Goal: Information Seeking & Learning: Learn about a topic

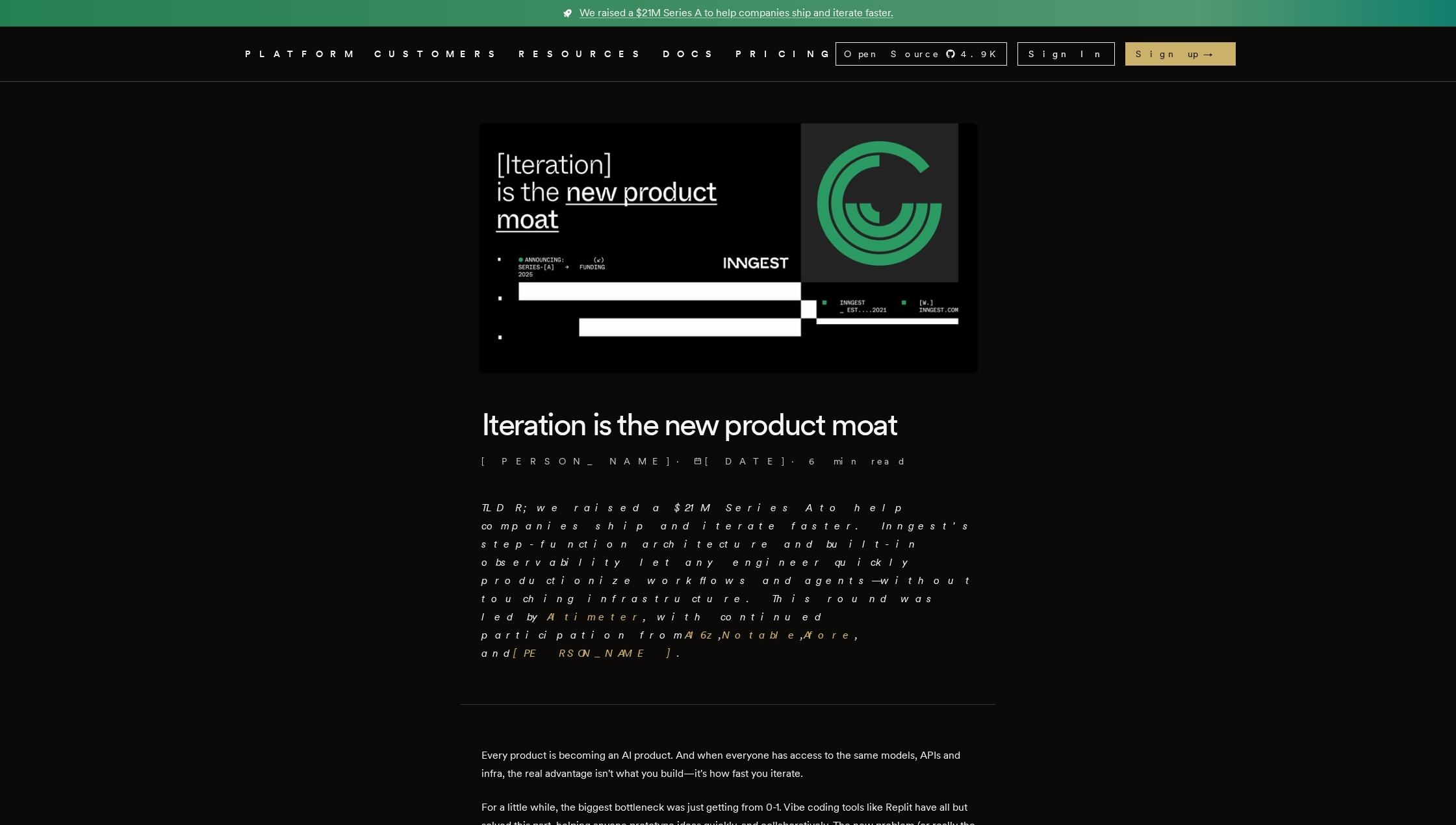
click at [542, 507] on em "TLDR; we raised a $21M Series A to help companies ship and iterate faster. Inng…" at bounding box center [728, 579] width 494 height 158
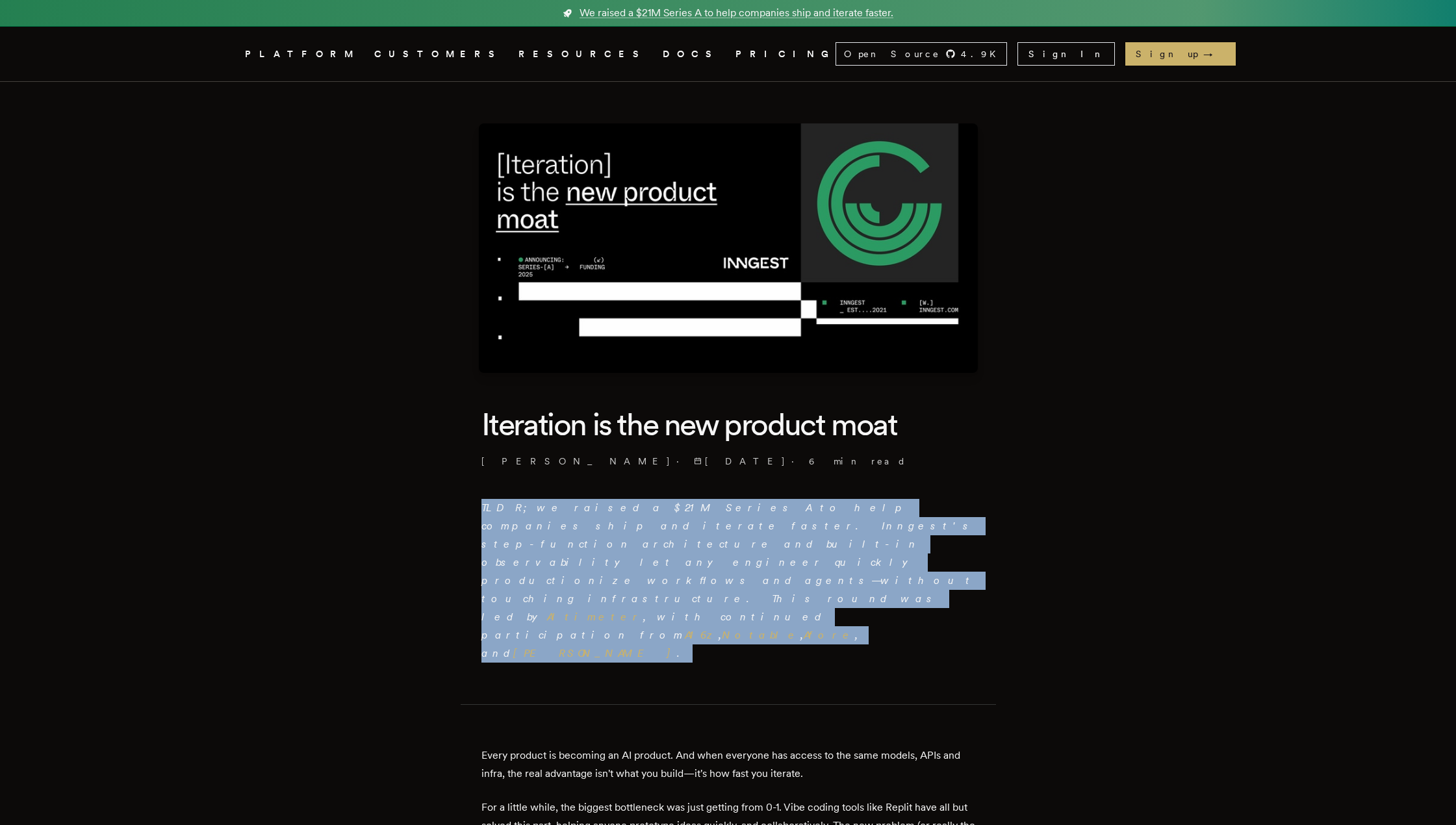
click at [542, 507] on em "TLDR; we raised a $21M Series A to help companies ship and iterate faster. Inng…" at bounding box center [728, 579] width 494 height 158
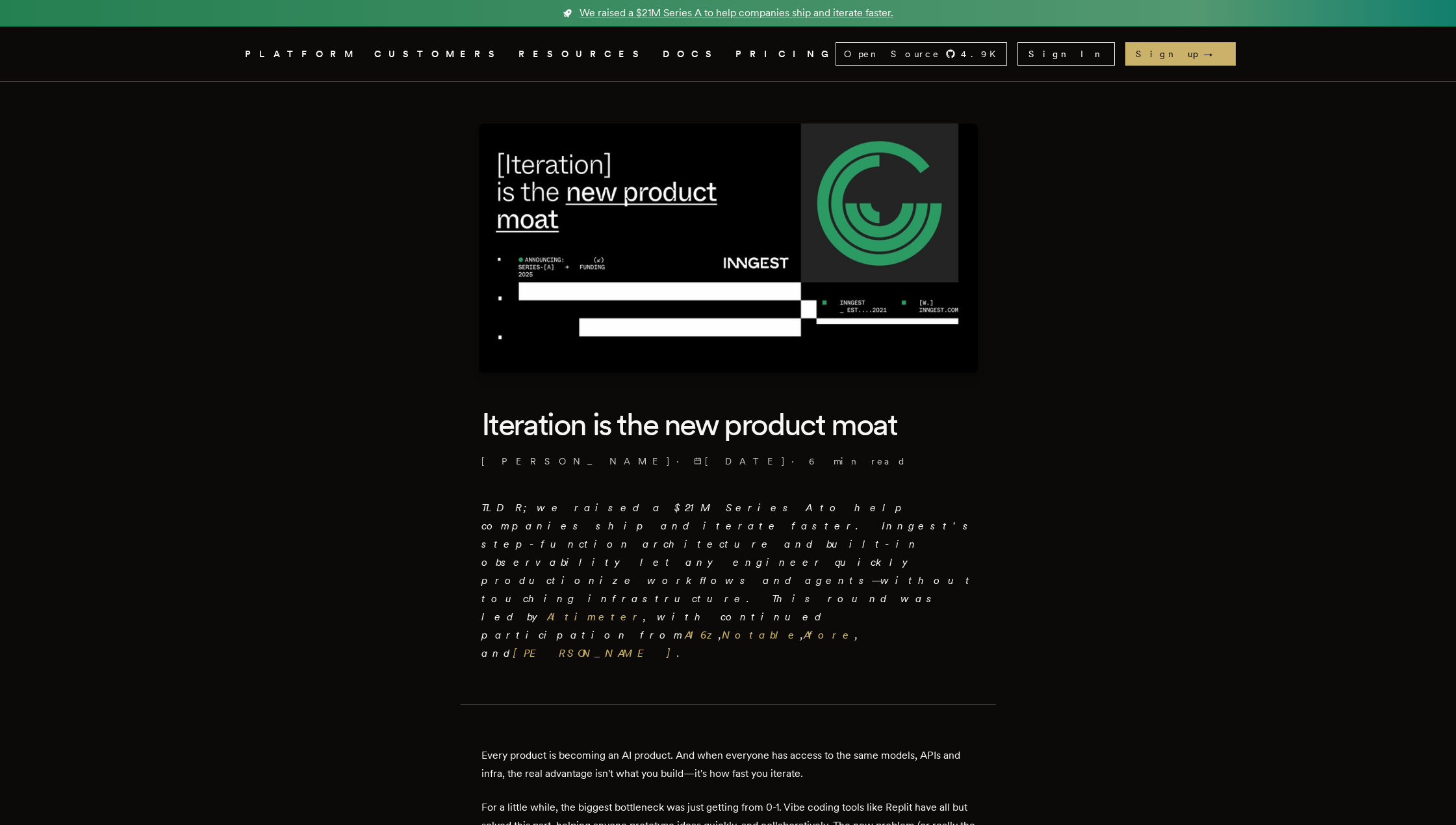
click at [703, 508] on em "TLDR; we raised a $21M Series A to help companies ship and iterate faster. Inng…" at bounding box center [728, 579] width 494 height 158
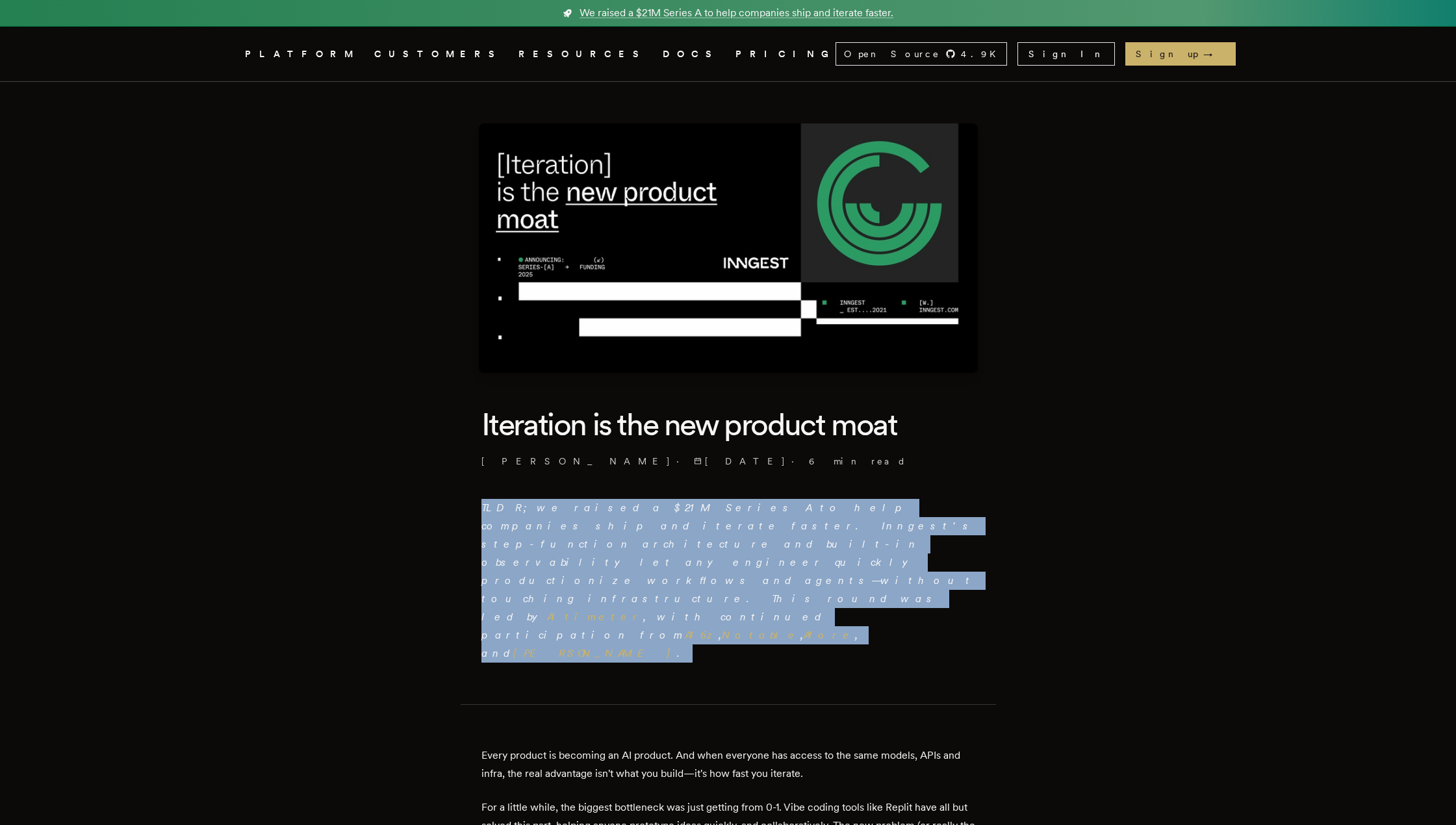
click at [703, 508] on em "TLDR; we raised a $21M Series A to help companies ship and iterate faster. Inng…" at bounding box center [728, 579] width 494 height 158
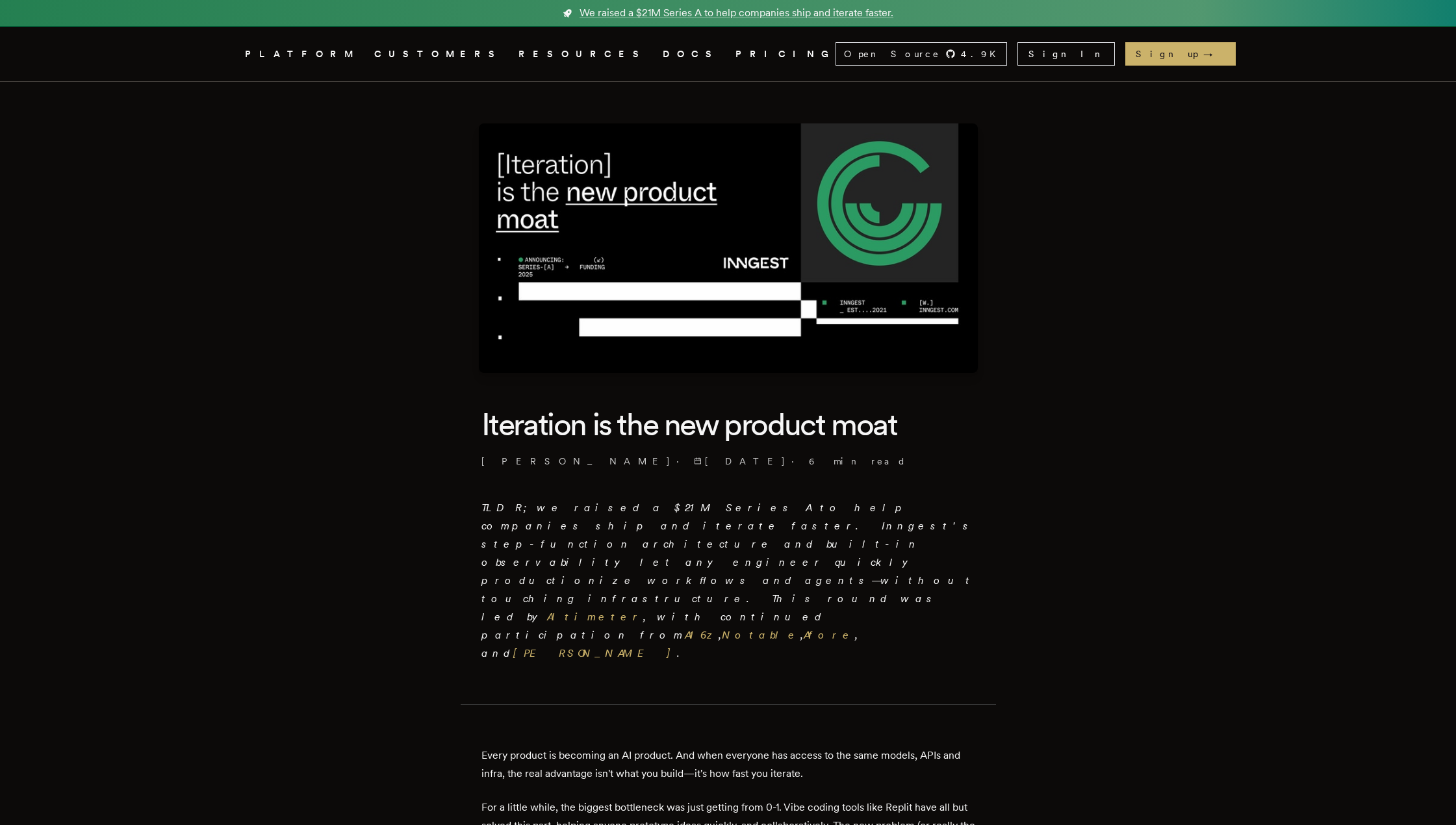
click at [747, 508] on em "TLDR; we raised a $21M Series A to help companies ship and iterate faster. Inng…" at bounding box center [728, 579] width 494 height 158
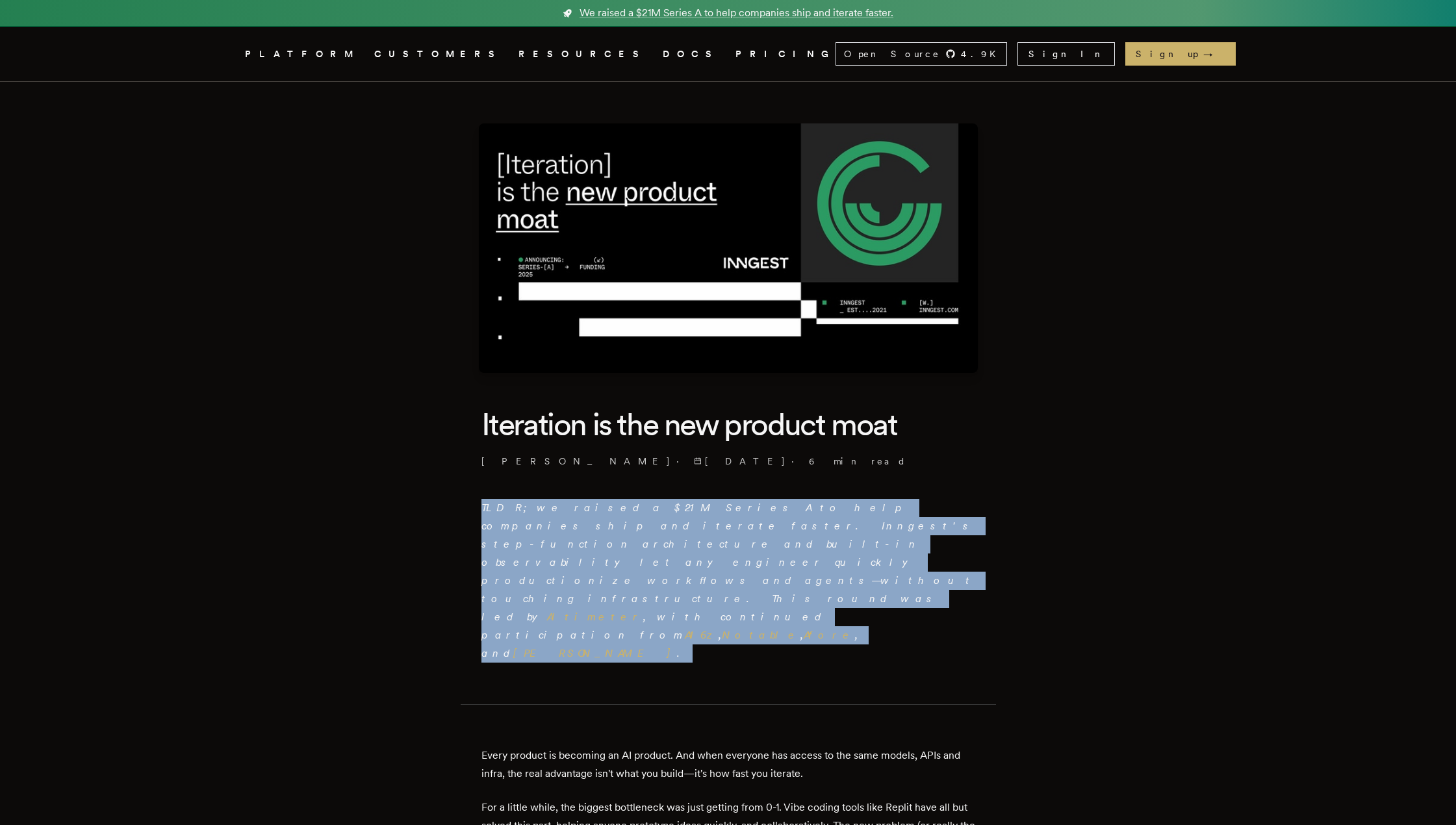
click at [747, 508] on em "TLDR; we raised a $21M Series A to help companies ship and iterate faster. Inng…" at bounding box center [728, 579] width 494 height 158
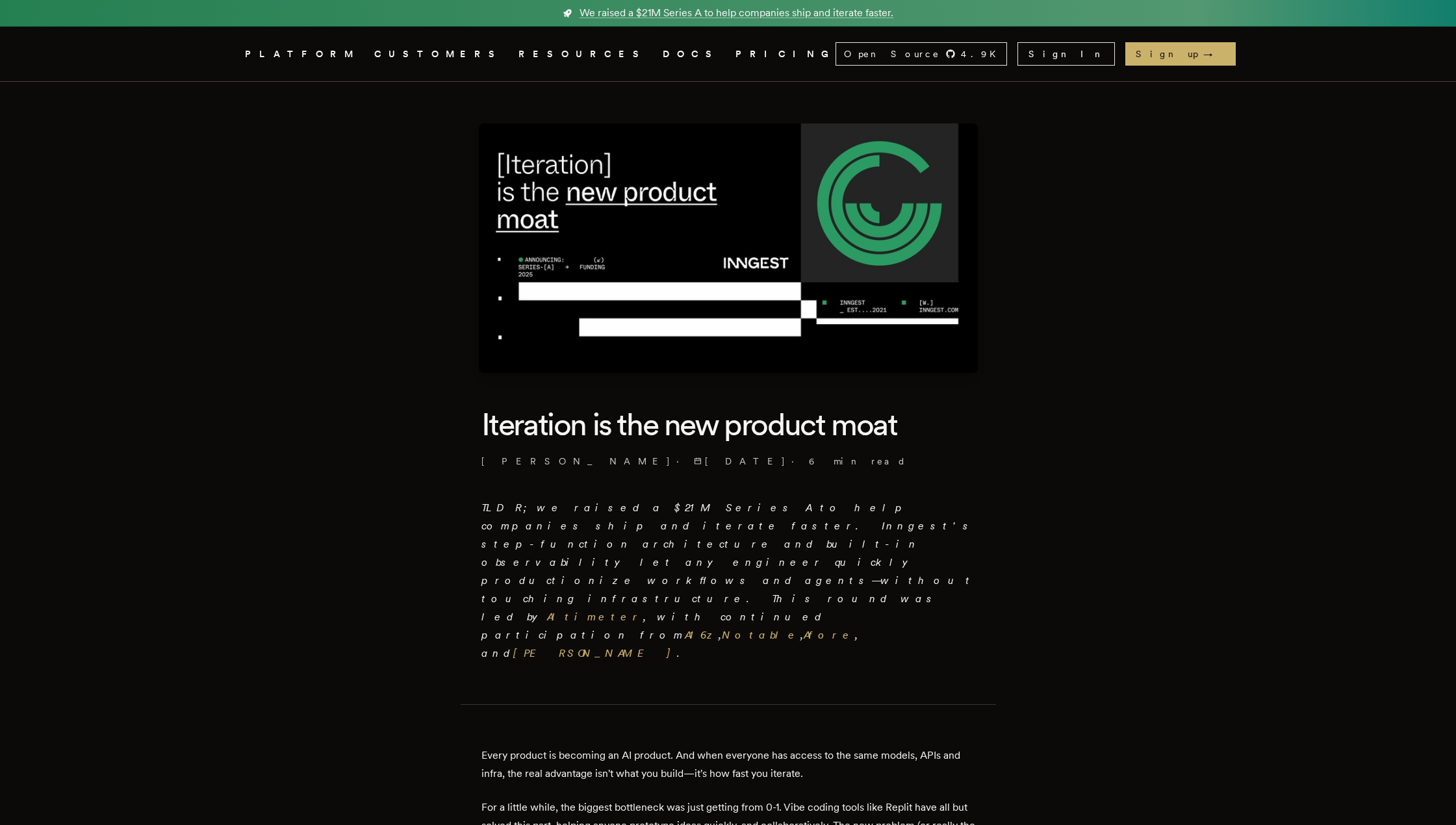
click at [747, 508] on em "TLDR; we raised a $21M Series A to help companies ship and iterate faster. Inng…" at bounding box center [728, 579] width 494 height 158
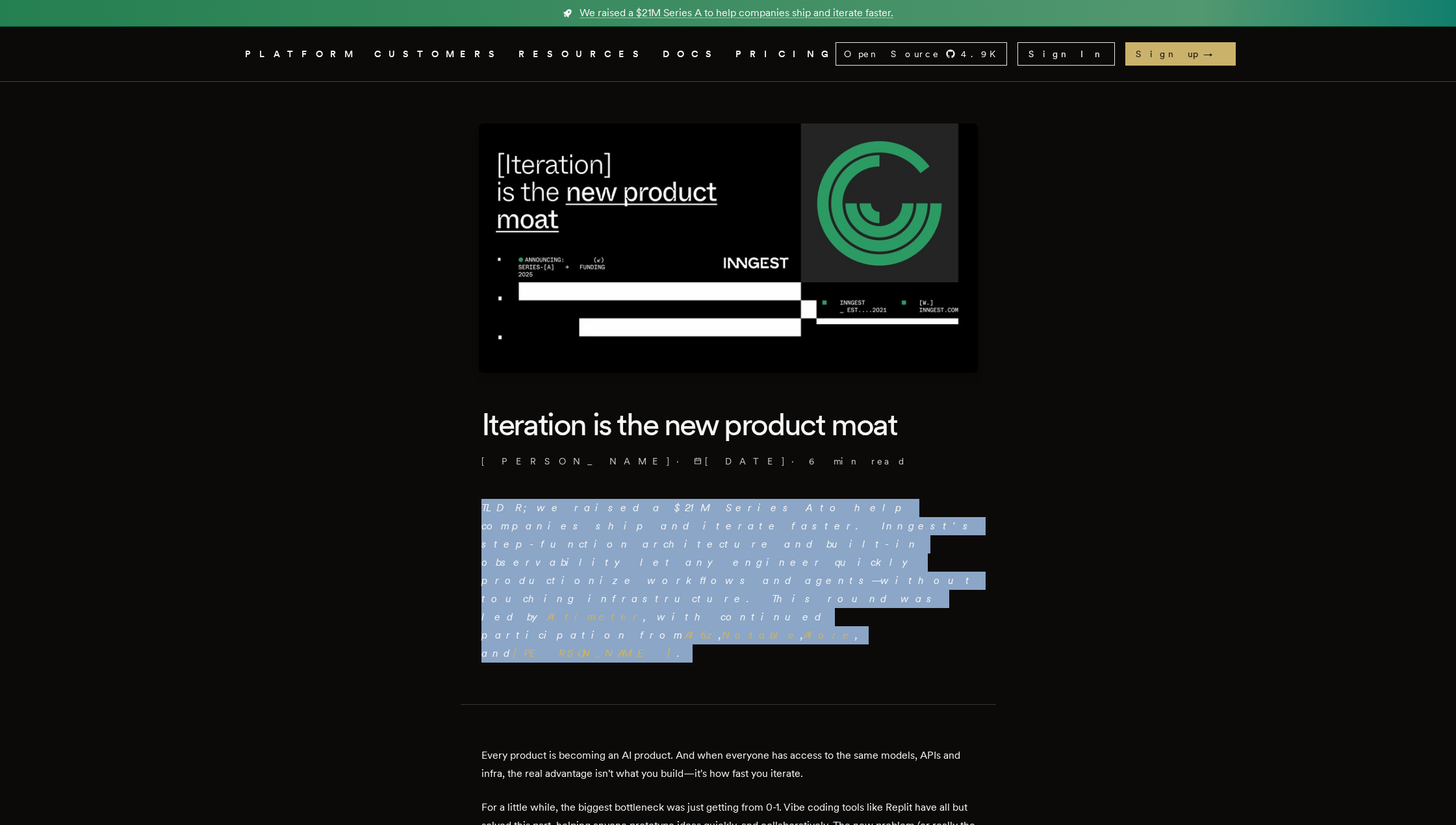
click at [747, 508] on em "TLDR; we raised a $21M Series A to help companies ship and iterate faster. Inng…" at bounding box center [728, 579] width 494 height 158
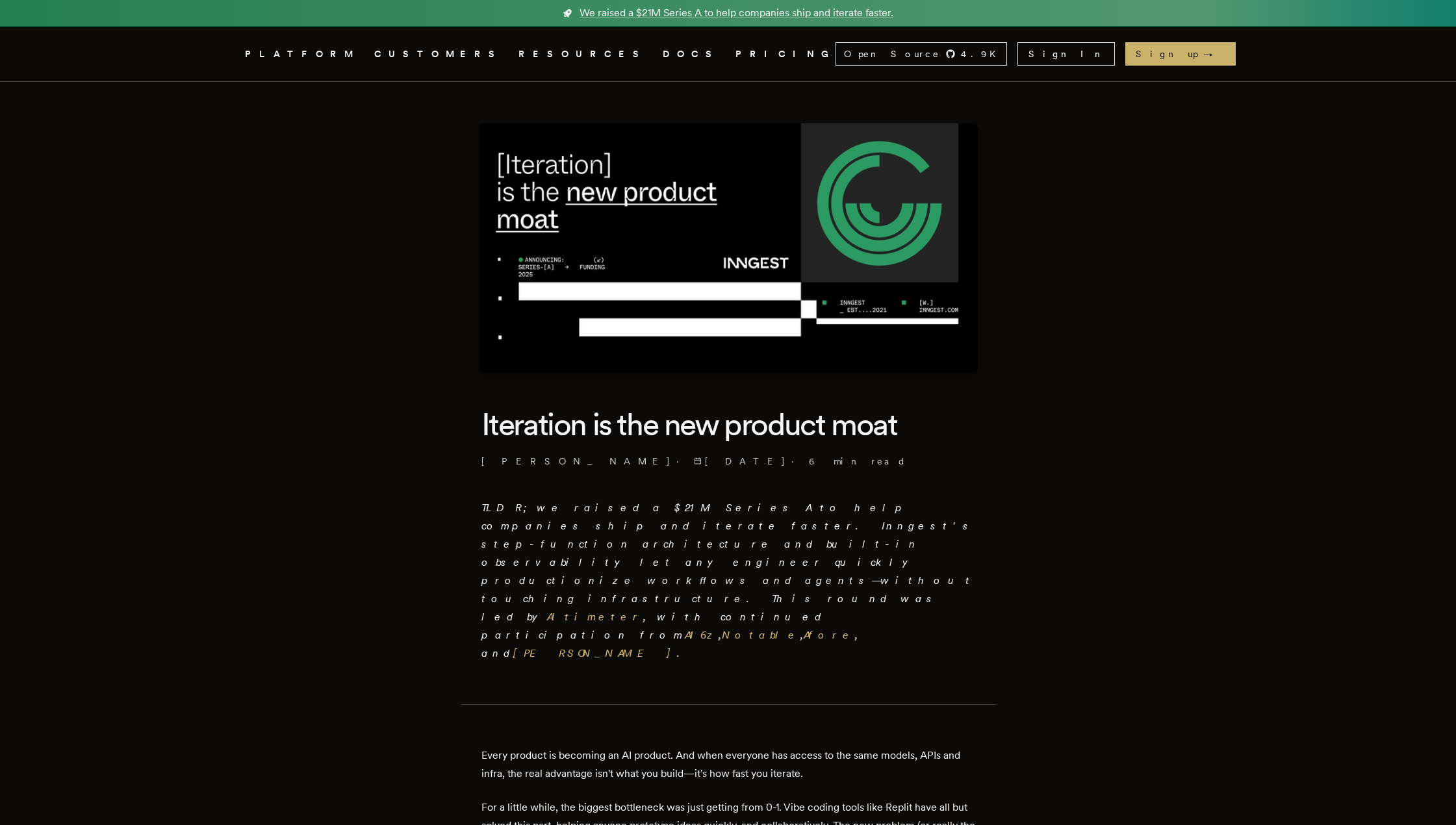
click at [747, 508] on em "TLDR; we raised a $21M Series A to help companies ship and iterate faster. Inng…" at bounding box center [728, 579] width 494 height 158
click at [587, 529] on em "TLDR; we raised a $21M Series A to help companies ship and iterate faster. Inng…" at bounding box center [728, 579] width 494 height 158
click at [587, 527] on em "TLDR; we raised a $21M Series A to help companies ship and iterate faster. Inng…" at bounding box center [728, 579] width 494 height 158
click at [688, 525] on em "TLDR; we raised a $21M Series A to help companies ship and iterate faster. Inng…" at bounding box center [728, 579] width 494 height 158
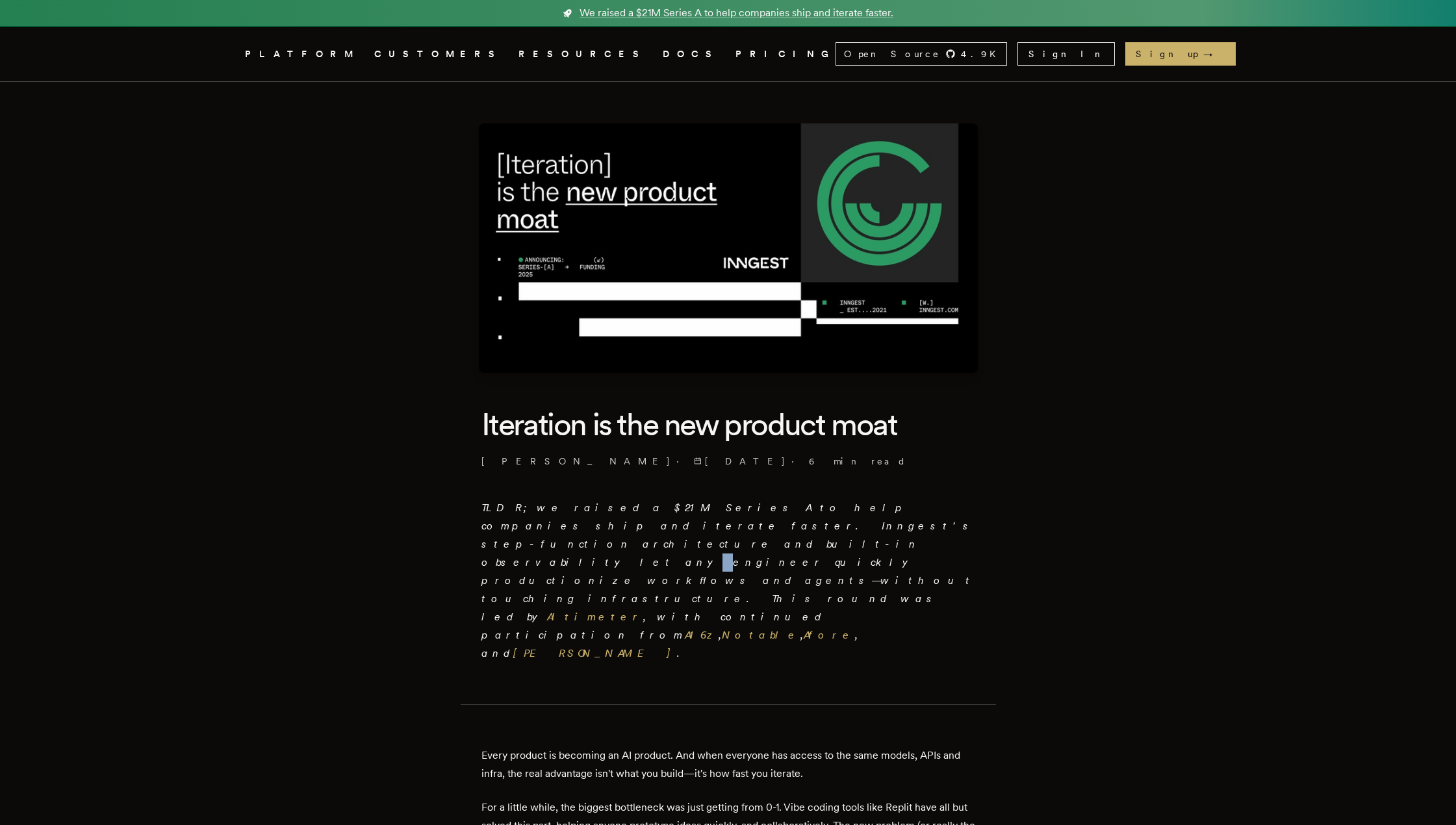
click at [688, 525] on em "TLDR; we raised a $21M Series A to help companies ship and iterate faster. Inng…" at bounding box center [728, 579] width 494 height 158
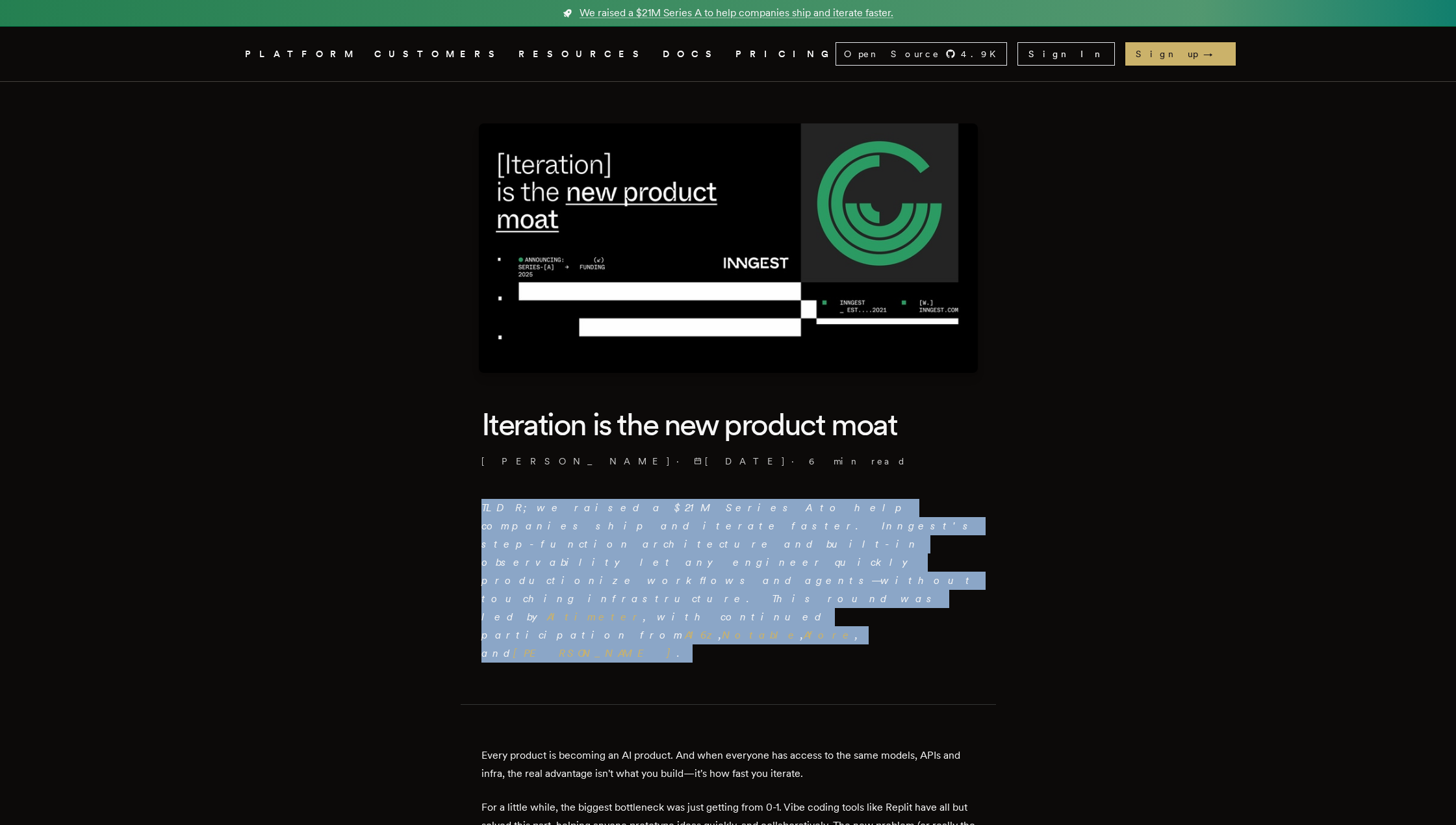
click at [688, 525] on em "TLDR; we raised a $21M Series A to help companies ship and iterate faster. Inng…" at bounding box center [728, 579] width 494 height 158
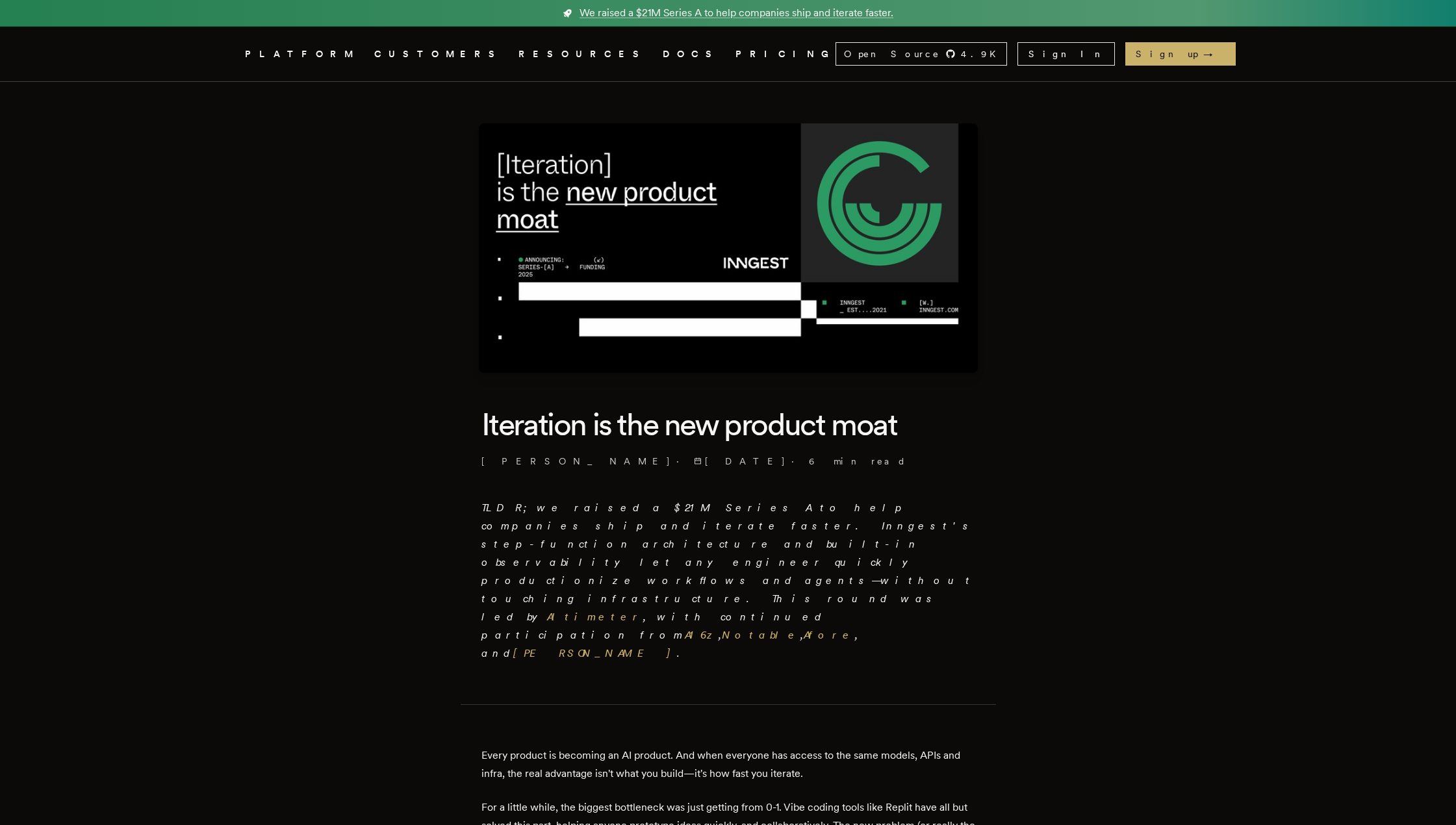
click at [688, 525] on em "TLDR; we raised a $21M Series A to help companies ship and iterate faster. Inng…" at bounding box center [728, 579] width 494 height 158
click at [688, 523] on em "TLDR; we raised a $21M Series A to help companies ship and iterate faster. Inng…" at bounding box center [728, 579] width 494 height 158
click at [688, 518] on p "TLDR; we raised a $21M Series A to help companies ship and iterate faster. Inng…" at bounding box center [728, 581] width 494 height 164
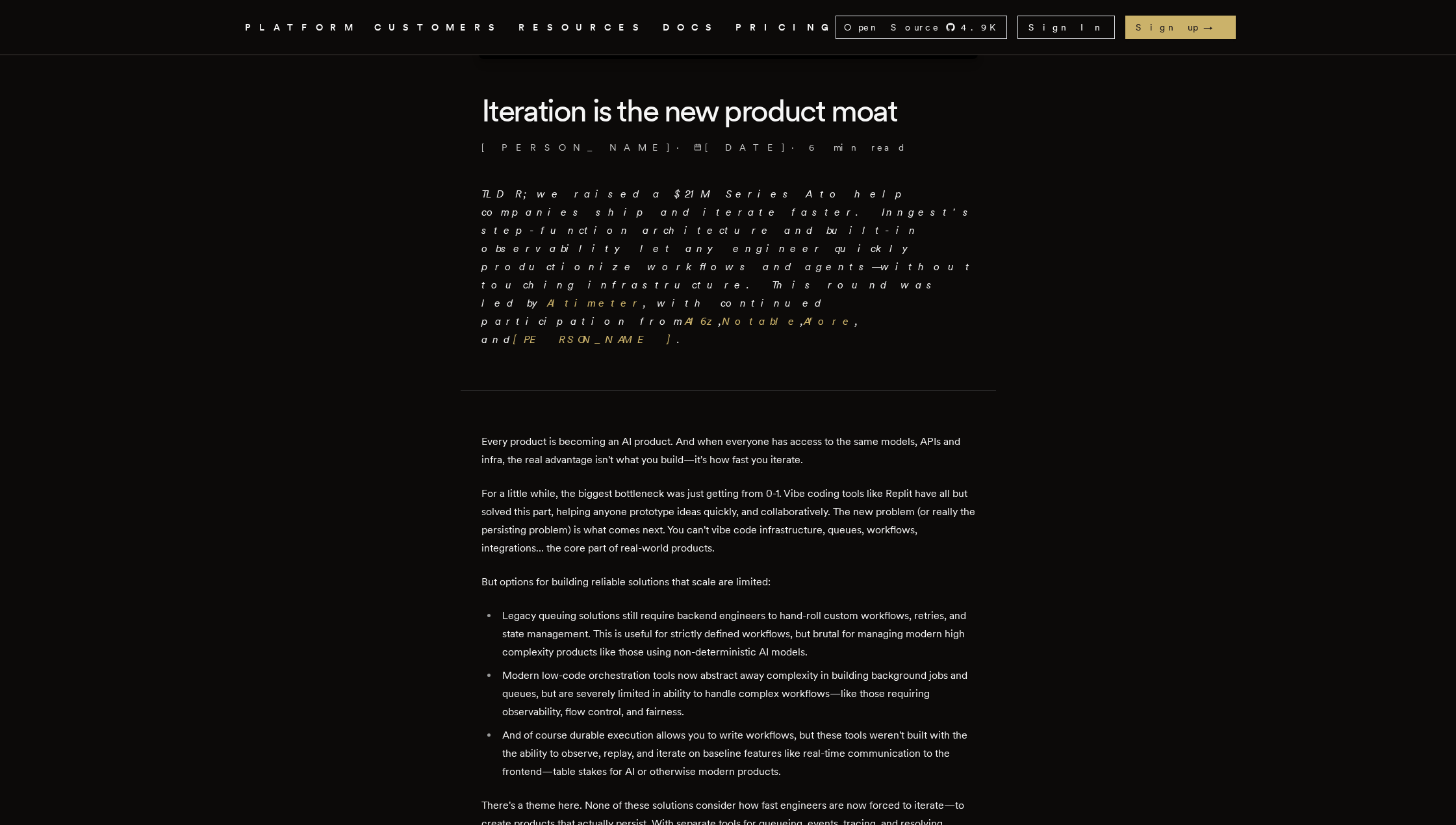
scroll to position [325, 0]
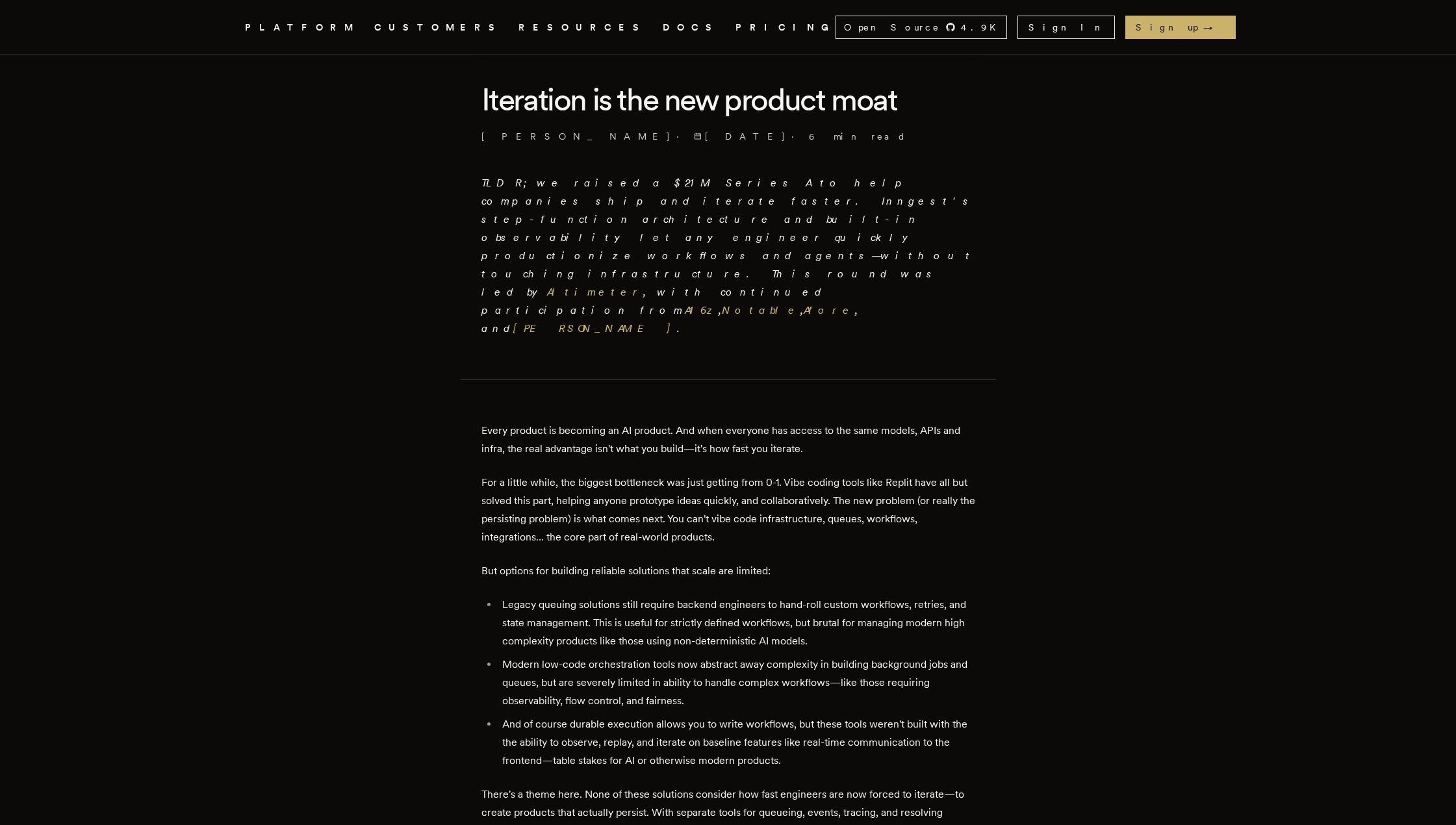
click at [641, 422] on p "Every product is becoming an AI product. And when everyone has access to the sa…" at bounding box center [728, 440] width 494 height 36
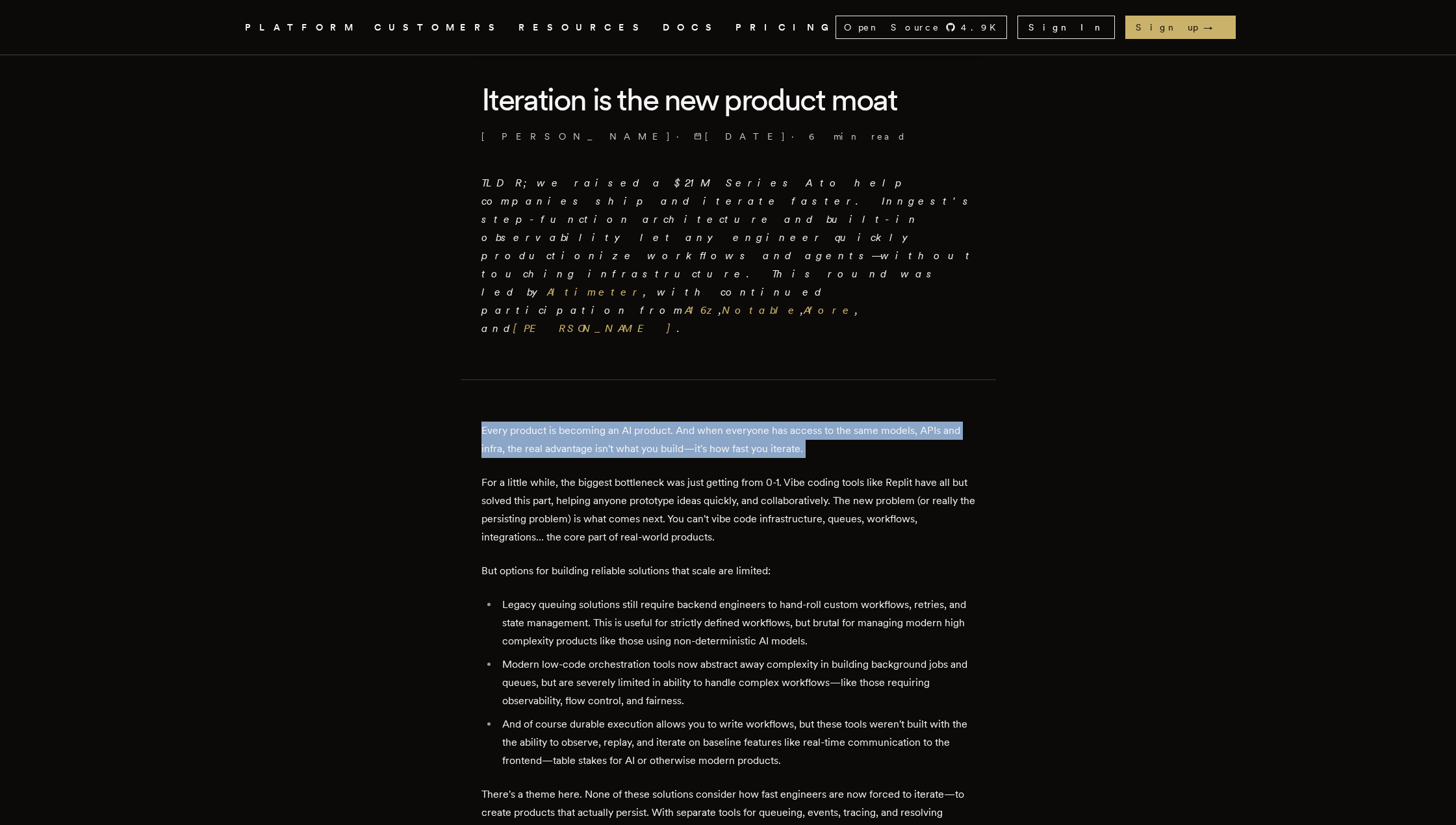
click at [641, 422] on p "Every product is becoming an AI product. And when everyone has access to the sa…" at bounding box center [728, 440] width 494 height 36
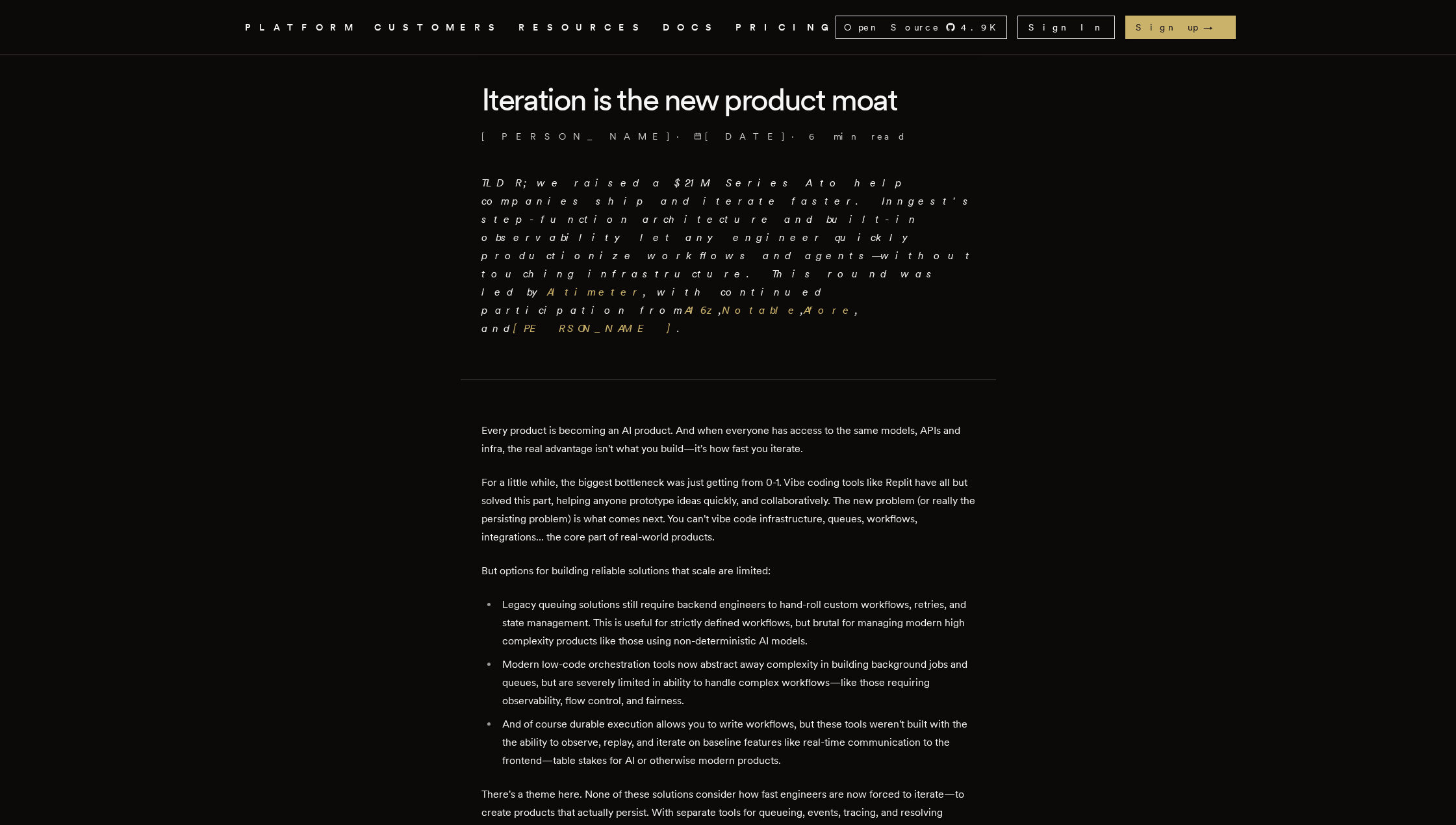
click at [592, 596] on li "Legacy queuing solutions still require backend engineers to hand-roll custom wo…" at bounding box center [736, 623] width 477 height 55
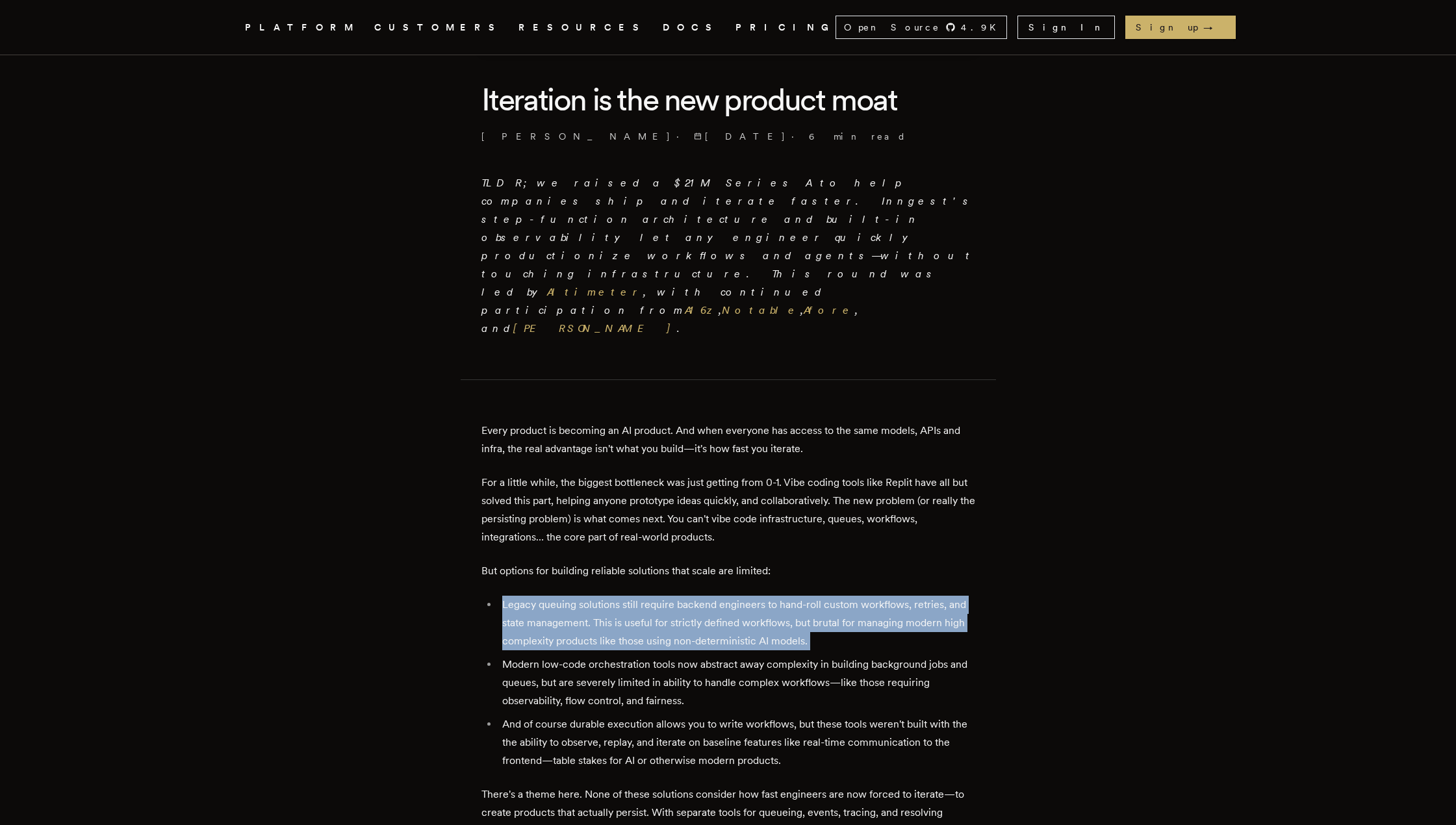
click at [592, 596] on li "Legacy queuing solutions still require backend engineers to hand-roll custom wo…" at bounding box center [736, 623] width 477 height 55
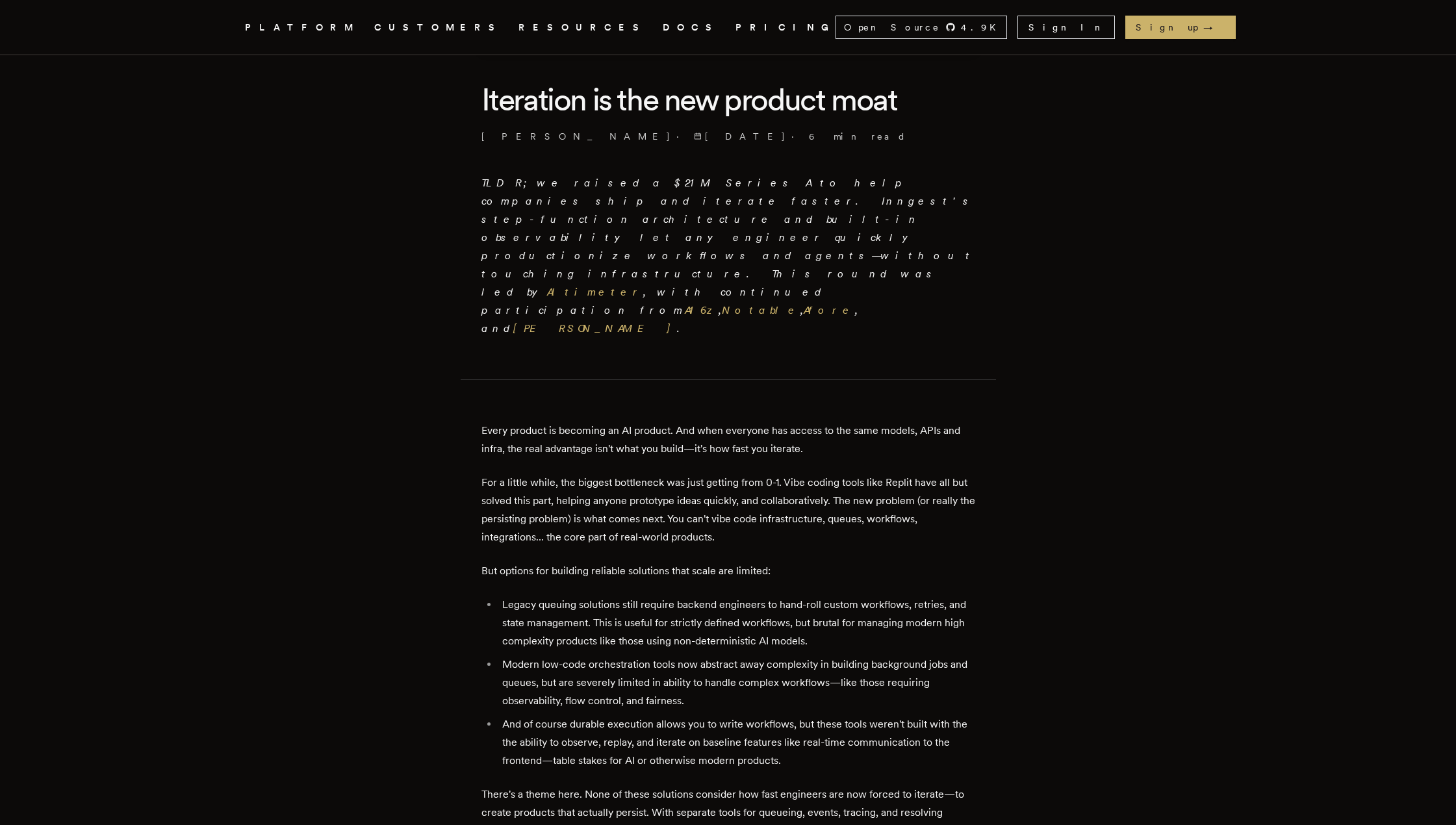
click at [592, 596] on li "Legacy queuing solutions still require backend engineers to hand-roll custom wo…" at bounding box center [736, 623] width 477 height 55
click at [626, 596] on li "Legacy queuing solutions still require backend engineers to hand-roll custom wo…" at bounding box center [736, 623] width 477 height 55
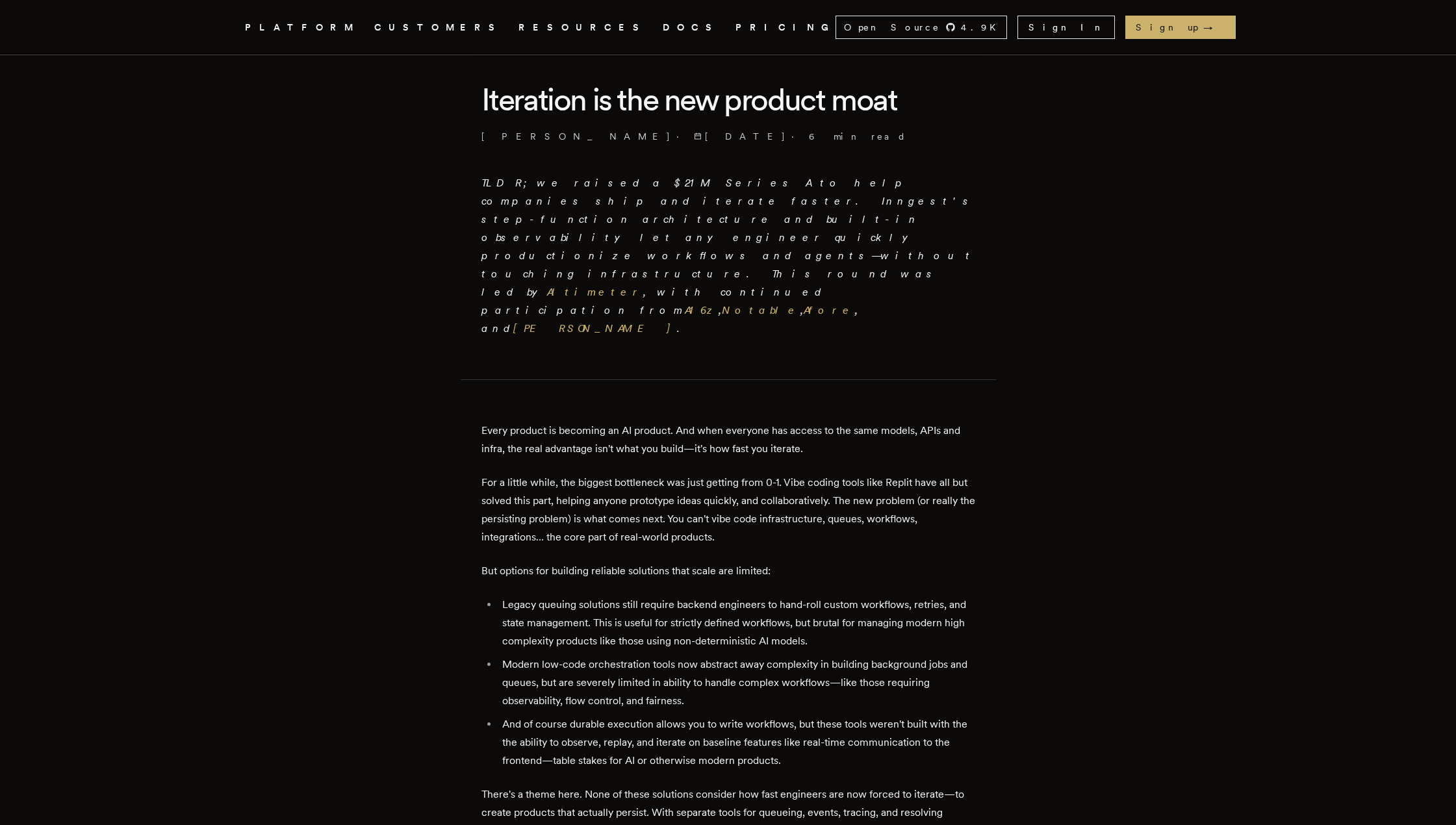
click at [911, 655] on li "Modern low-code orchestration tools now abstract away complexity in building ba…" at bounding box center [736, 682] width 477 height 55
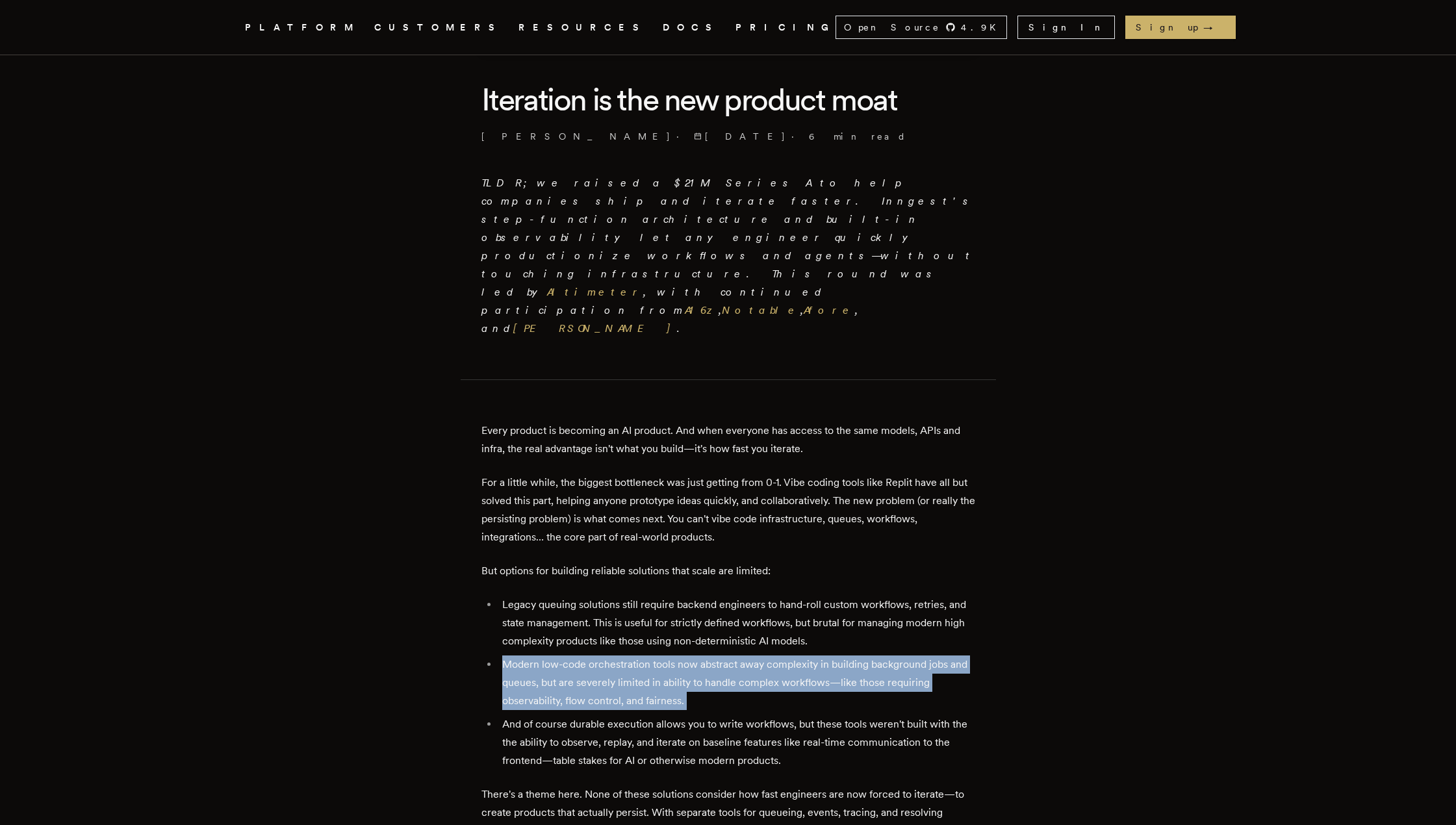
click at [911, 655] on li "Modern low-code orchestration tools now abstract away complexity in building ba…" at bounding box center [736, 682] width 477 height 55
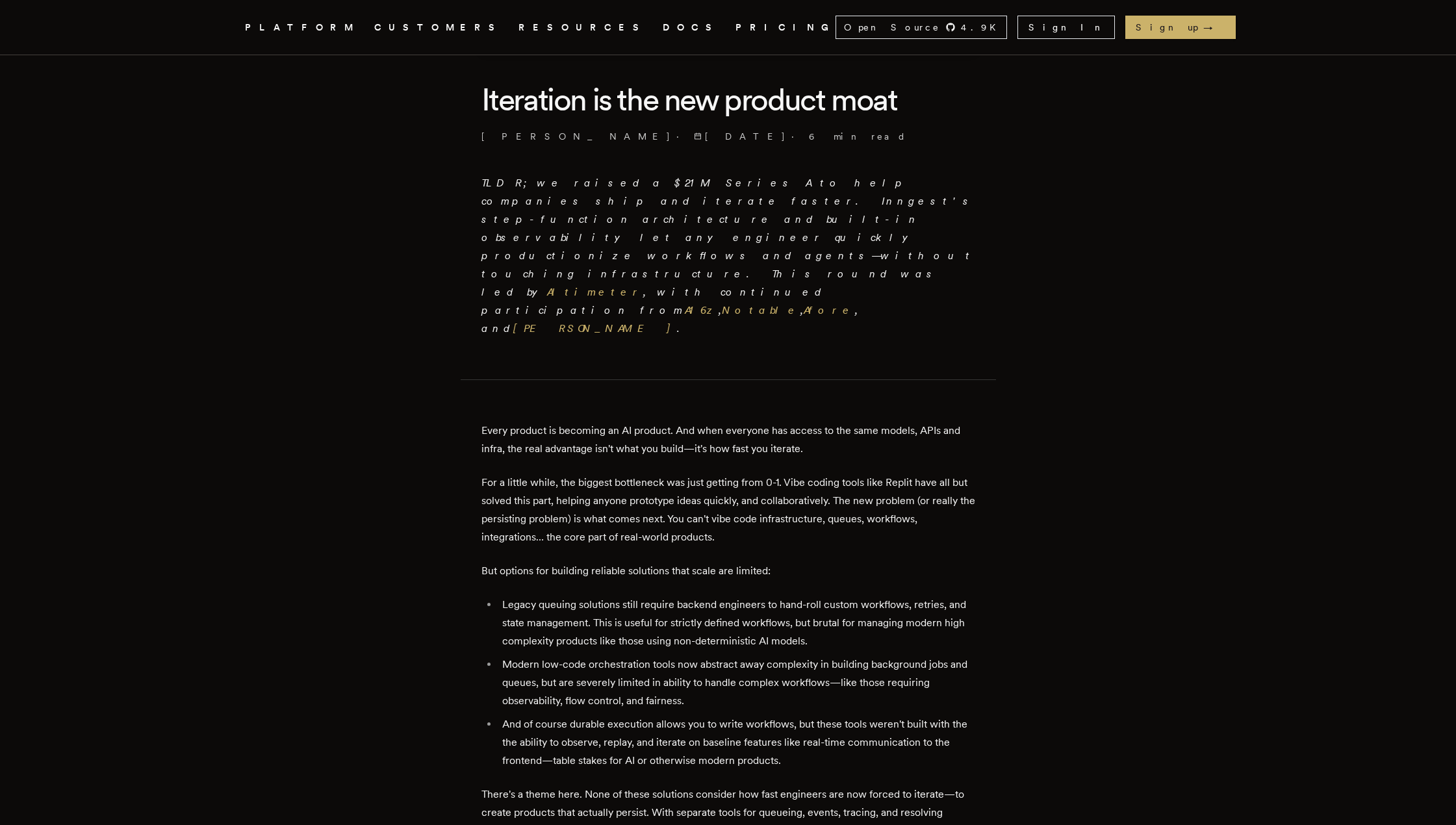
click at [787, 655] on li "Modern low-code orchestration tools now abstract away complexity in building ba…" at bounding box center [736, 682] width 477 height 55
click at [575, 596] on li "Legacy queuing solutions still require backend engineers to hand-roll custom wo…" at bounding box center [736, 623] width 477 height 55
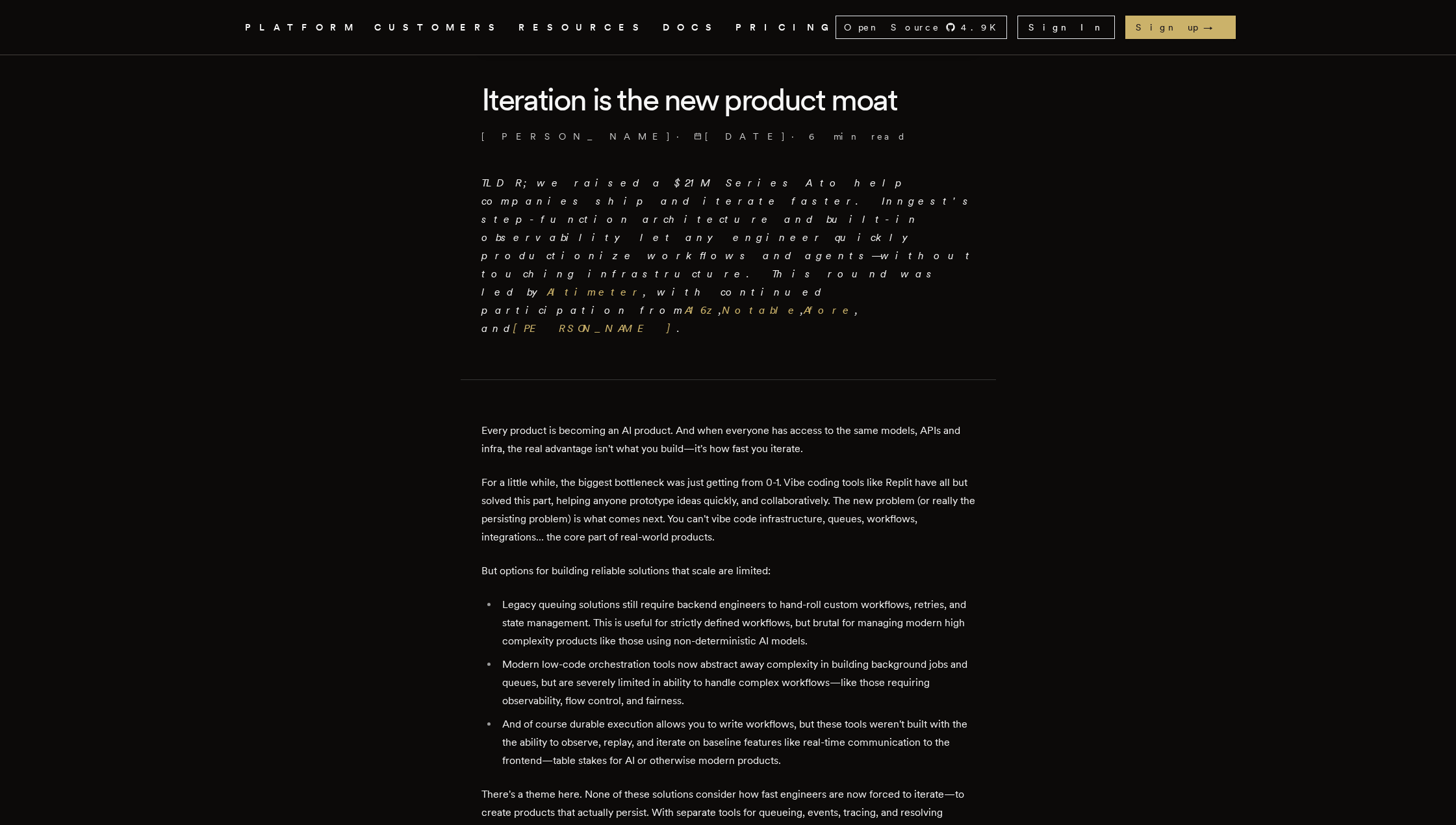
click at [692, 596] on li "Legacy queuing solutions still require backend engineers to hand-roll custom wo…" at bounding box center [736, 623] width 477 height 55
click at [709, 596] on li "Legacy queuing solutions still require backend engineers to hand-roll custom wo…" at bounding box center [736, 623] width 477 height 55
click at [714, 596] on li "Legacy queuing solutions still require backend engineers to hand-roll custom wo…" at bounding box center [736, 623] width 477 height 55
click at [718, 596] on li "Legacy queuing solutions still require backend engineers to hand-roll custom wo…" at bounding box center [736, 623] width 477 height 55
click at [728, 715] on li "And of course durable execution allows you to write workflows, but these tools …" at bounding box center [736, 742] width 477 height 55
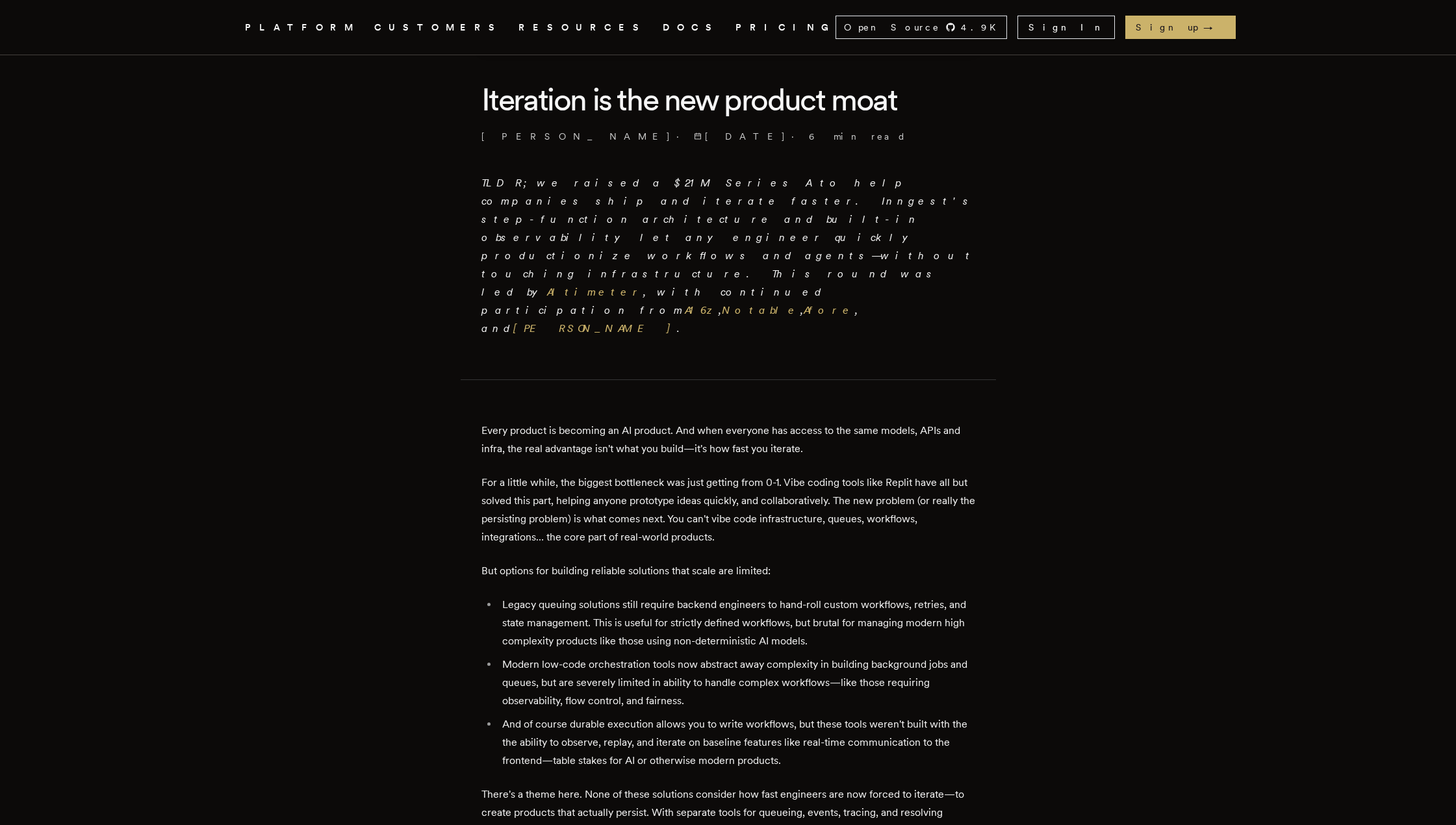
click at [730, 715] on li "And of course durable execution allows you to write workflows, but these tools …" at bounding box center [736, 742] width 477 height 55
click at [733, 715] on li "And of course durable execution allows you to write workflows, but these tools …" at bounding box center [736, 742] width 477 height 55
click at [732, 715] on li "And of course durable execution allows you to write workflows, but these tools …" at bounding box center [736, 742] width 477 height 55
click at [731, 715] on li "And of course durable execution allows you to write workflows, but these tools …" at bounding box center [736, 742] width 477 height 55
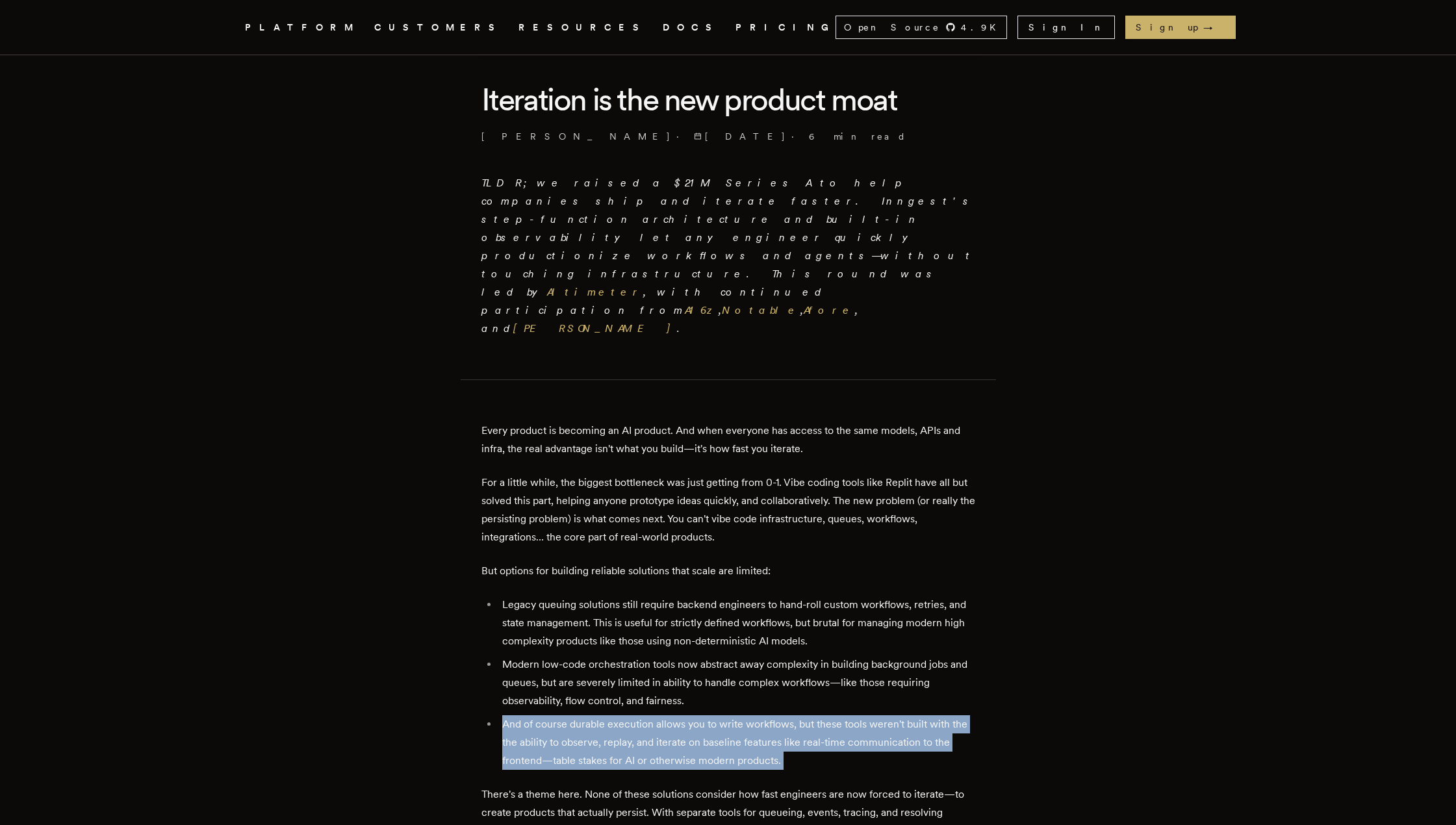
click at [732, 715] on li "And of course durable execution allows you to write workflows, but these tools …" at bounding box center [736, 742] width 477 height 55
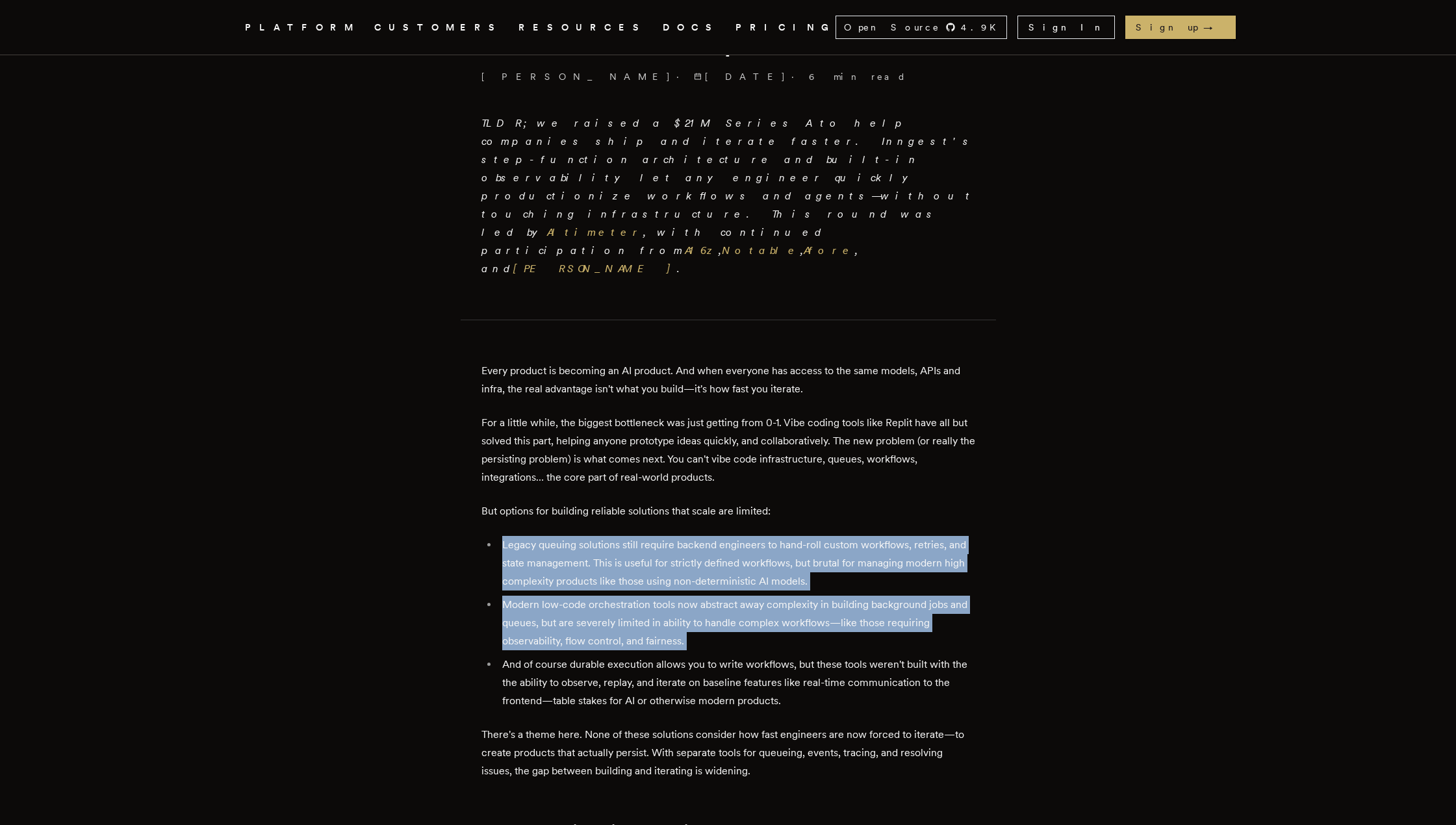
scroll to position [454, 0]
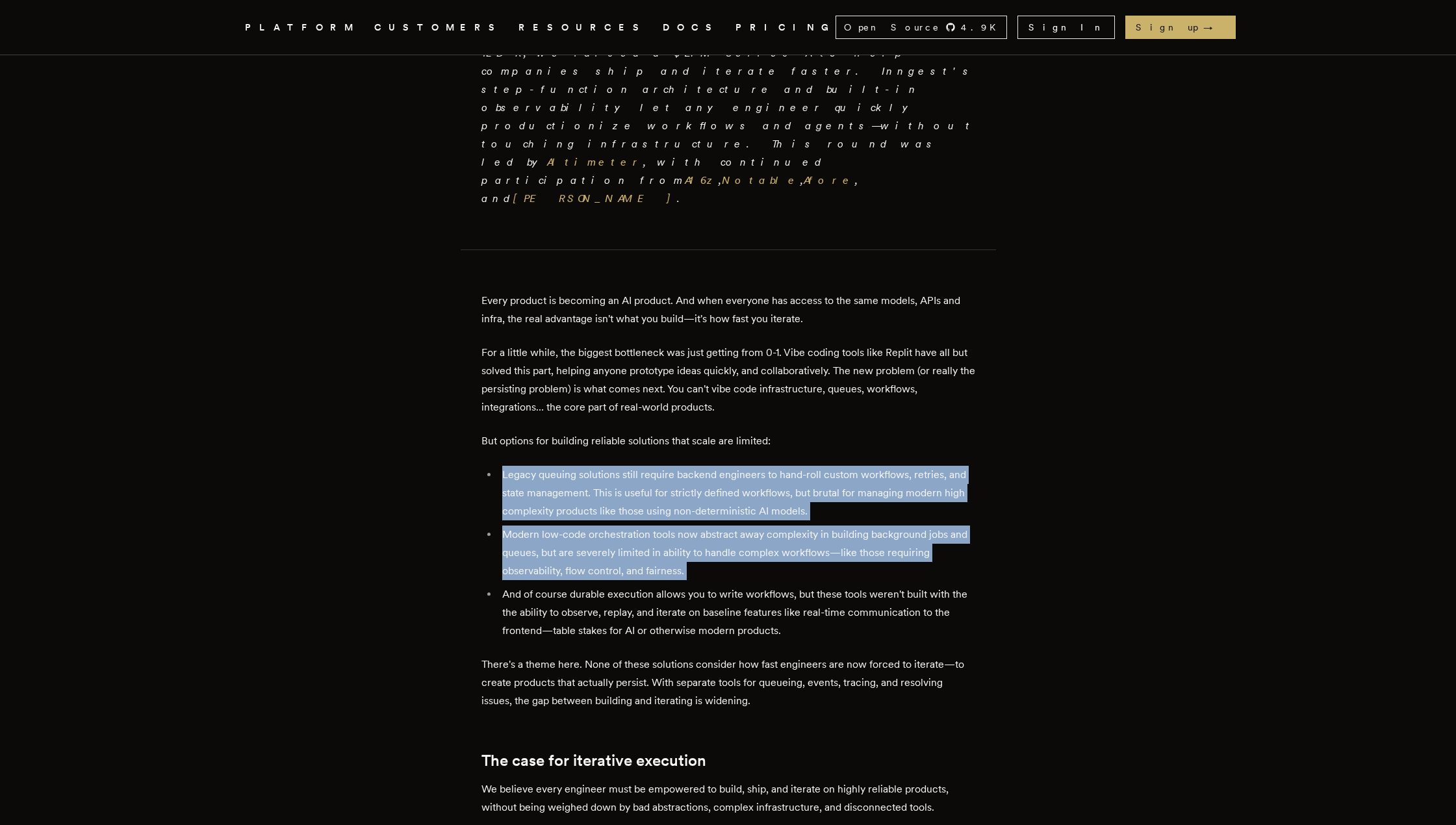
click at [617, 585] on li "And of course durable execution allows you to write workflows, but these tools …" at bounding box center [736, 612] width 477 height 55
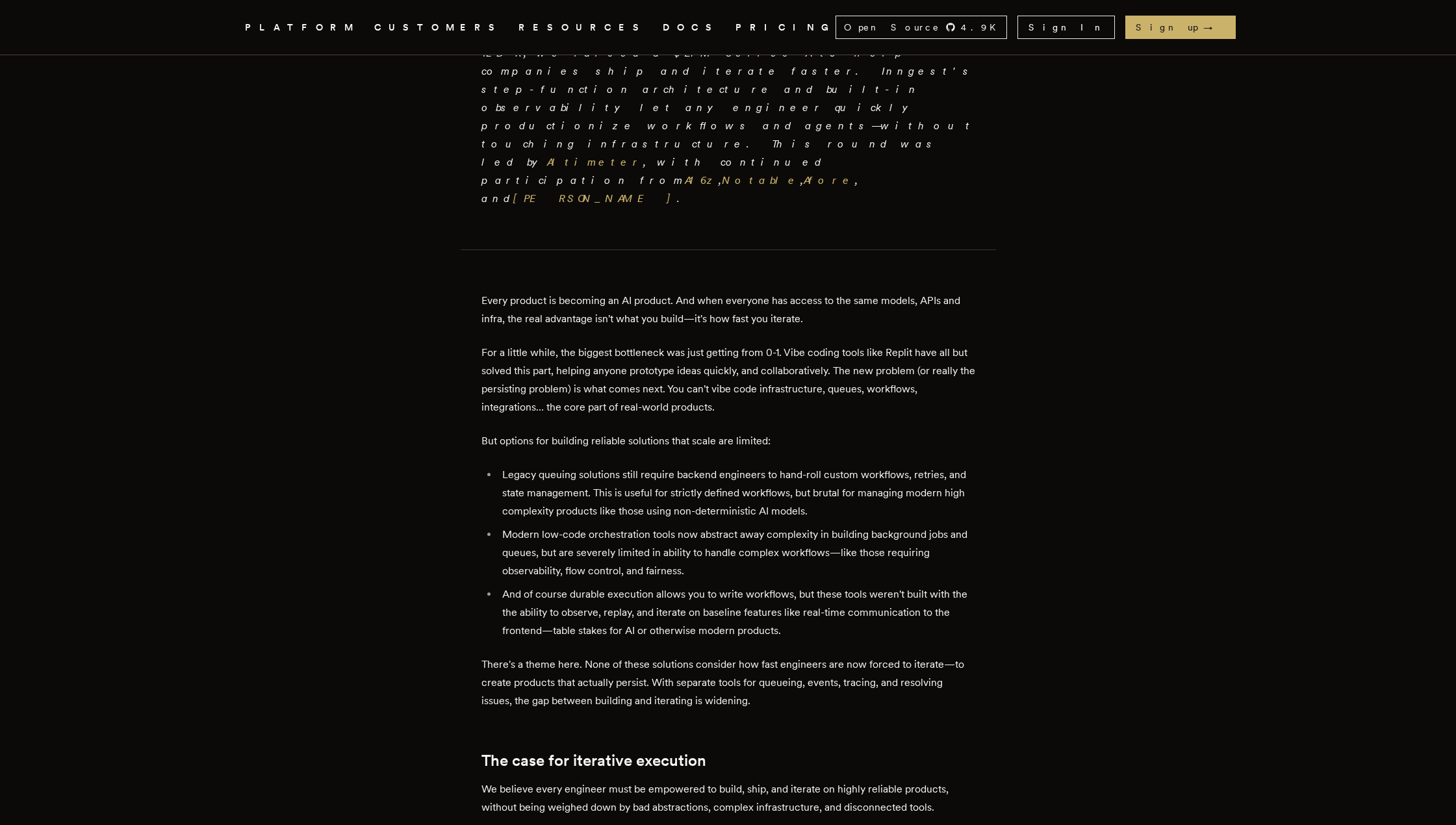
click at [579, 655] on p "There's a theme here. None of these solutions consider how fast engineers are n…" at bounding box center [728, 682] width 494 height 55
click at [602, 655] on p "There's a theme here. None of these solutions consider how fast engineers are n…" at bounding box center [728, 682] width 494 height 55
click at [607, 655] on p "There's a theme here. None of these solutions consider how fast engineers are n…" at bounding box center [728, 682] width 494 height 55
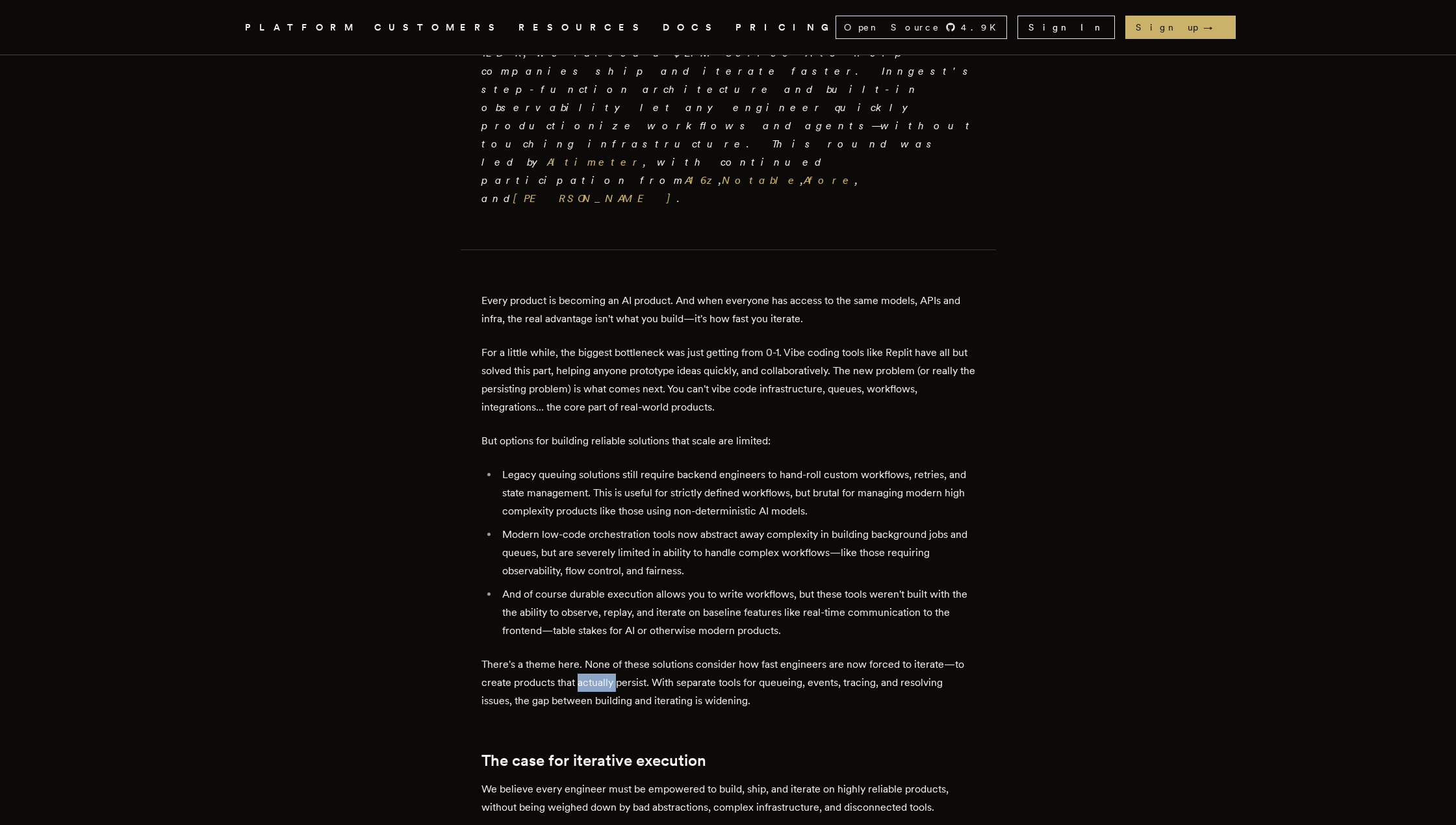
click at [606, 655] on p "There's a theme here. None of these solutions consider how fast engineers are n…" at bounding box center [728, 682] width 494 height 55
click at [604, 655] on p "There's a theme here. None of these solutions consider how fast engineers are n…" at bounding box center [728, 682] width 494 height 55
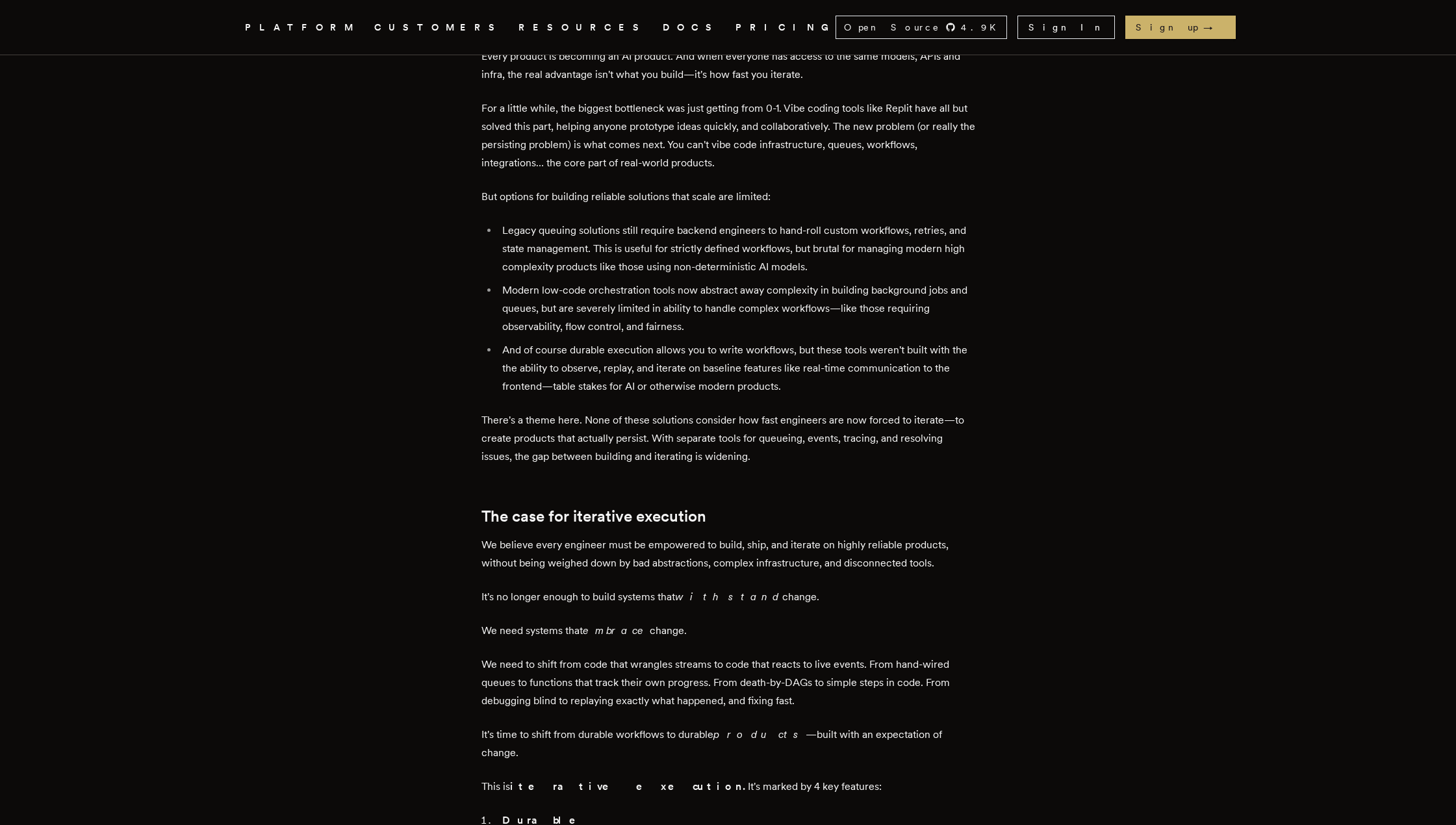
scroll to position [714, 0]
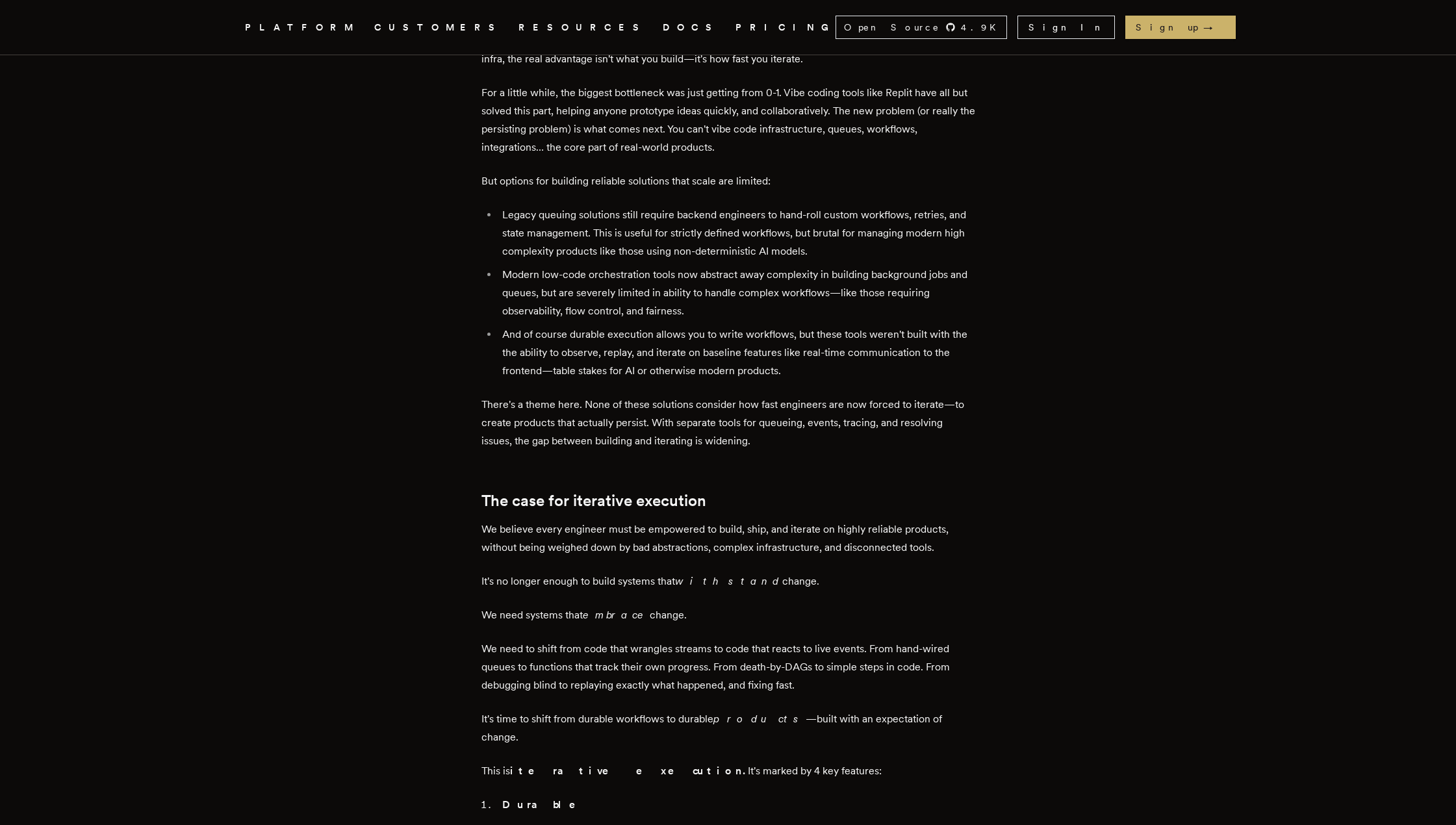
click at [576, 520] on p "We believe every engineer must be empowered to build, ship, and iterate on high…" at bounding box center [728, 538] width 494 height 36
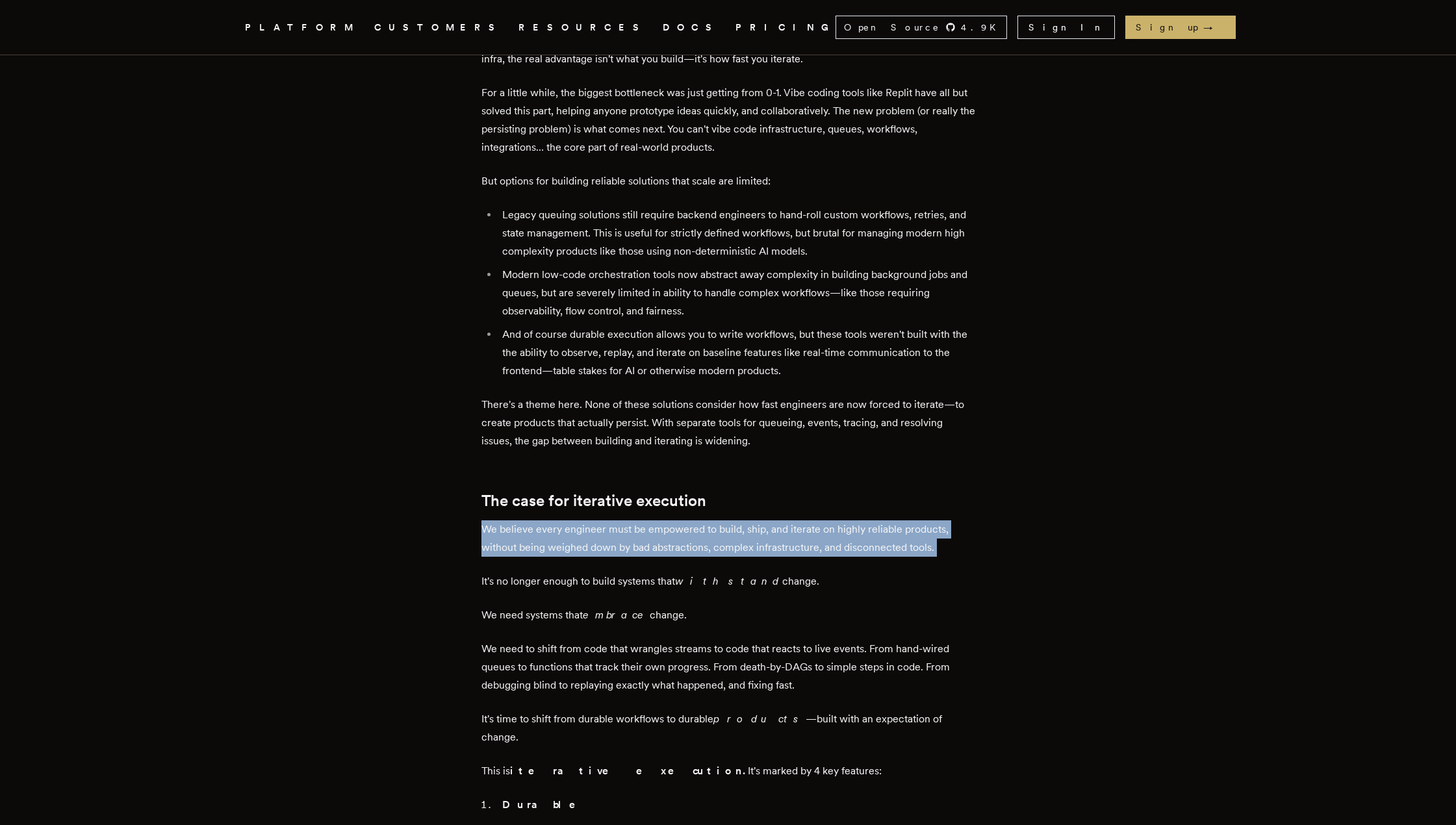
click at [576, 520] on p "We believe every engineer must be empowered to build, ship, and iterate on high…" at bounding box center [728, 538] width 494 height 36
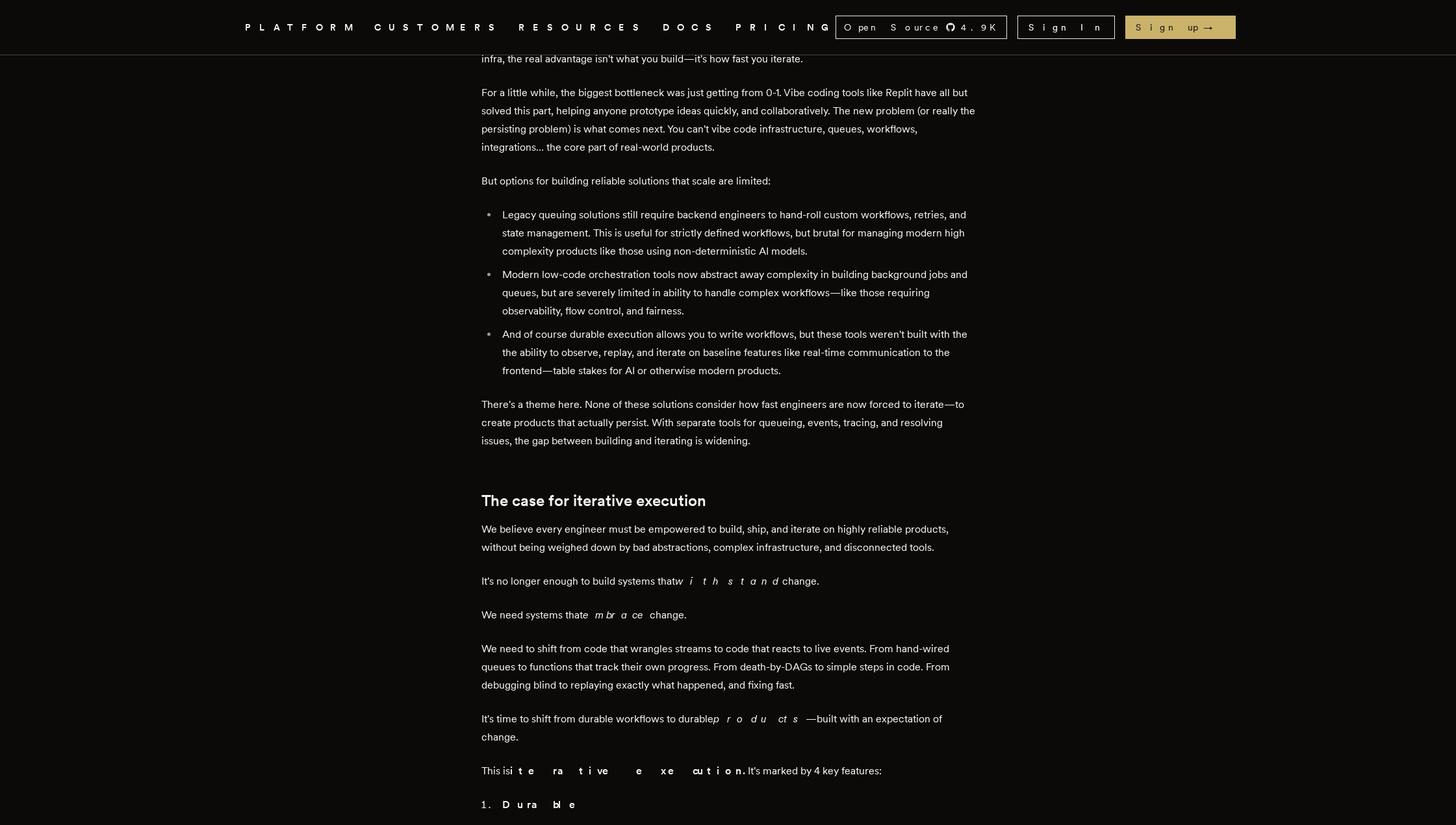
click at [576, 520] on p "We believe every engineer must be empowered to build, ship, and iterate on high…" at bounding box center [728, 538] width 494 height 36
click at [559, 639] on p "We need to shift from code that wrangles streams to code that reacts to live ev…" at bounding box center [728, 667] width 494 height 55
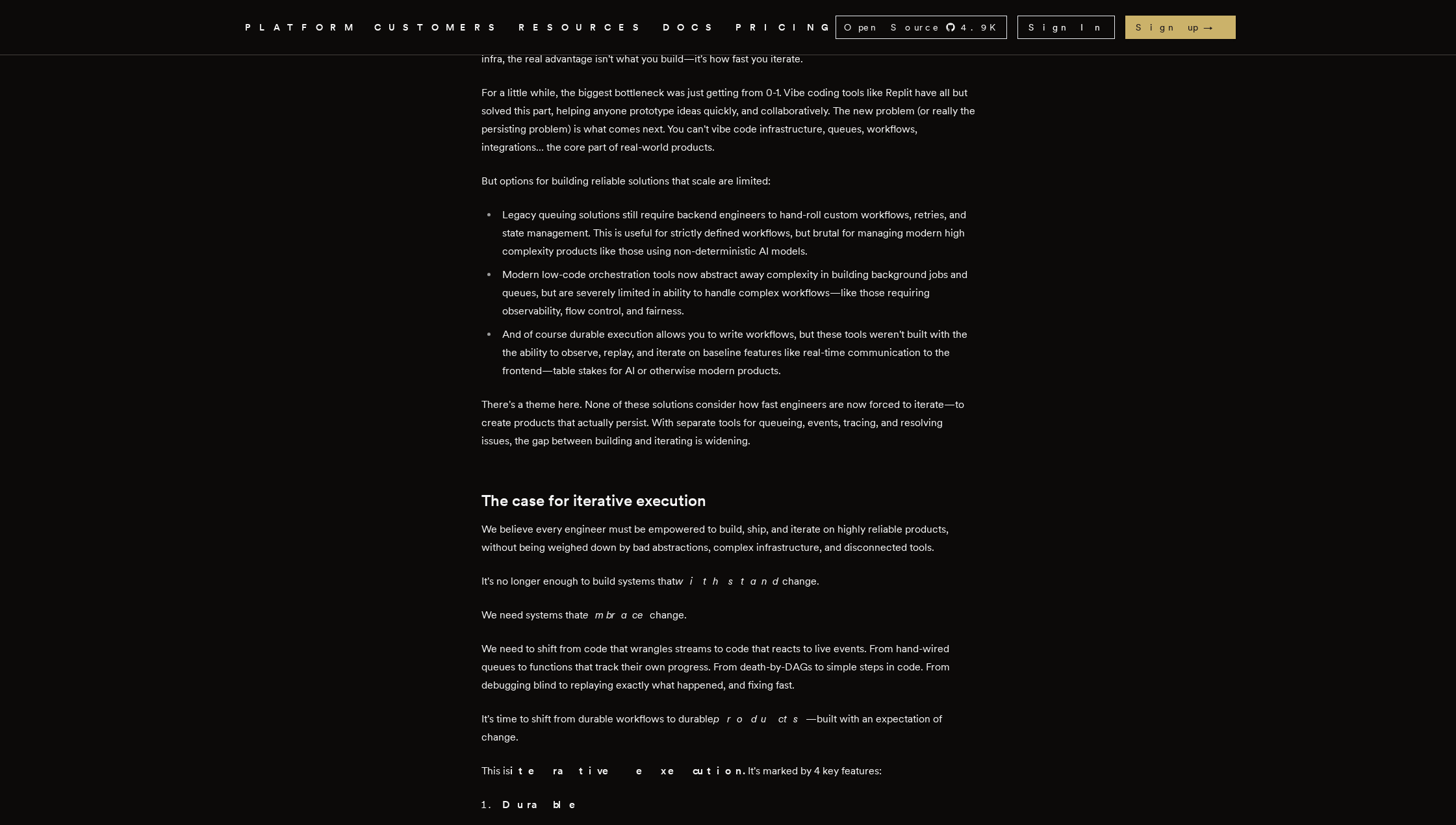
click at [558, 639] on p "We need to shift from code that wrangles streams to code that reacts to live ev…" at bounding box center [728, 667] width 494 height 55
click at [769, 639] on p "We need to shift from code that wrangles streams to code that reacts to live ev…" at bounding box center [728, 667] width 494 height 55
click at [766, 639] on p "We need to shift from code that wrangles streams to code that reacts to live ev…" at bounding box center [728, 667] width 494 height 55
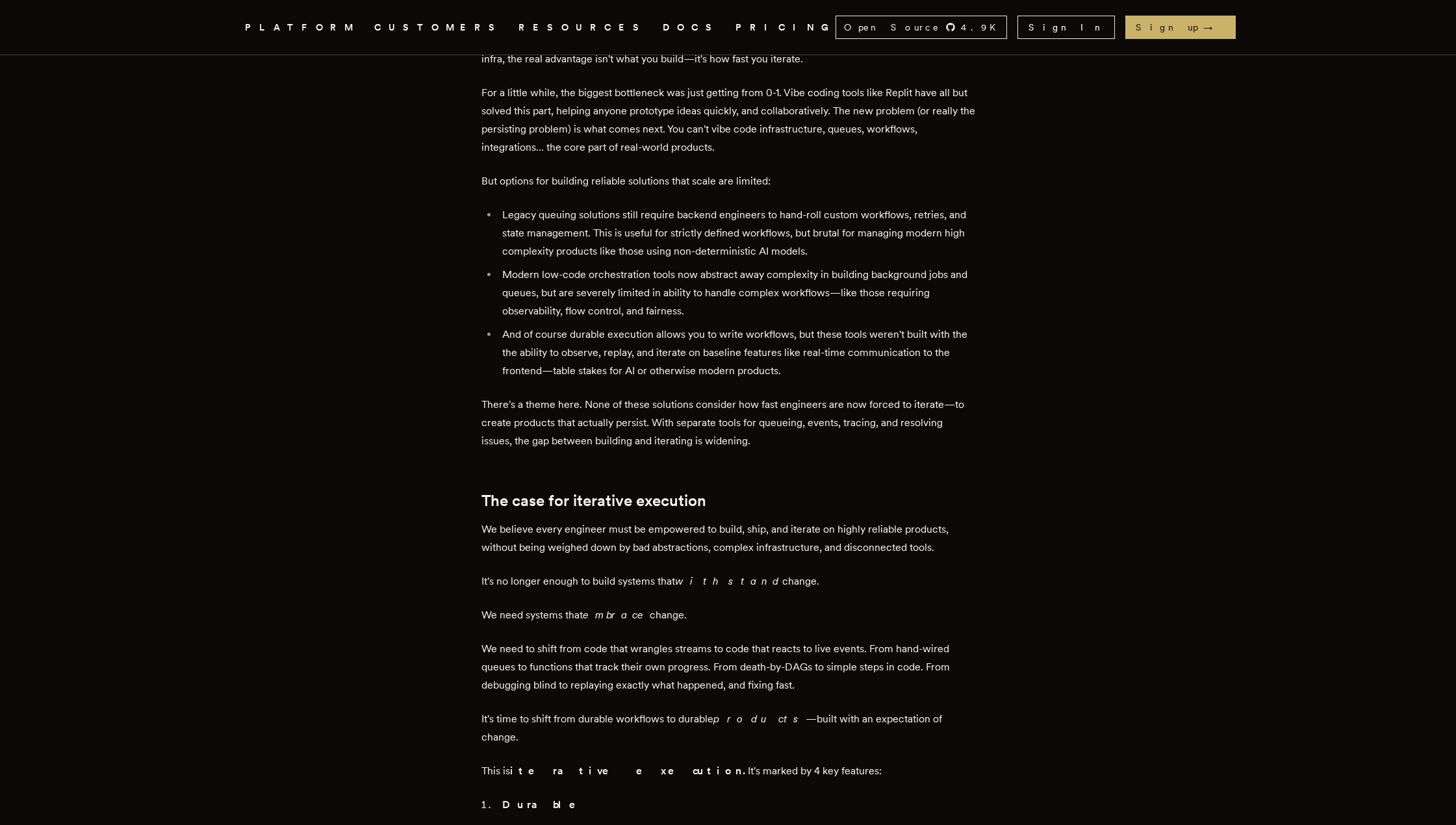
click at [616, 639] on p "We need to shift from code that wrangles streams to code that reacts to live ev…" at bounding box center [728, 667] width 494 height 55
click at [615, 639] on p "We need to shift from code that wrangles streams to code that reacts to live ev…" at bounding box center [728, 667] width 494 height 55
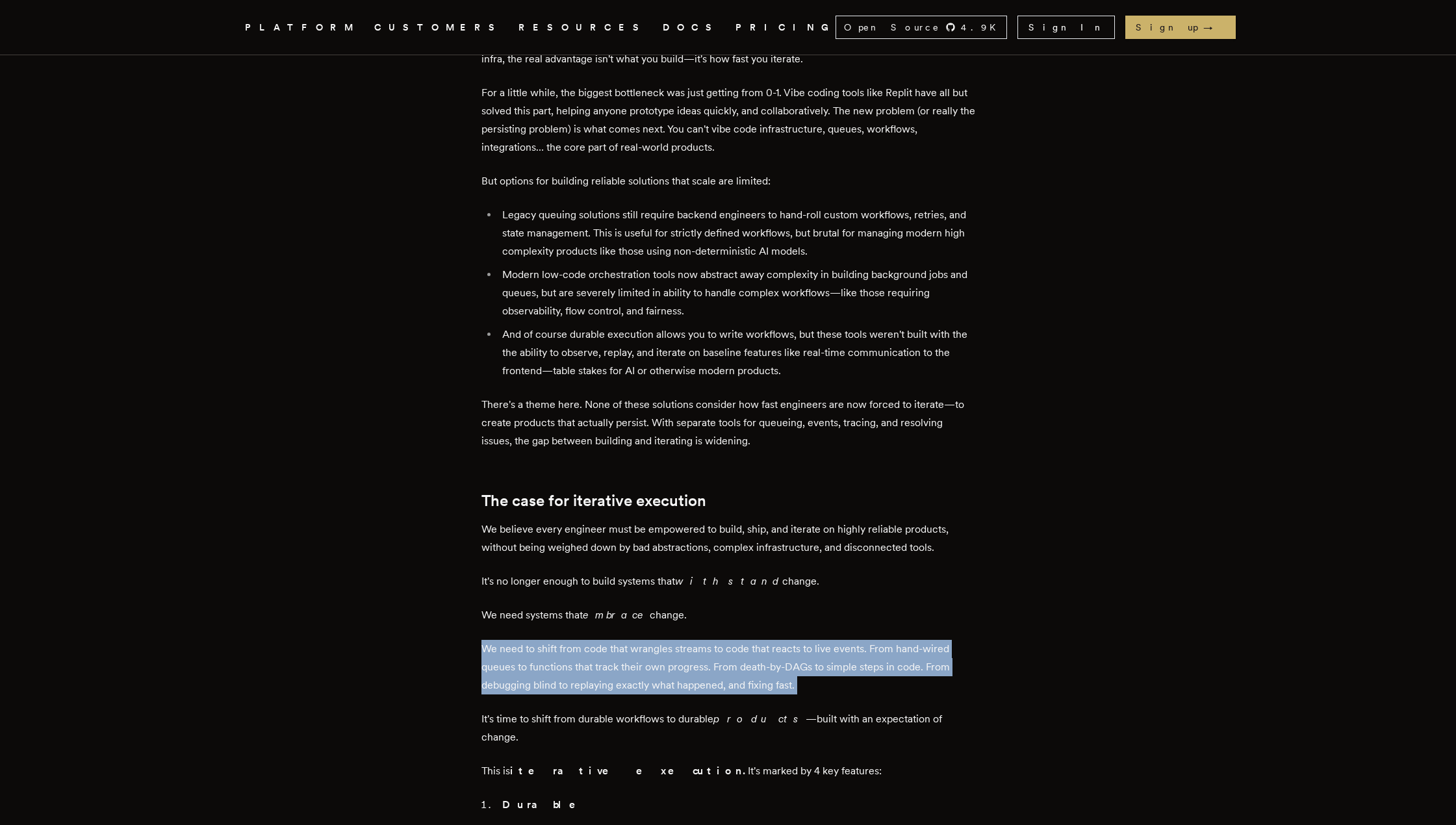
click at [615, 639] on p "We need to shift from code that wrangles streams to code that reacts to live ev…" at bounding box center [728, 667] width 494 height 55
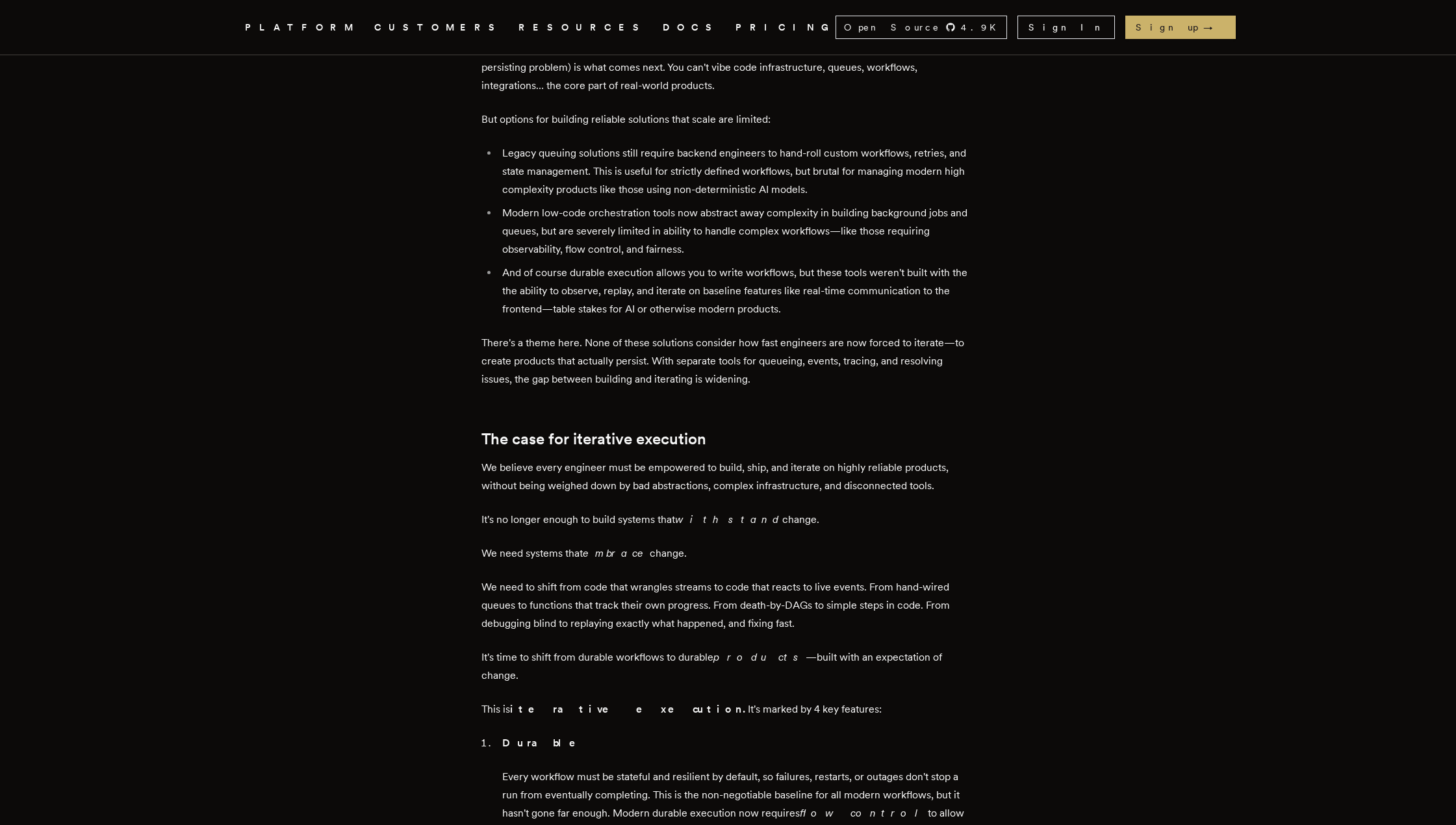
scroll to position [844, 0]
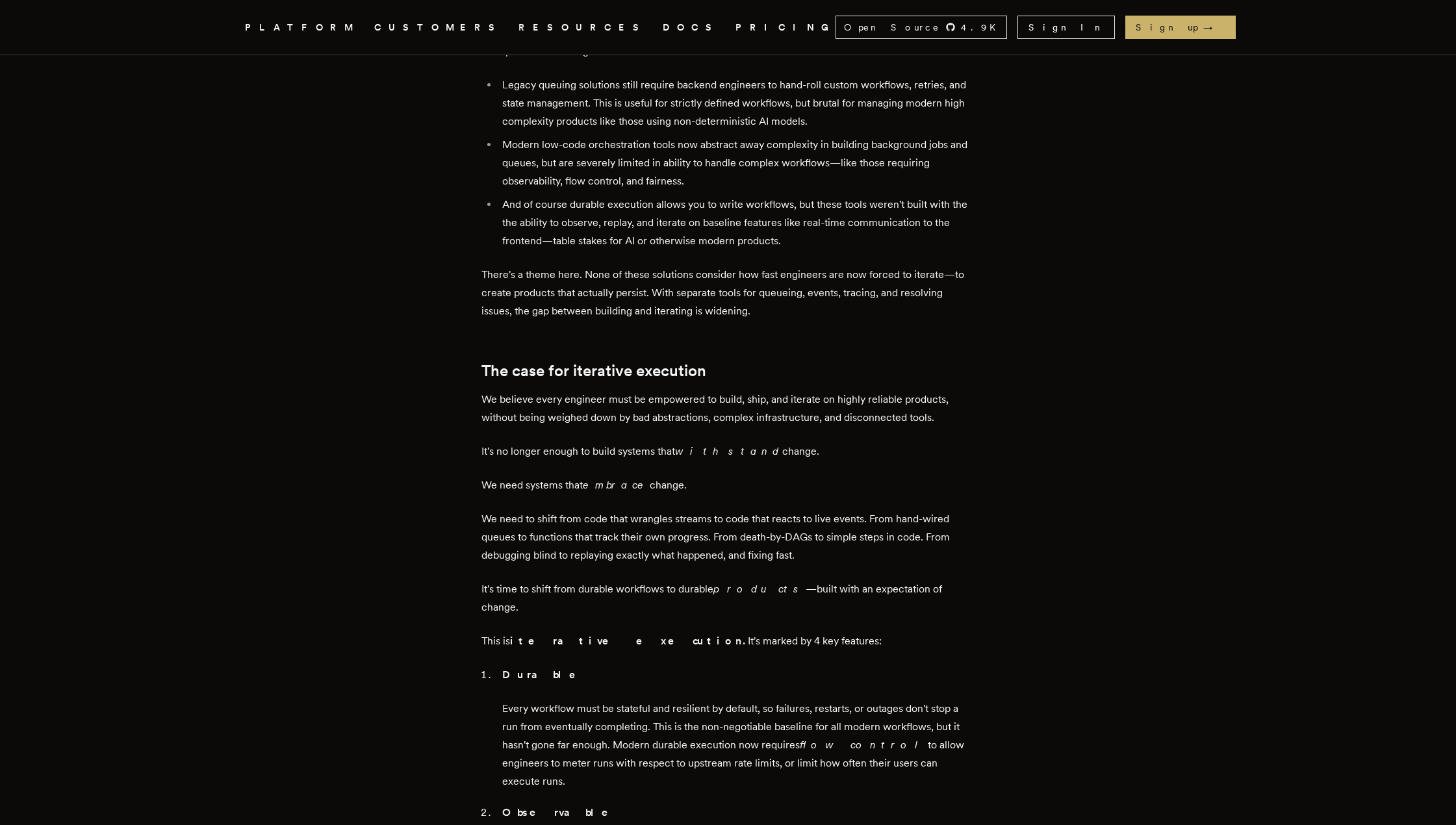
click at [547, 635] on strong "iterative execution." at bounding box center [629, 641] width 238 height 13
click at [561, 699] on p "Every workflow must be stateful and resilient by default, so failures, restarts…" at bounding box center [738, 745] width 473 height 91
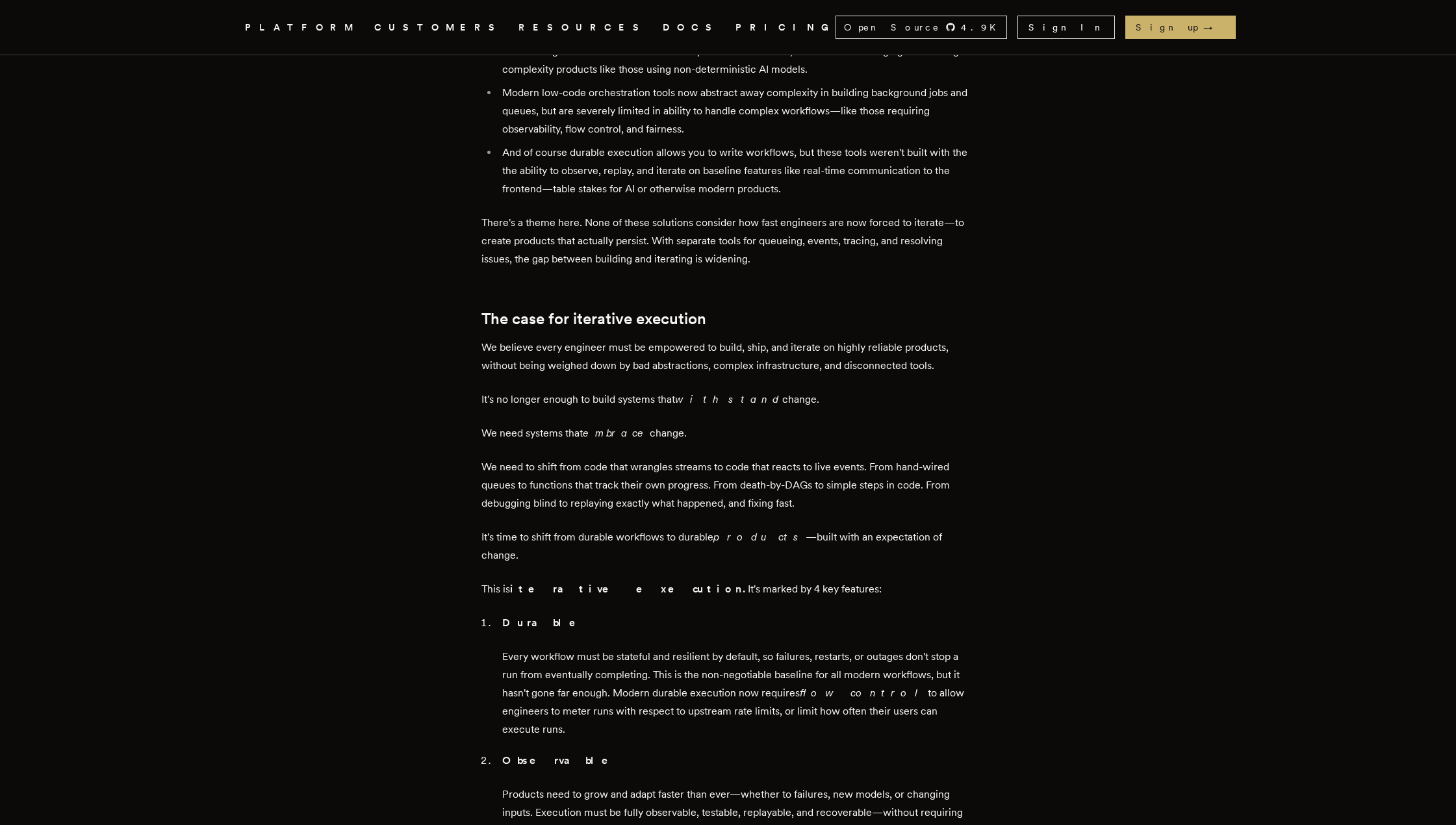
scroll to position [1039, 0]
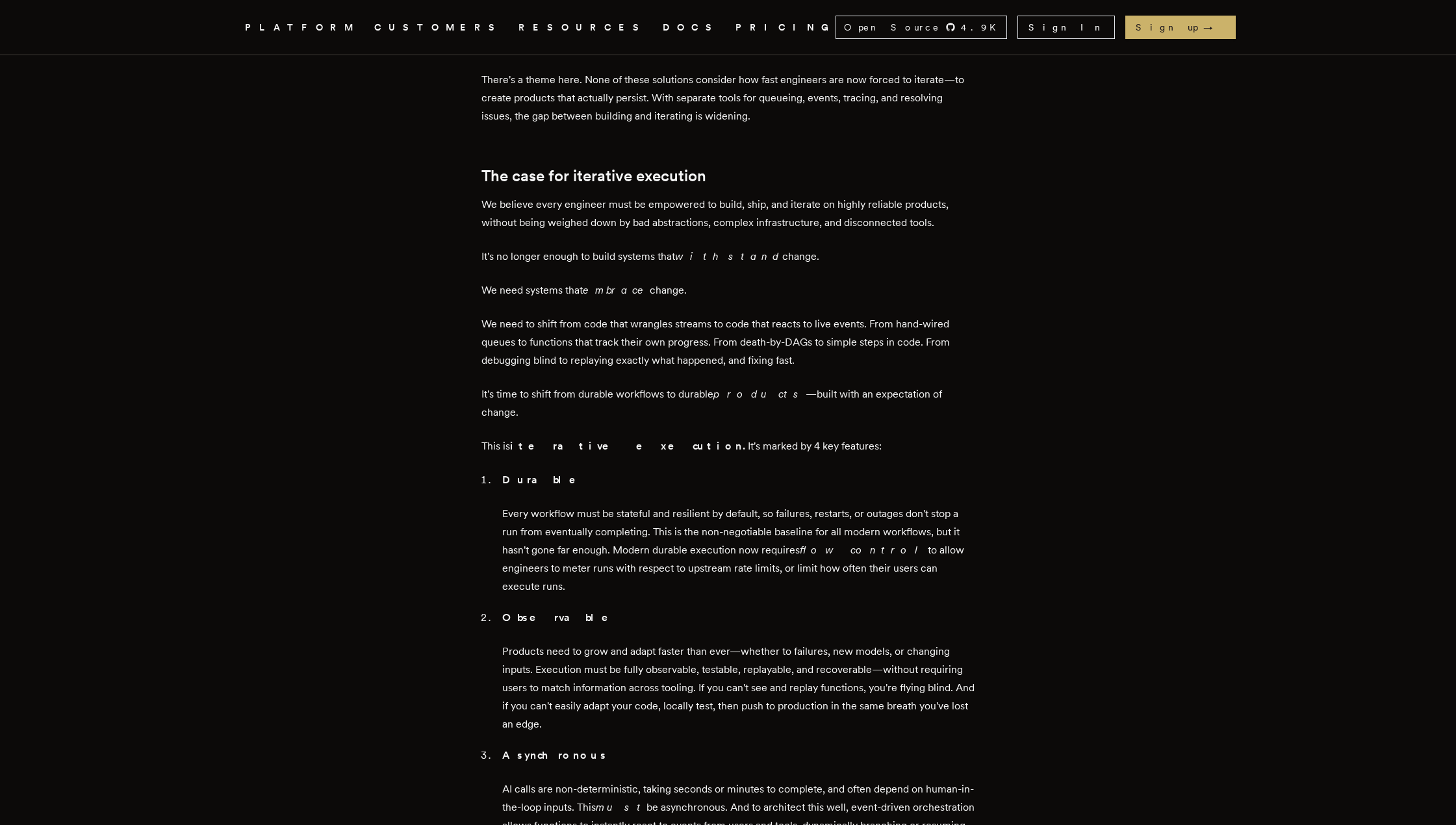
click at [514, 474] on strong "Durable" at bounding box center [548, 480] width 92 height 13
click at [518, 474] on strong "Durable" at bounding box center [548, 480] width 92 height 13
click at [577, 504] on p "Every workflow must be stateful and resilient by default, so failures, restarts…" at bounding box center [738, 550] width 473 height 91
drag, startPoint x: 577, startPoint y: 406, endPoint x: 581, endPoint y: 435, distance: 29.3
click at [580, 504] on p "Every workflow must be stateful and resilient by default, so failures, restarts…" at bounding box center [738, 550] width 473 height 91
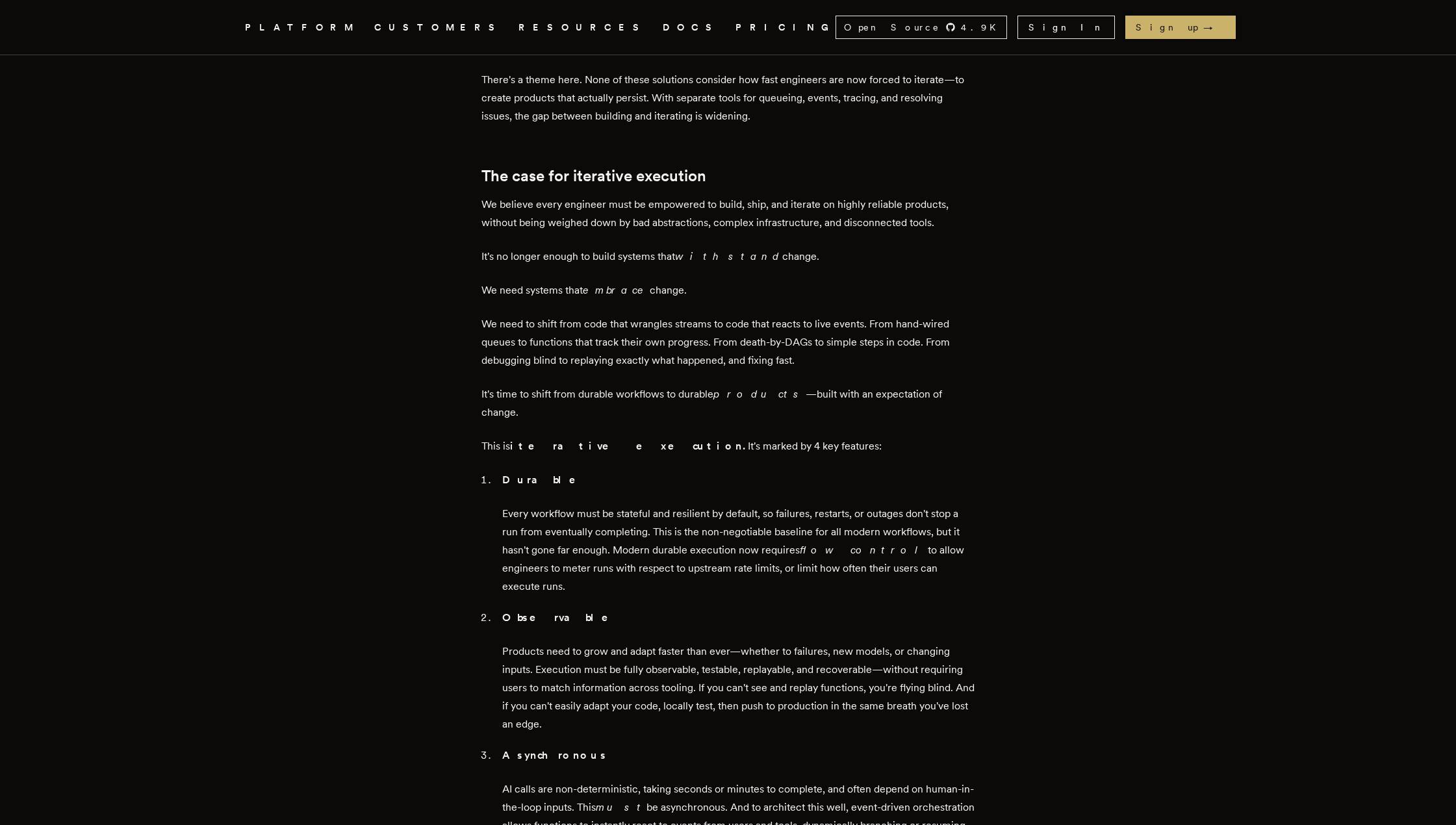
click at [581, 504] on p "Every workflow must be stateful and resilient by default, so failures, restarts…" at bounding box center [738, 550] width 473 height 91
click at [643, 504] on p "Every workflow must be stateful and resilient by default, so failures, restarts…" at bounding box center [738, 550] width 473 height 91
click at [644, 504] on p "Every workflow must be stateful and resilient by default, so failures, restarts…" at bounding box center [738, 550] width 473 height 91
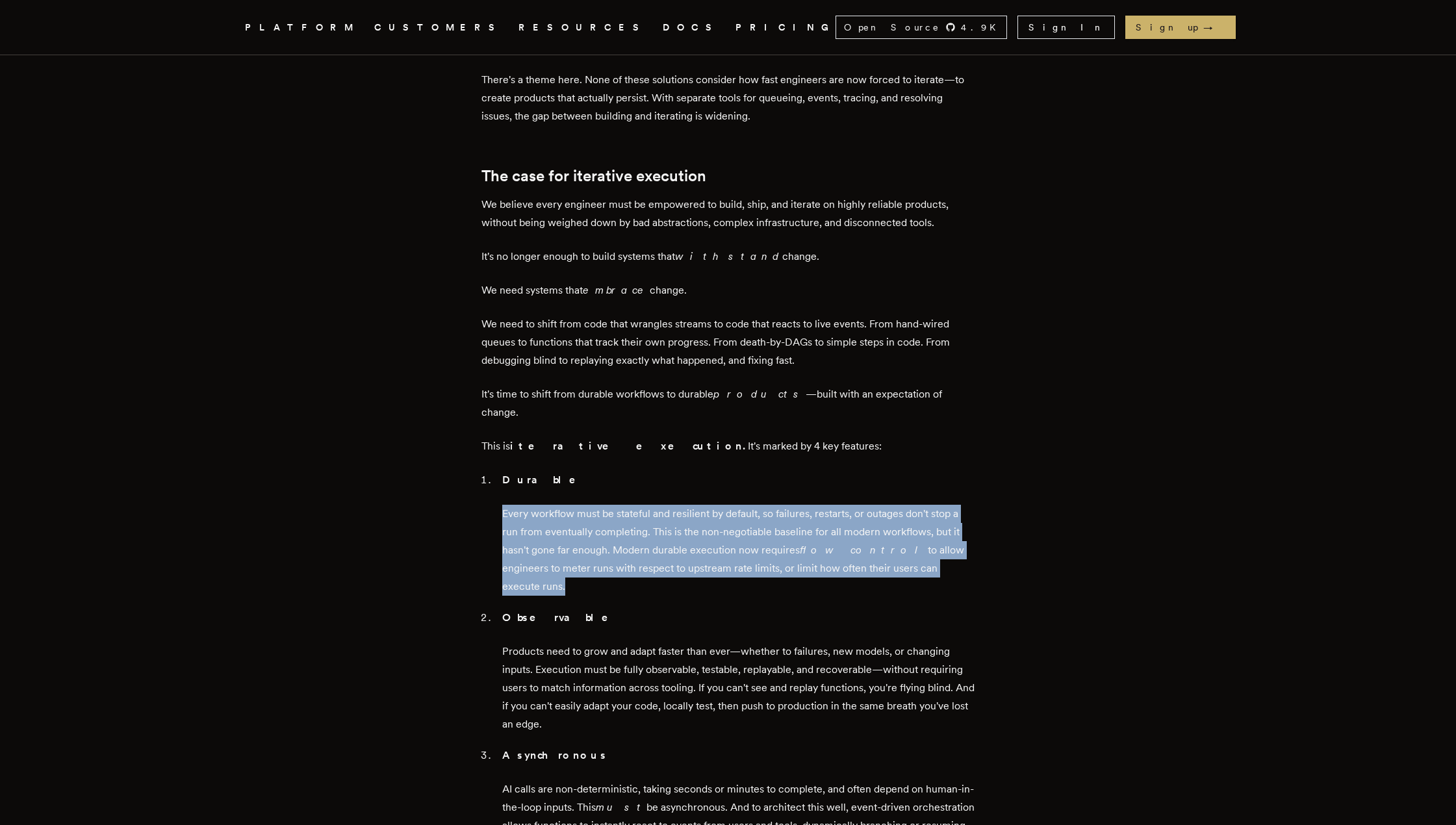
click at [644, 504] on p "Every workflow must be stateful and resilient by default, so failures, restarts…" at bounding box center [738, 550] width 473 height 91
click at [660, 504] on p "Every workflow must be stateful and resilient by default, so failures, restarts…" at bounding box center [738, 550] width 473 height 91
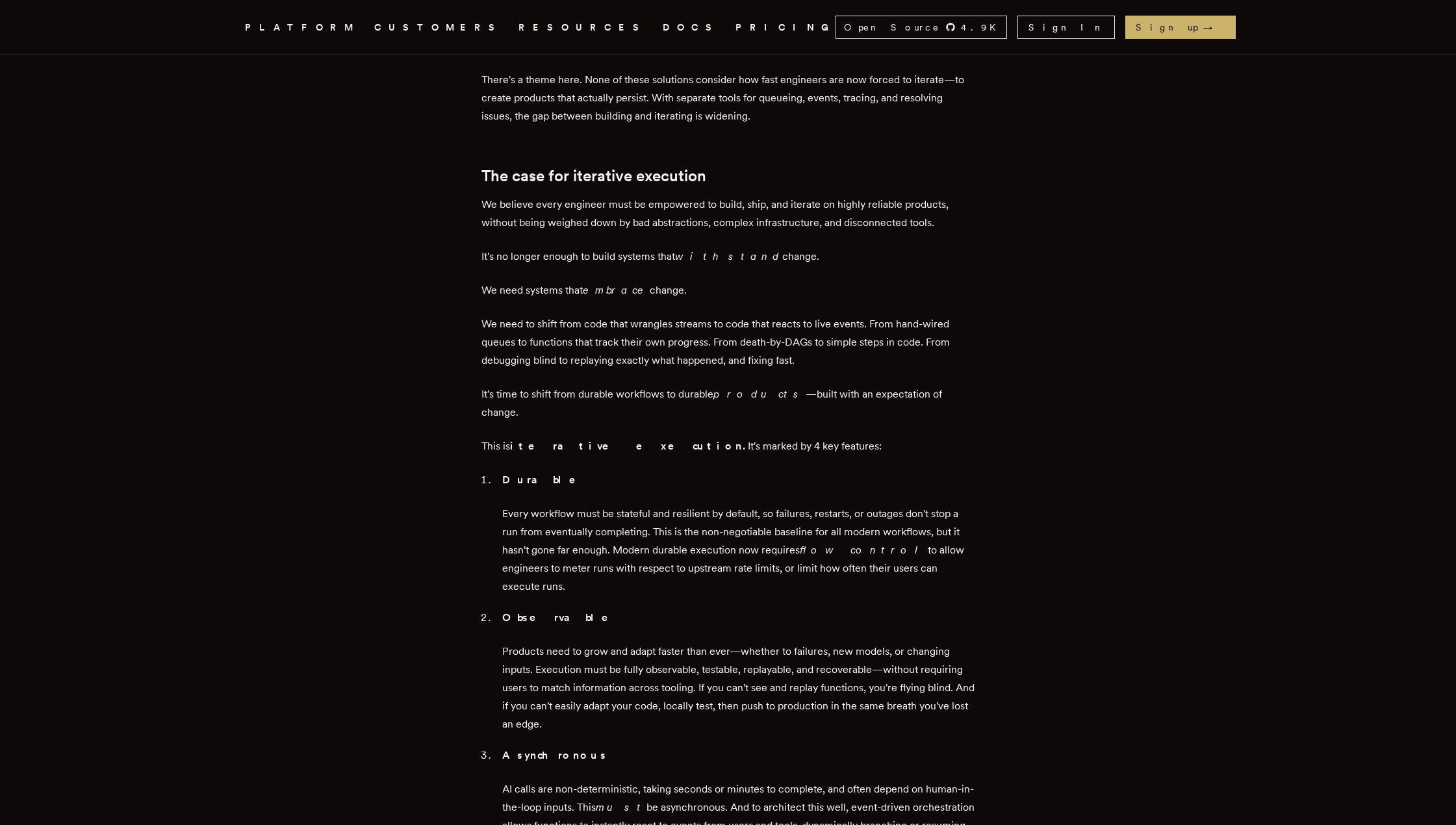
click at [618, 504] on p "Every workflow must be stateful and resilient by default, so failures, restarts…" at bounding box center [738, 550] width 473 height 91
click at [621, 504] on p "Every workflow must be stateful and resilient by default, so failures, restarts…" at bounding box center [738, 550] width 473 height 91
click at [623, 504] on p "Every workflow must be stateful and resilient by default, so failures, restarts…" at bounding box center [738, 550] width 473 height 91
click at [632, 504] on p "Every workflow must be stateful and resilient by default, so failures, restarts…" at bounding box center [738, 550] width 473 height 91
click at [608, 504] on p "Every workflow must be stateful and resilient by default, so failures, restarts…" at bounding box center [738, 550] width 473 height 91
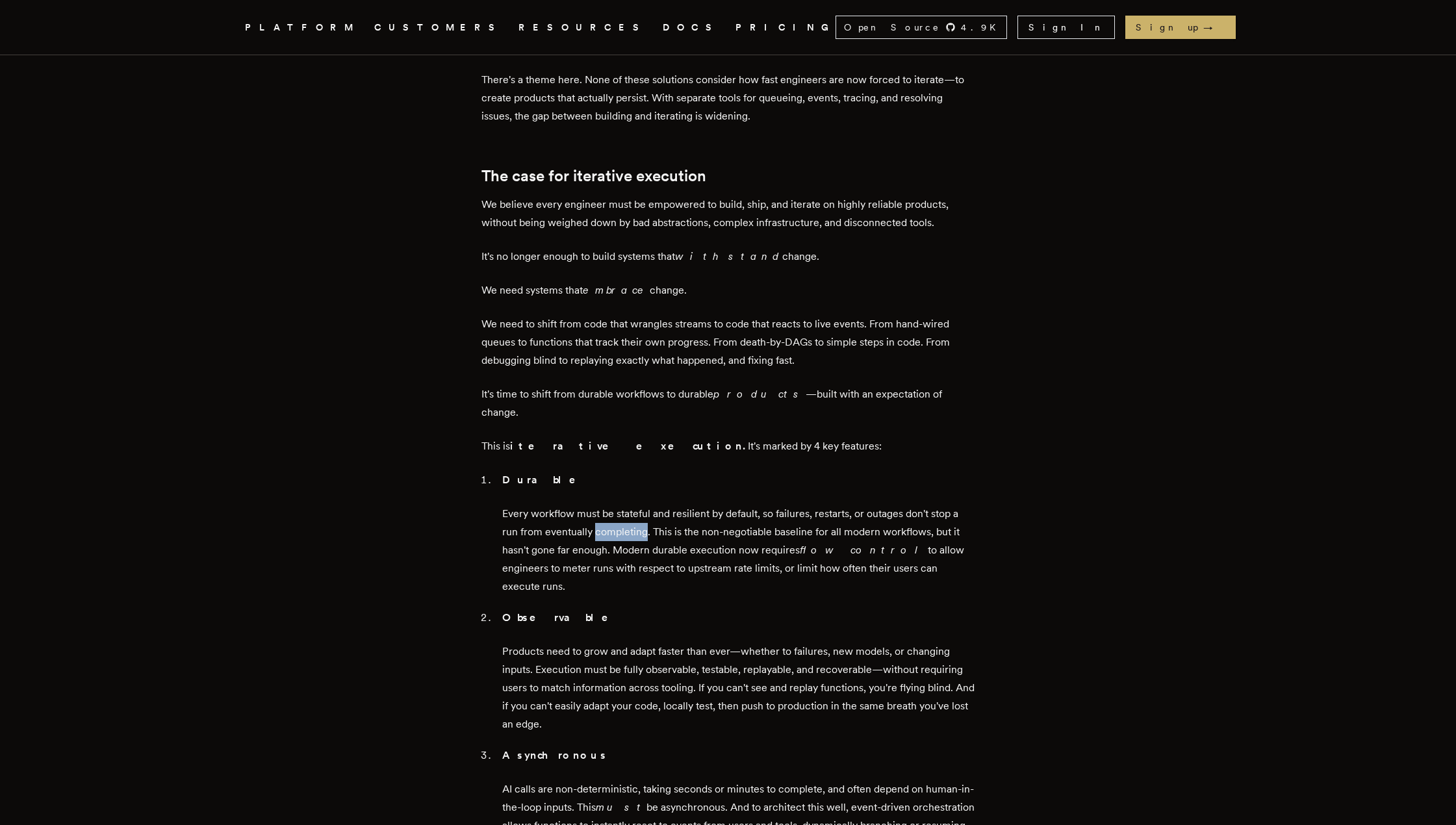
click at [609, 504] on p "Every workflow must be stateful and resilient by default, so failures, restarts…" at bounding box center [738, 550] width 473 height 91
click at [620, 504] on p "Every workflow must be stateful and resilient by default, so failures, restarts…" at bounding box center [738, 550] width 473 height 91
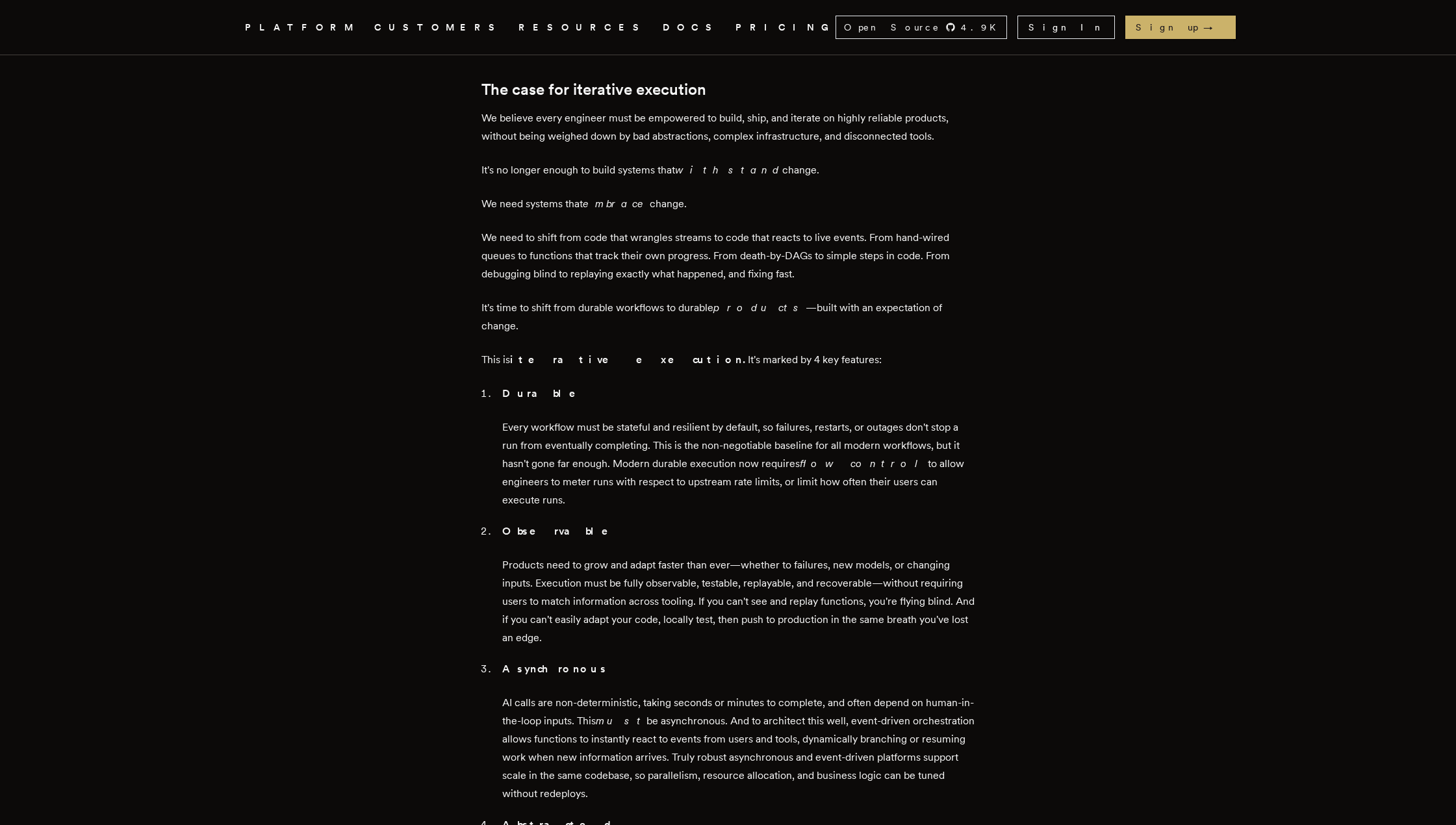
scroll to position [1168, 0]
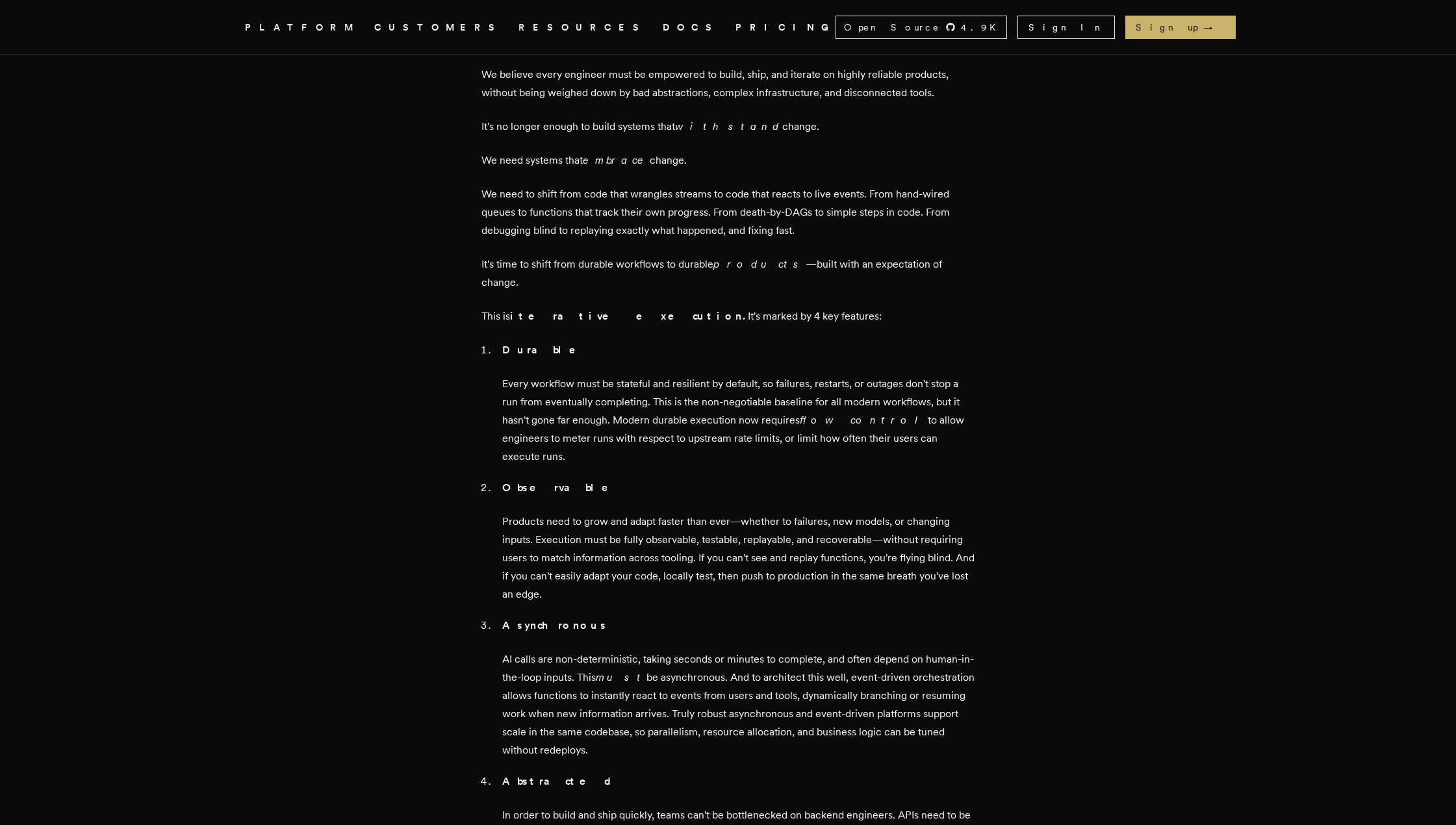
click at [549, 513] on p "Products need to grow and adapt faster than ever—whether to failures, new model…" at bounding box center [738, 558] width 473 height 91
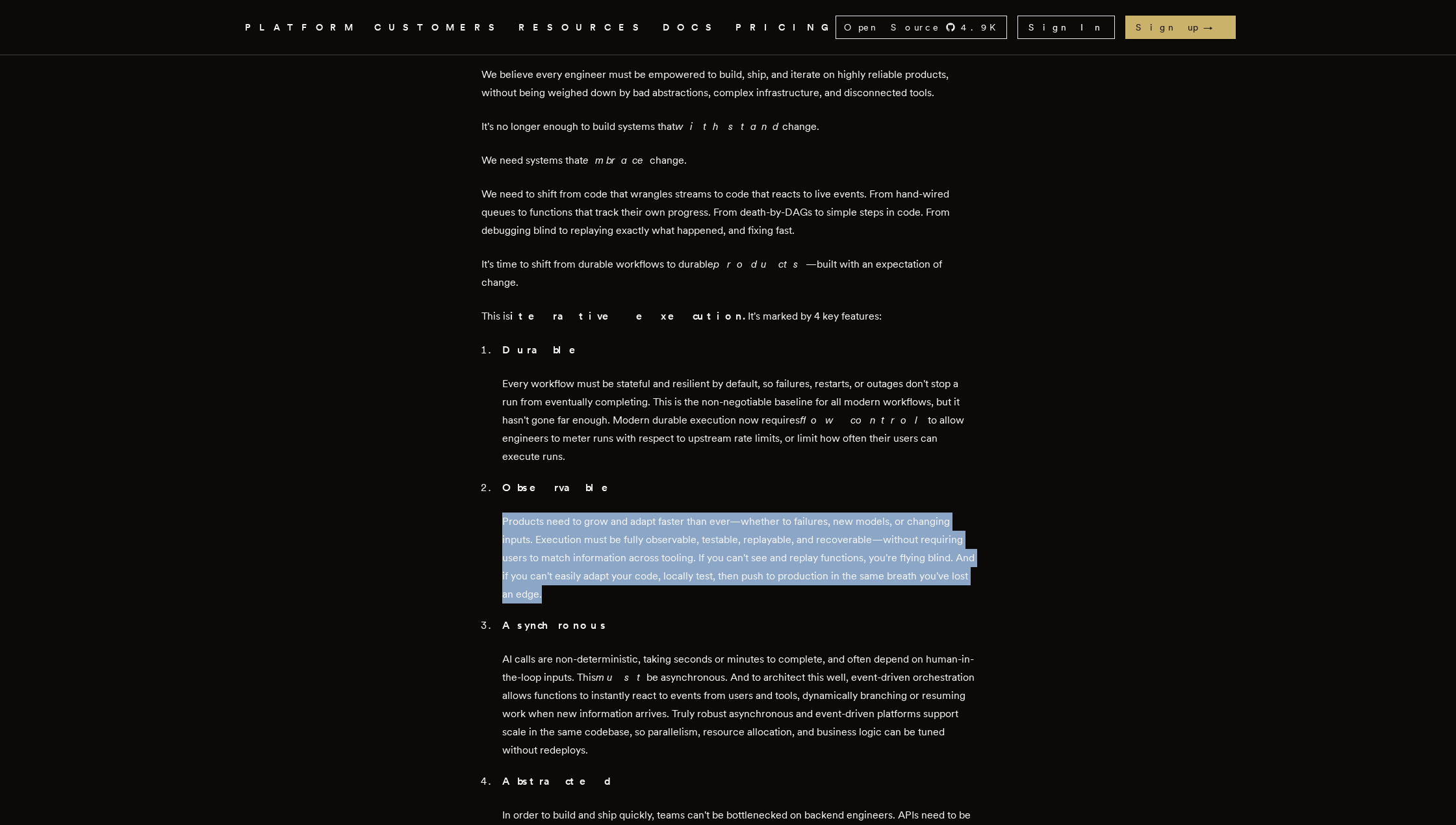
click at [549, 513] on p "Products need to grow and adapt faster than ever—whether to failures, new model…" at bounding box center [738, 558] width 473 height 91
click at [565, 513] on p "Products need to grow and adapt faster than ever—whether to failures, new model…" at bounding box center [738, 558] width 473 height 91
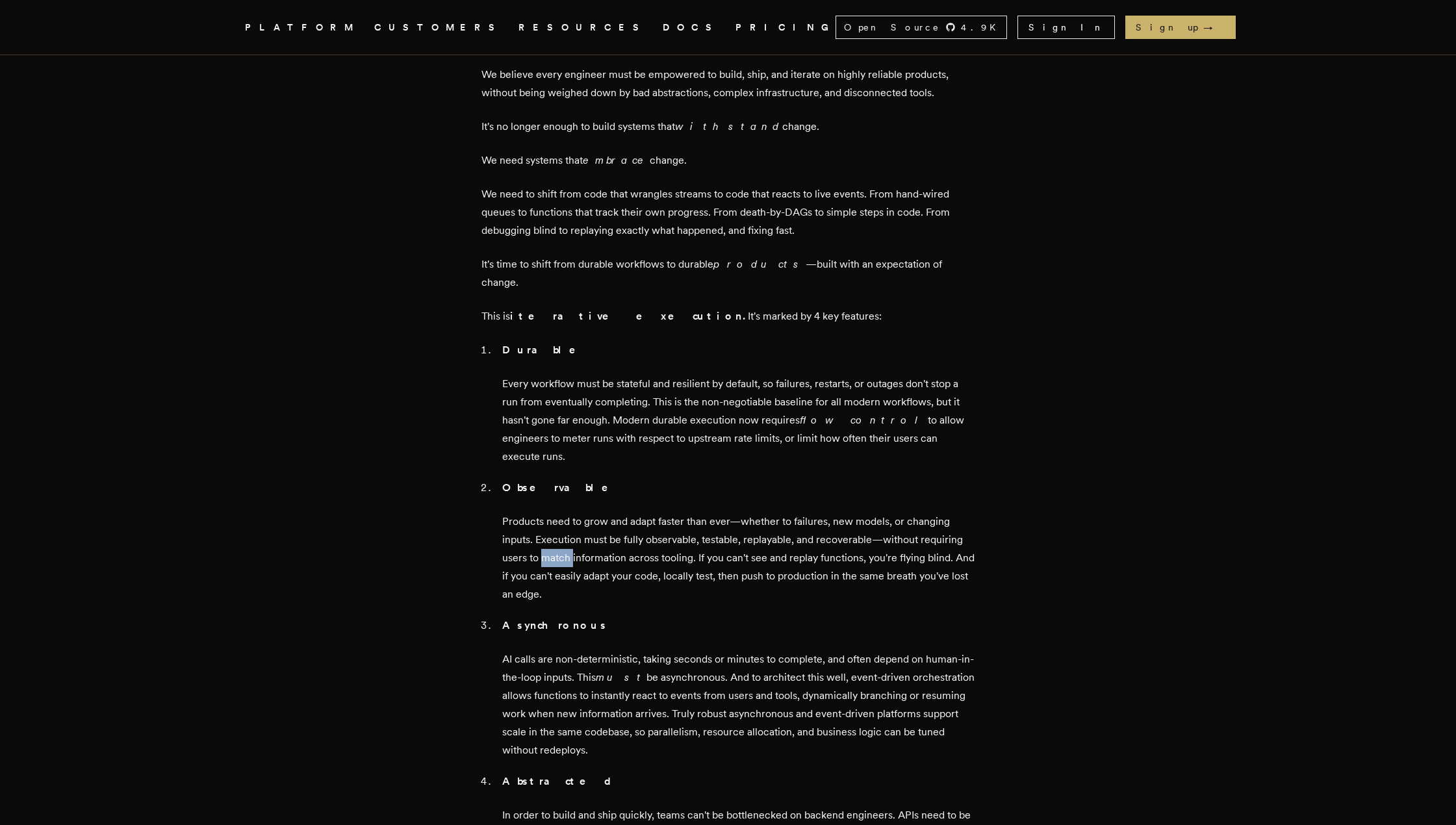
click at [565, 513] on p "Products need to grow and adapt faster than ever—whether to failures, new model…" at bounding box center [738, 558] width 473 height 91
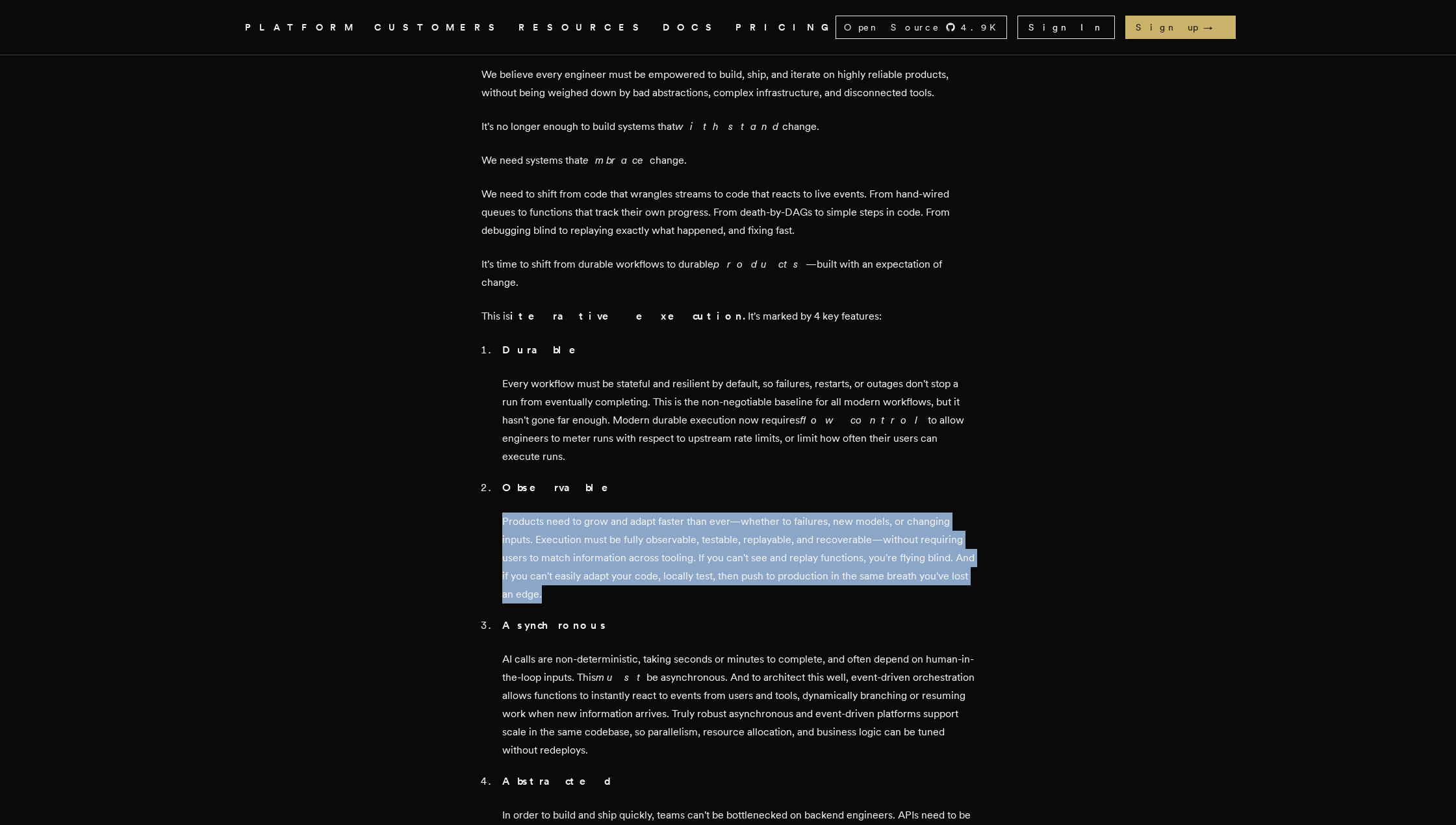
click at [565, 513] on p "Products need to grow and adapt faster than ever—whether to failures, new model…" at bounding box center [738, 558] width 473 height 91
click at [571, 513] on p "Products need to grow and adapt faster than ever—whether to failures, new model…" at bounding box center [738, 558] width 473 height 91
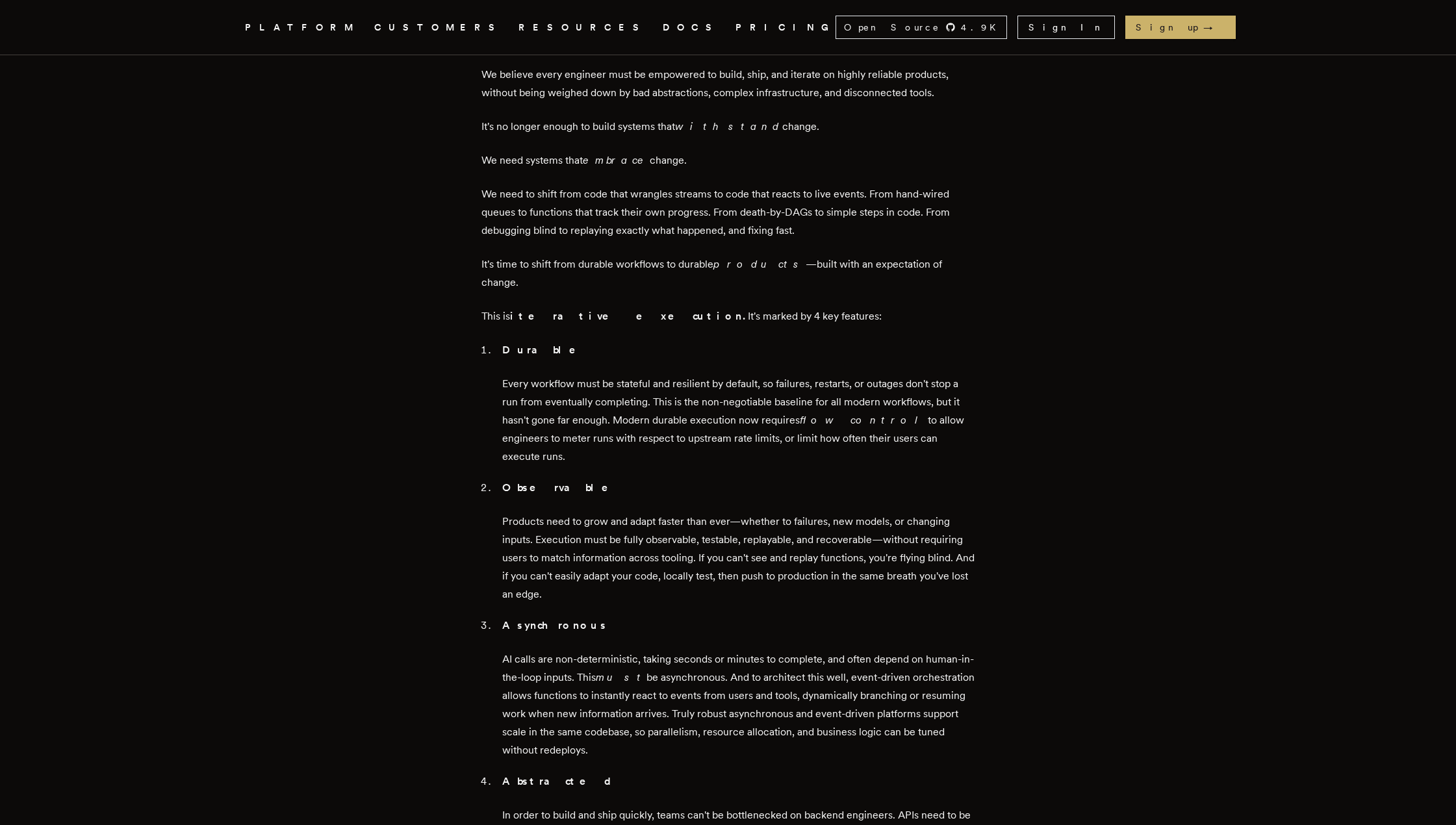
click at [764, 513] on p "Products need to grow and adapt faster than ever—whether to failures, new model…" at bounding box center [738, 558] width 473 height 91
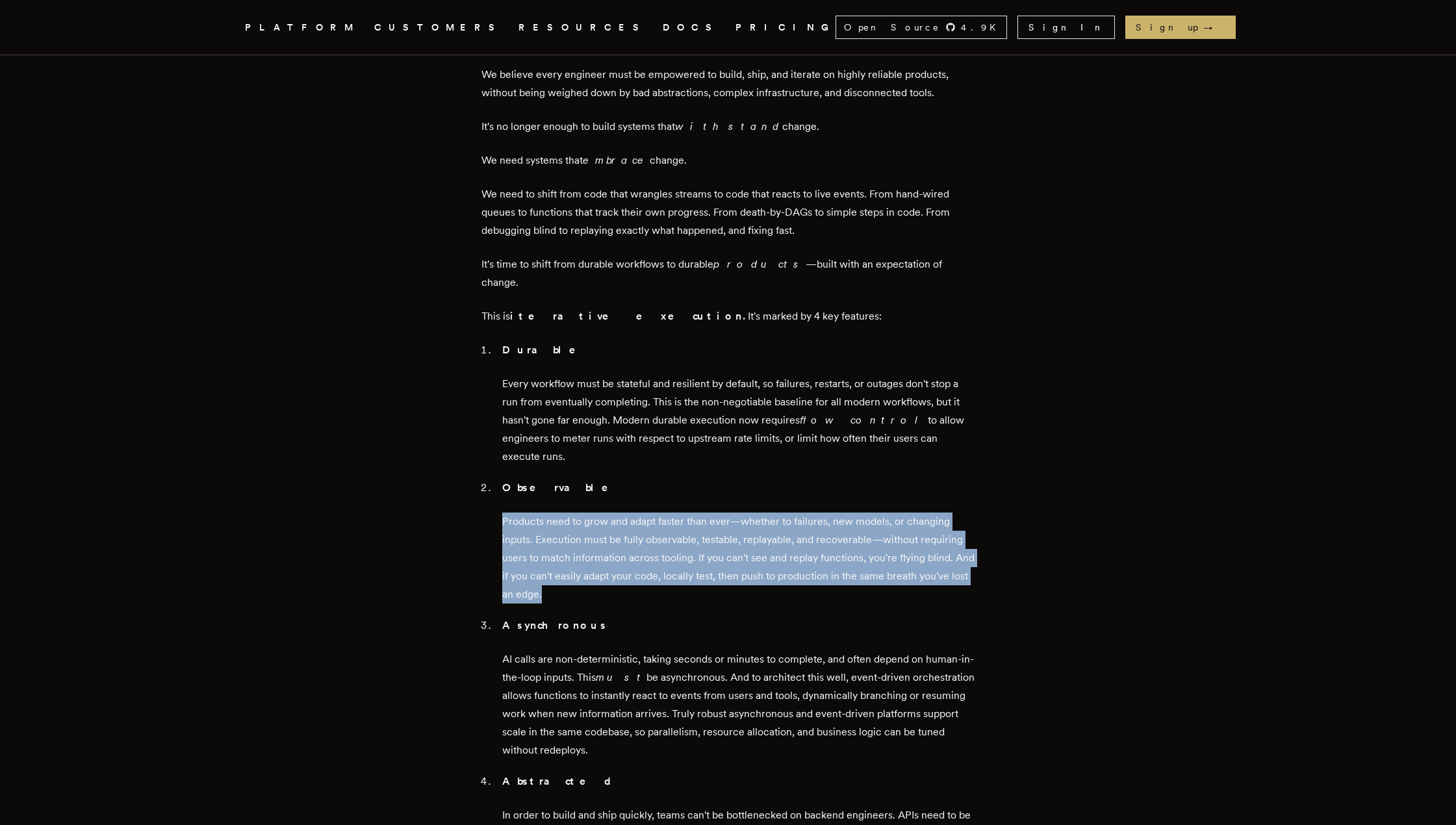
click at [764, 513] on p "Products need to grow and adapt faster than ever—whether to failures, new model…" at bounding box center [738, 558] width 473 height 91
click at [717, 513] on p "Products need to grow and adapt faster than ever—whether to failures, new model…" at bounding box center [738, 558] width 473 height 91
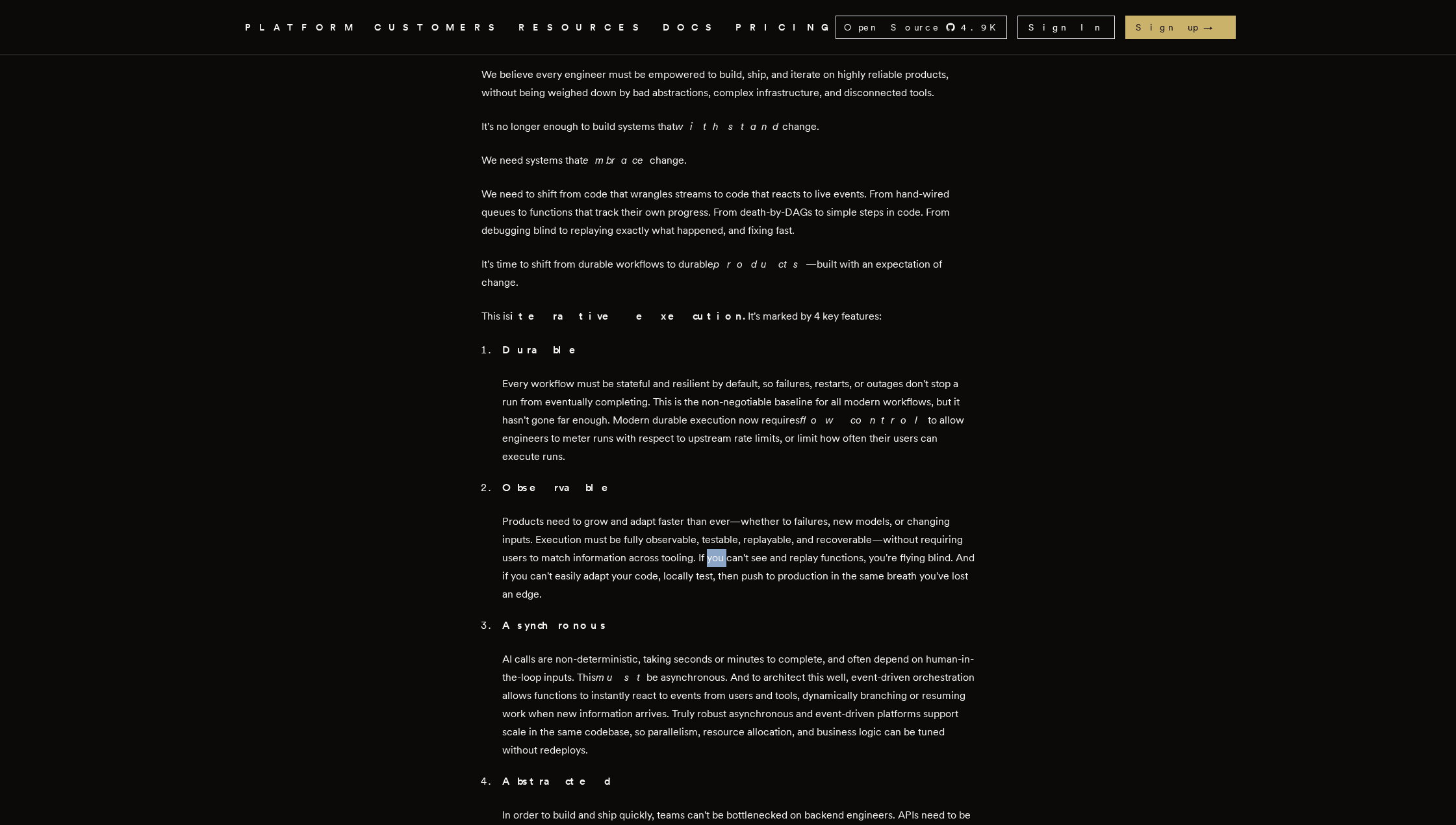
click at [717, 513] on p "Products need to grow and adapt faster than ever—whether to failures, new model…" at bounding box center [738, 558] width 473 height 91
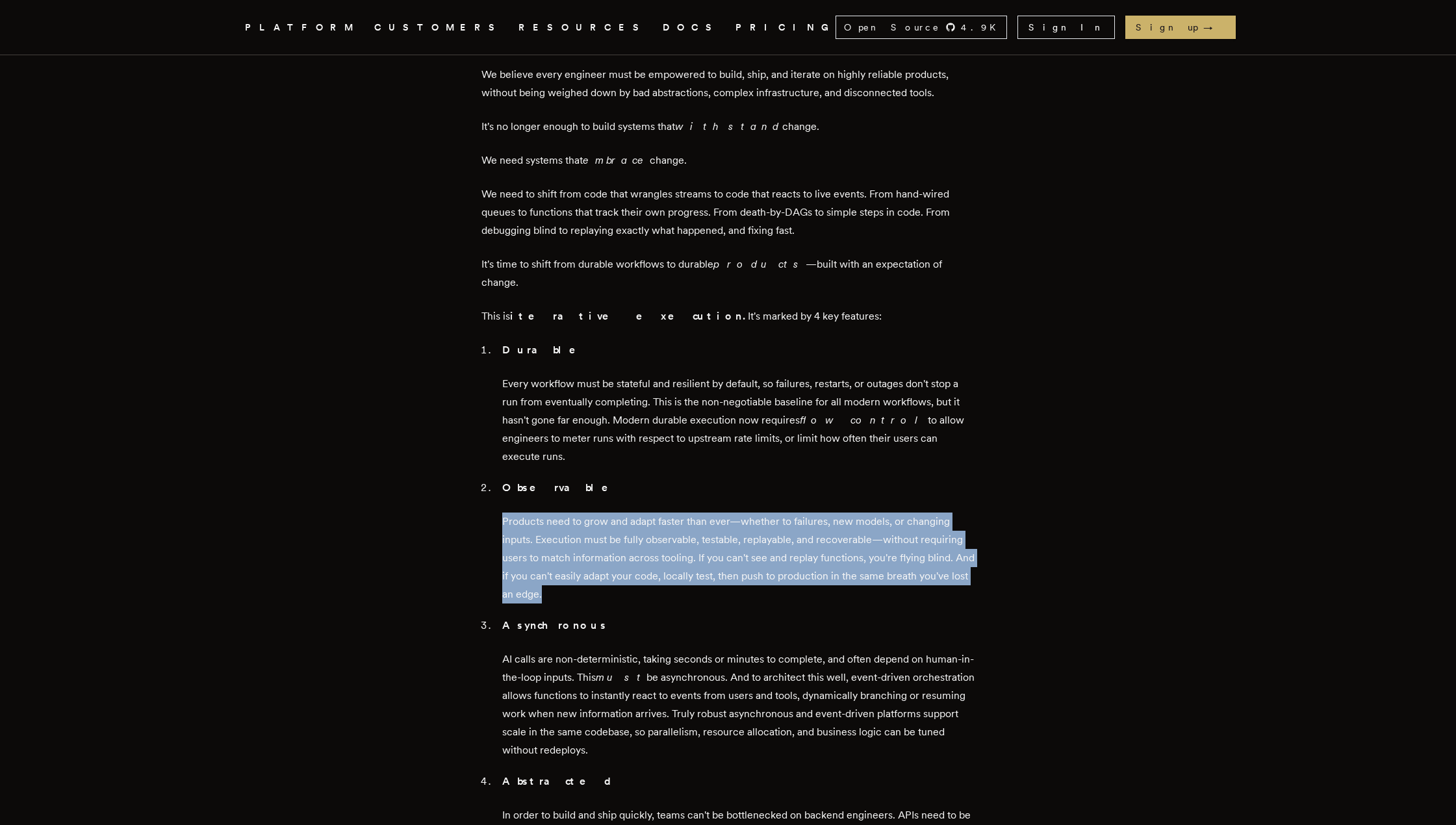
click at [717, 513] on p "Products need to grow and adapt faster than ever—whether to failures, new model…" at bounding box center [738, 558] width 473 height 91
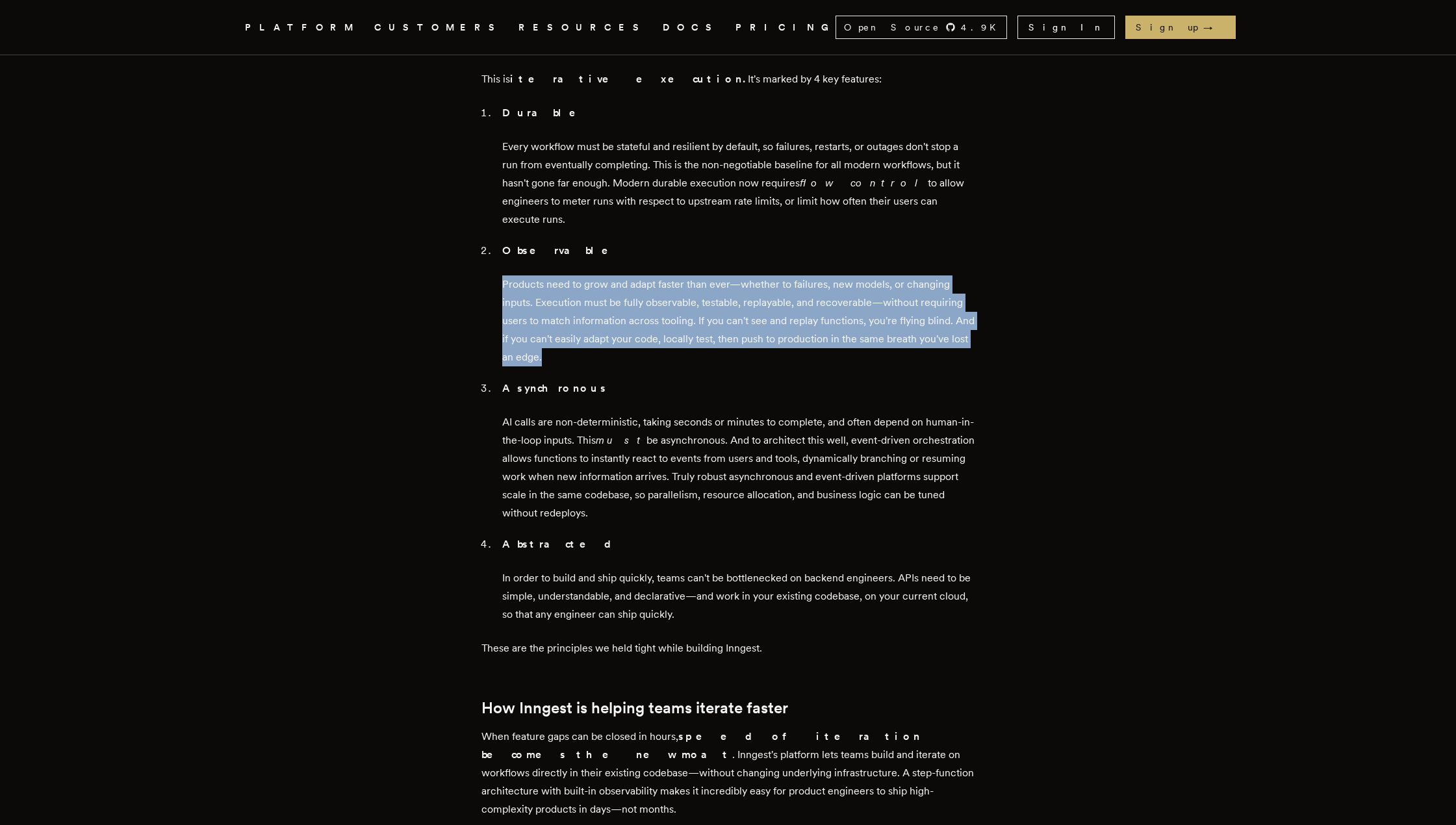
scroll to position [1429, 0]
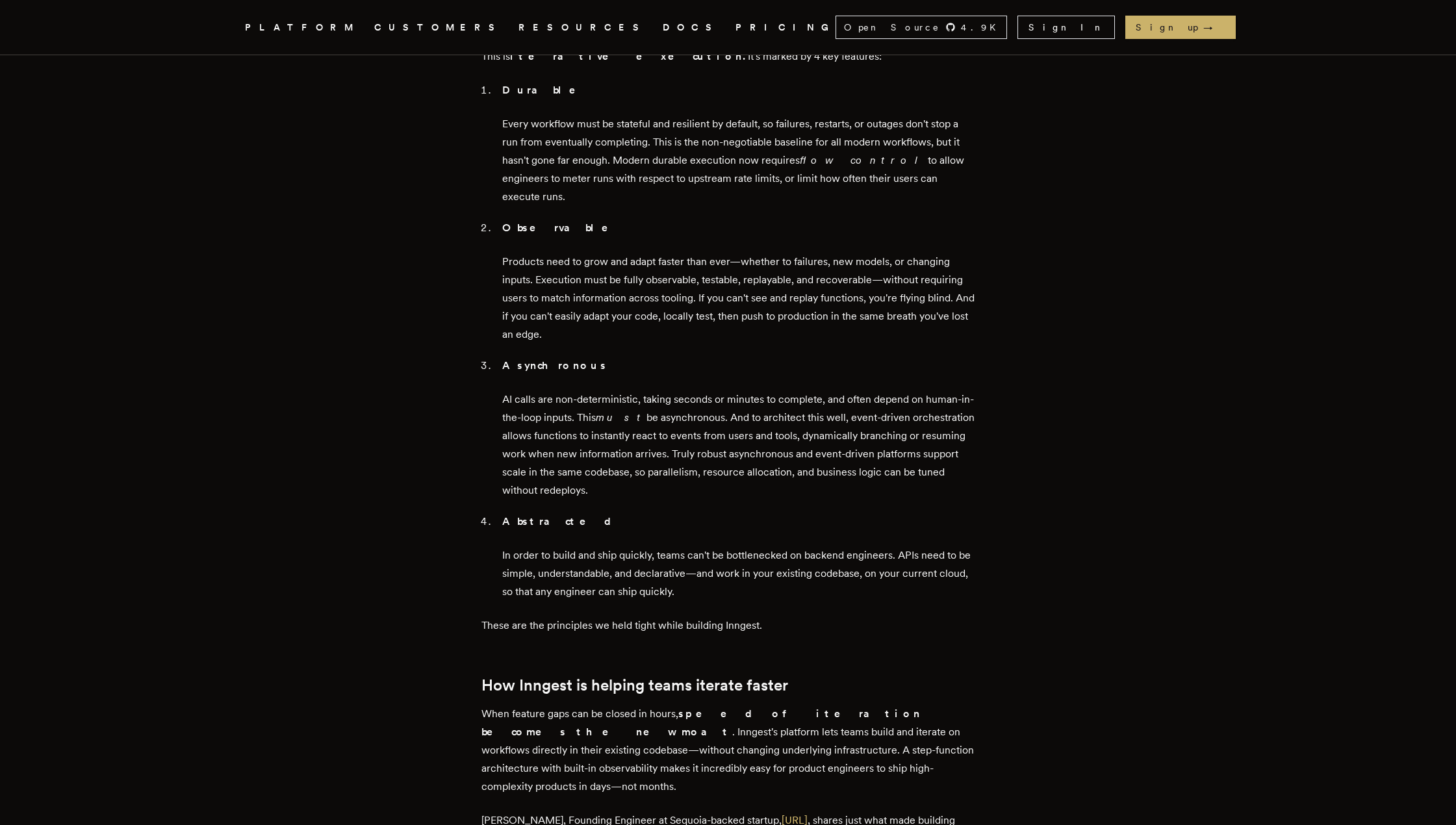
click at [661, 616] on p "These are the principles we held tight while building Inngest." at bounding box center [728, 626] width 494 height 18
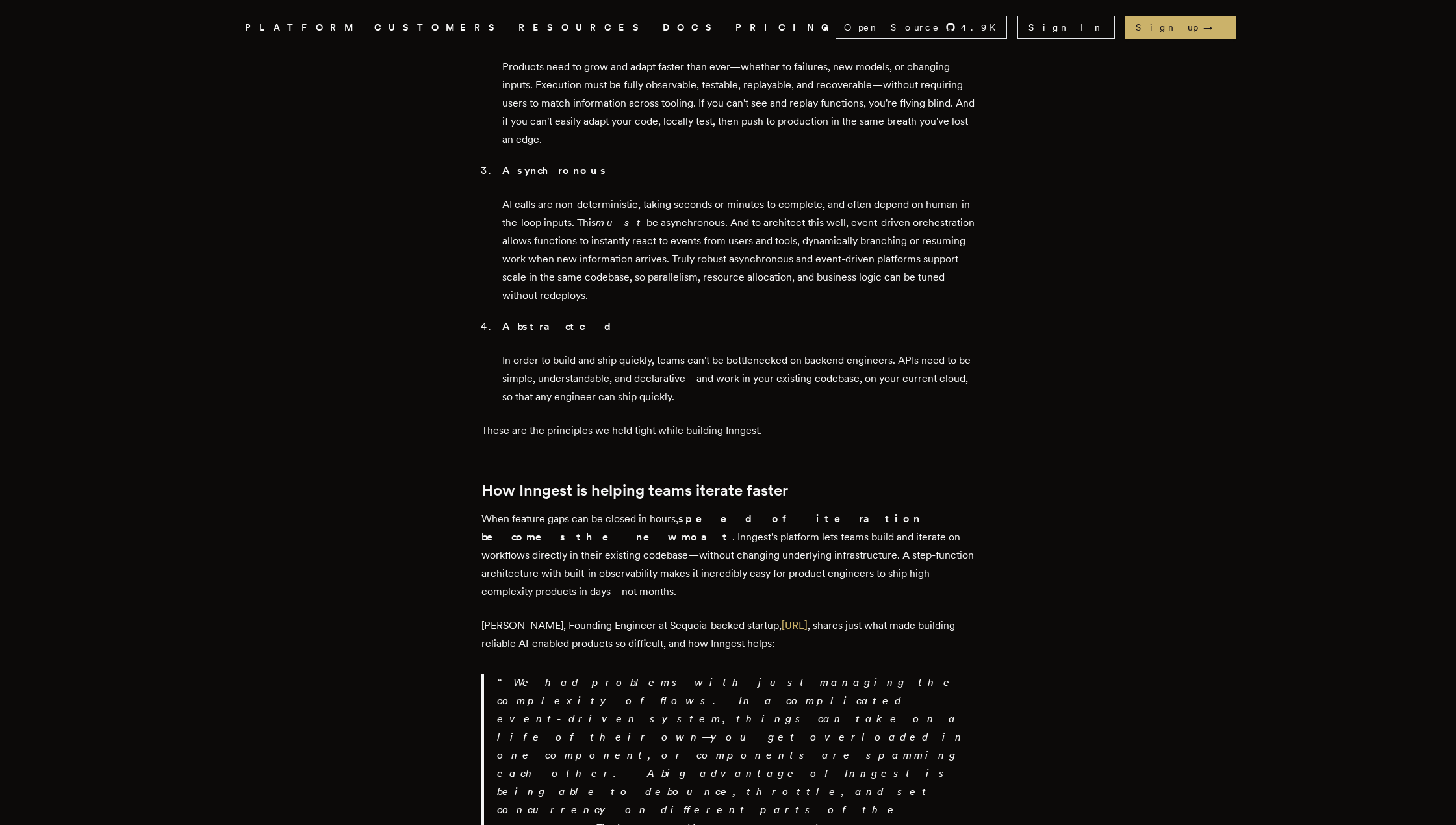
click at [590, 351] on p "In order to build and ship quickly, teams can't be bottlenecked on backend engi…" at bounding box center [738, 379] width 473 height 55
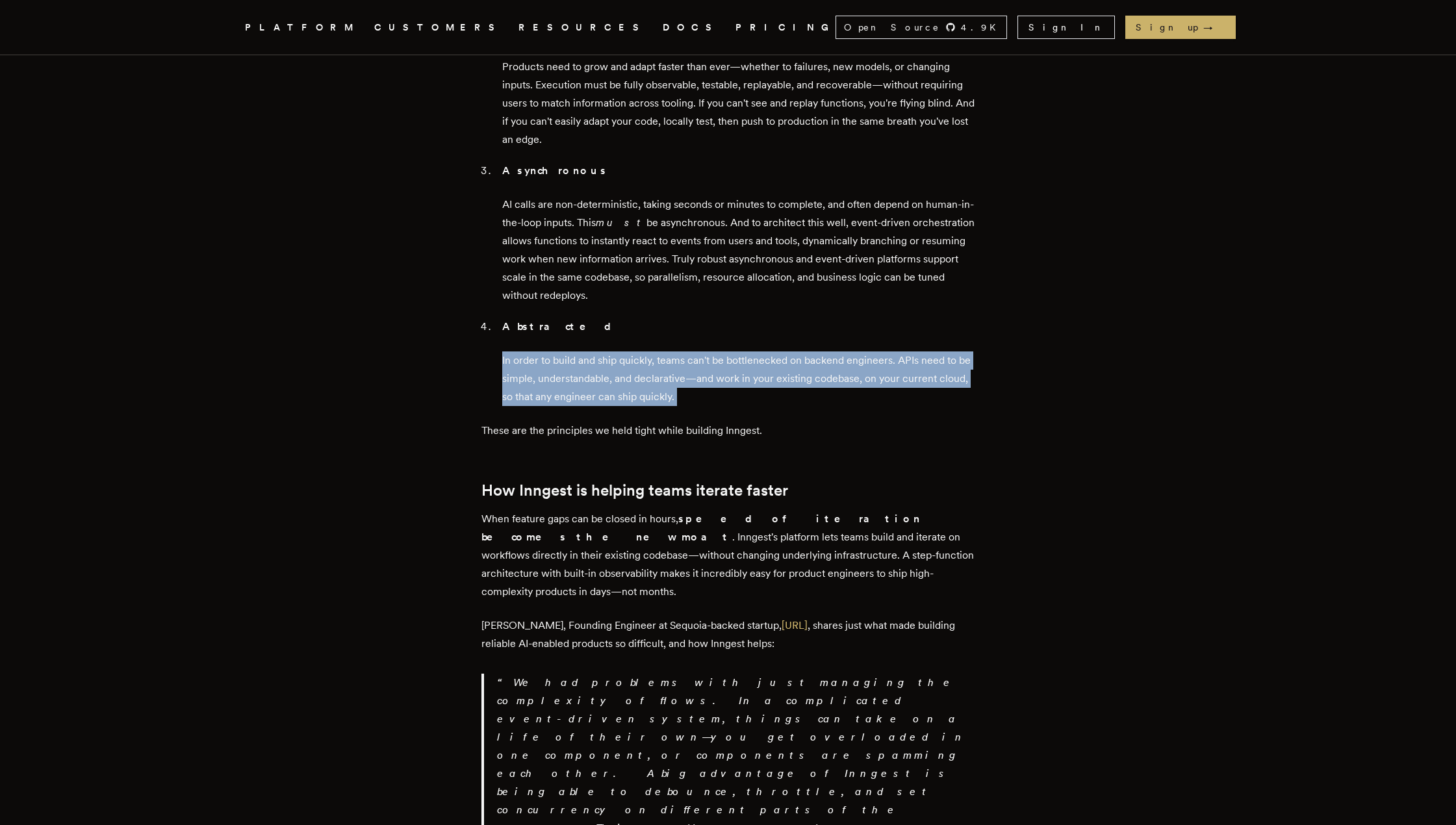
click at [590, 351] on p "In order to build and ship quickly, teams can't be bottlenecked on backend engi…" at bounding box center [738, 379] width 473 height 55
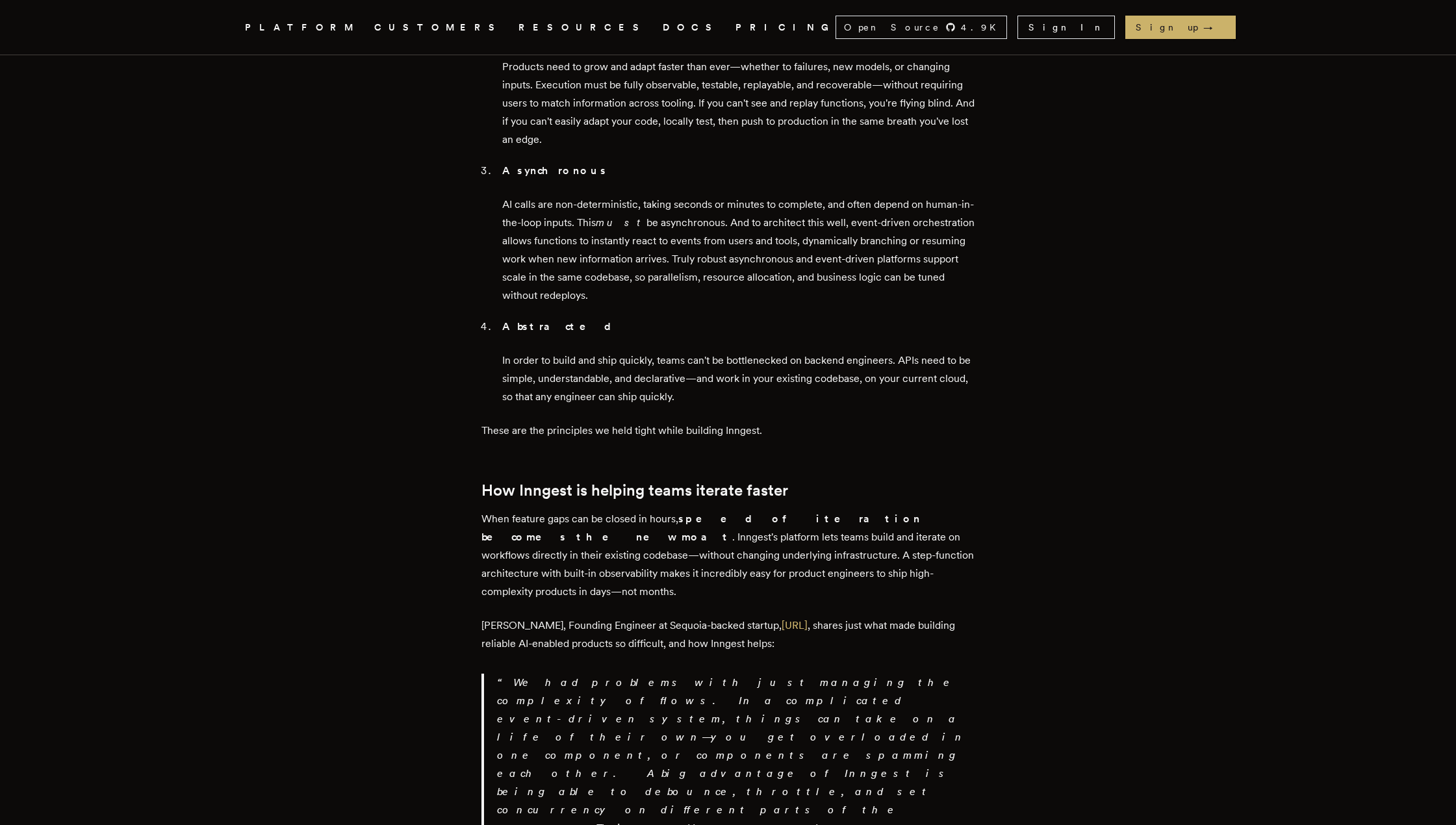
click at [588, 510] on p "When feature gaps can be closed in hours, speed of iteration becomes the new mo…" at bounding box center [728, 555] width 494 height 91
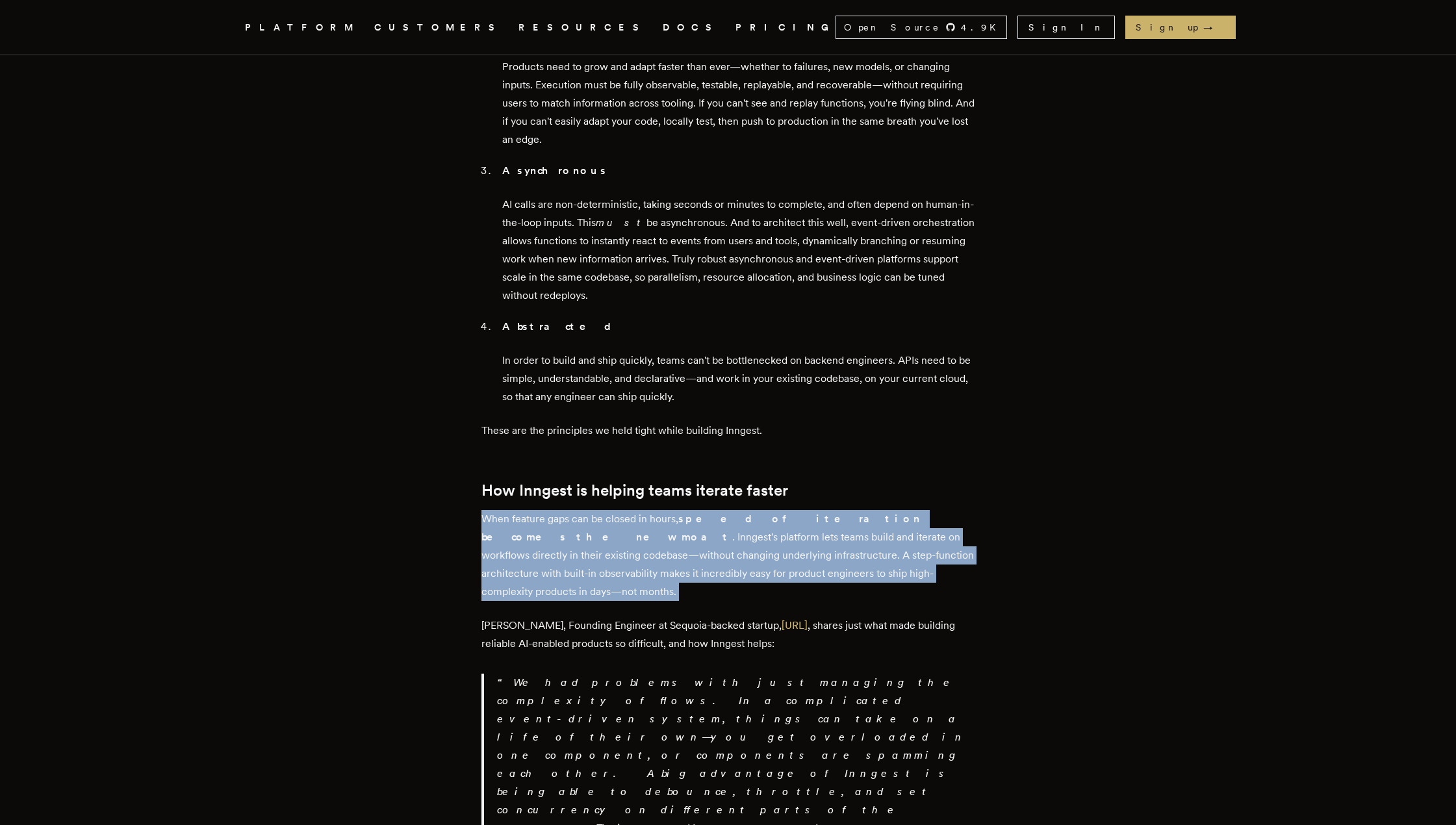
click at [588, 510] on p "When feature gaps can be closed in hours, speed of iteration becomes the new mo…" at bounding box center [728, 555] width 494 height 91
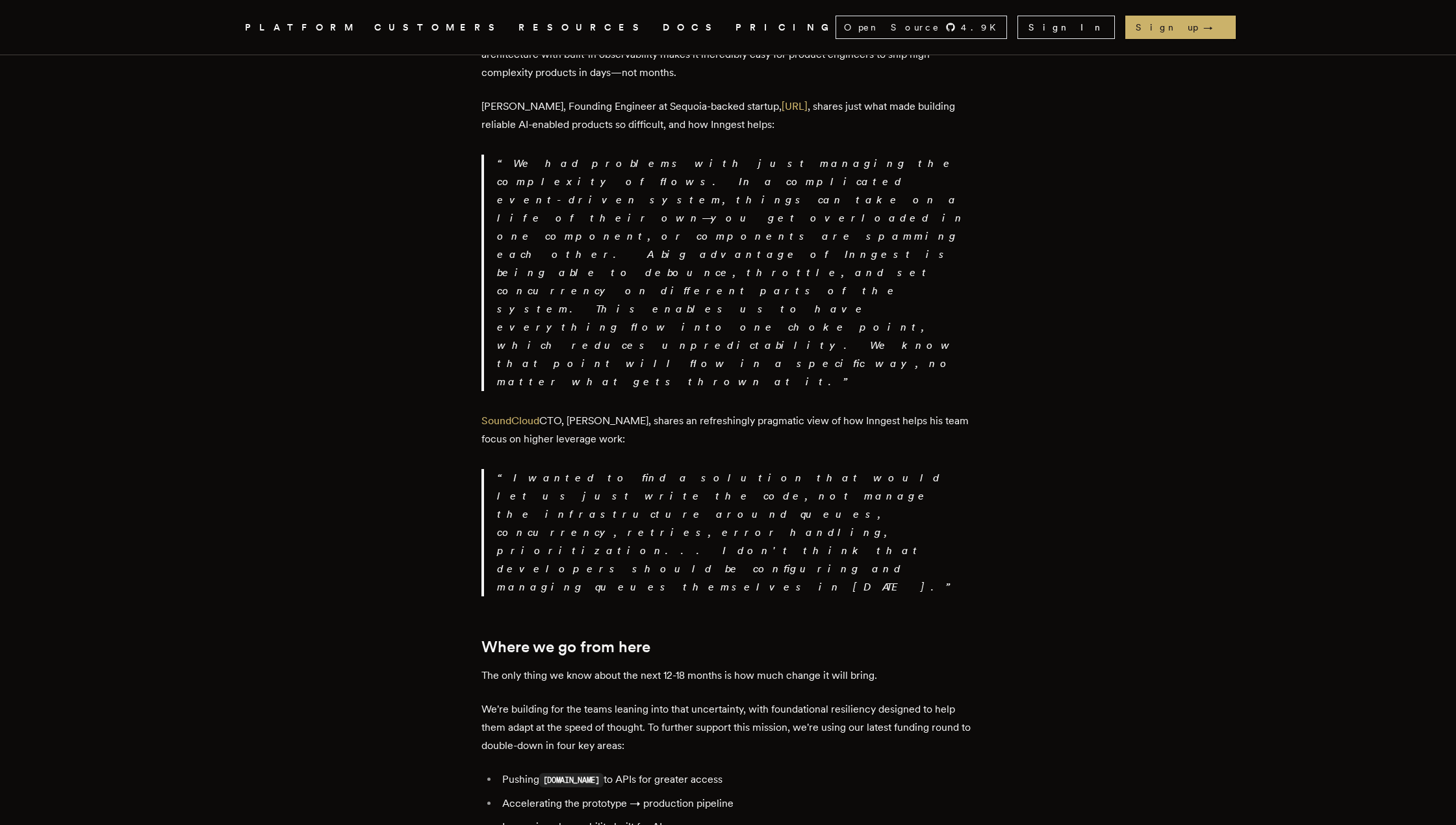
scroll to position [2143, 0]
click at [594, 666] on p "The only thing we know about the next 12-18 months is how much change it will b…" at bounding box center [728, 675] width 494 height 18
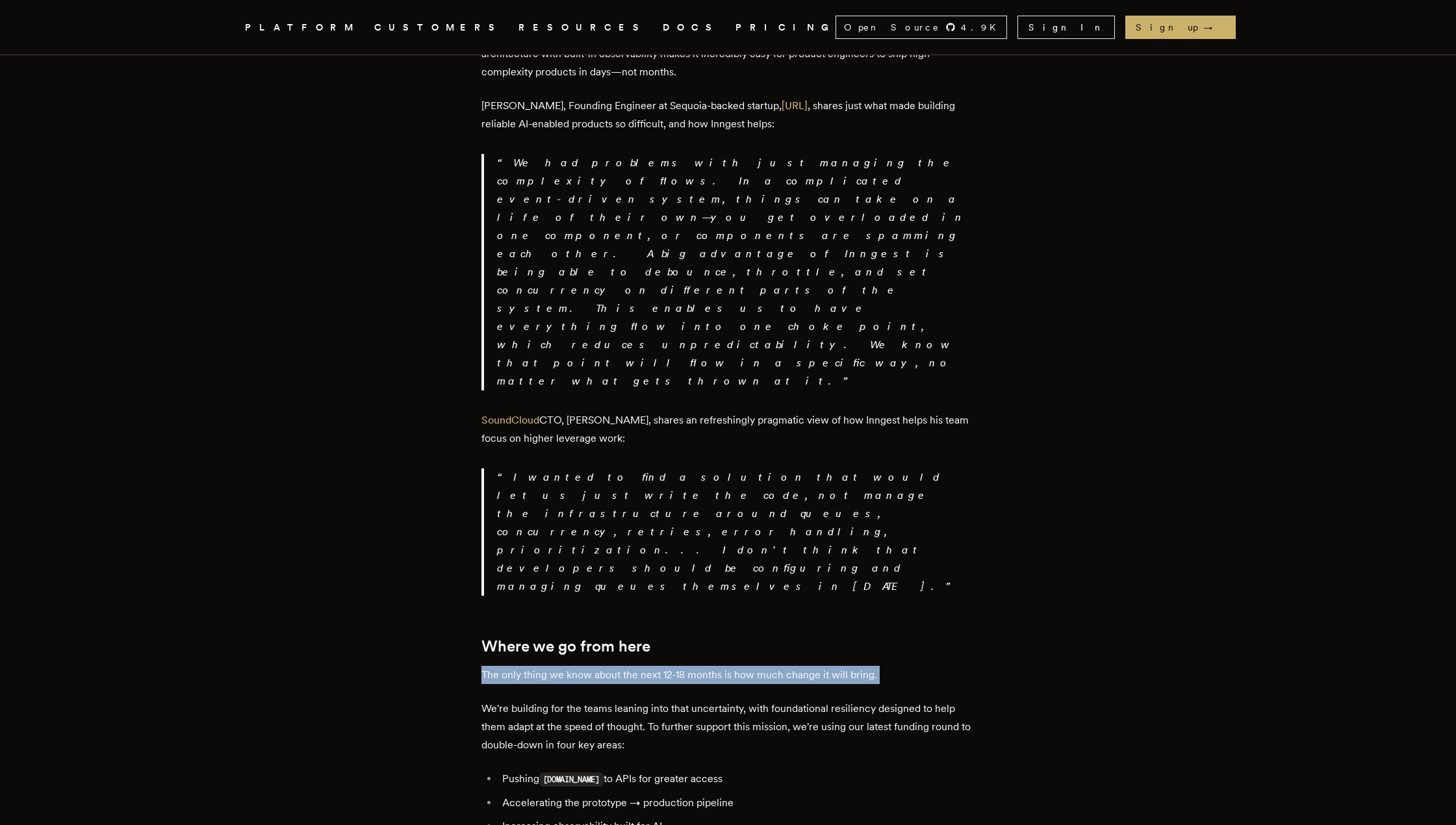
click at [594, 666] on p "The only thing we know about the next 12-18 months is how much change it will b…" at bounding box center [728, 675] width 494 height 18
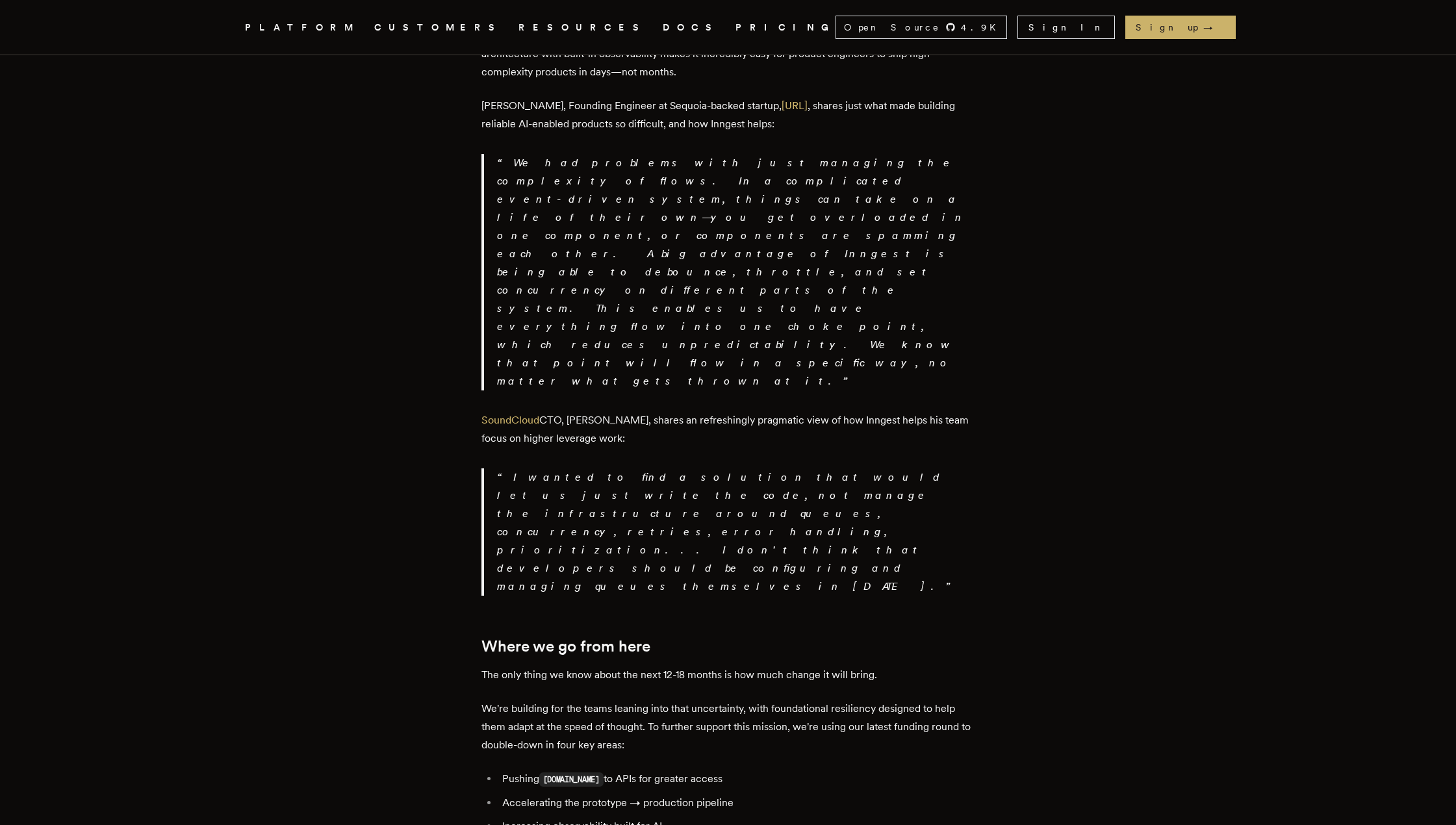
click at [594, 666] on p "The only thing we know about the next 12-18 months is how much change it will b…" at bounding box center [728, 675] width 494 height 18
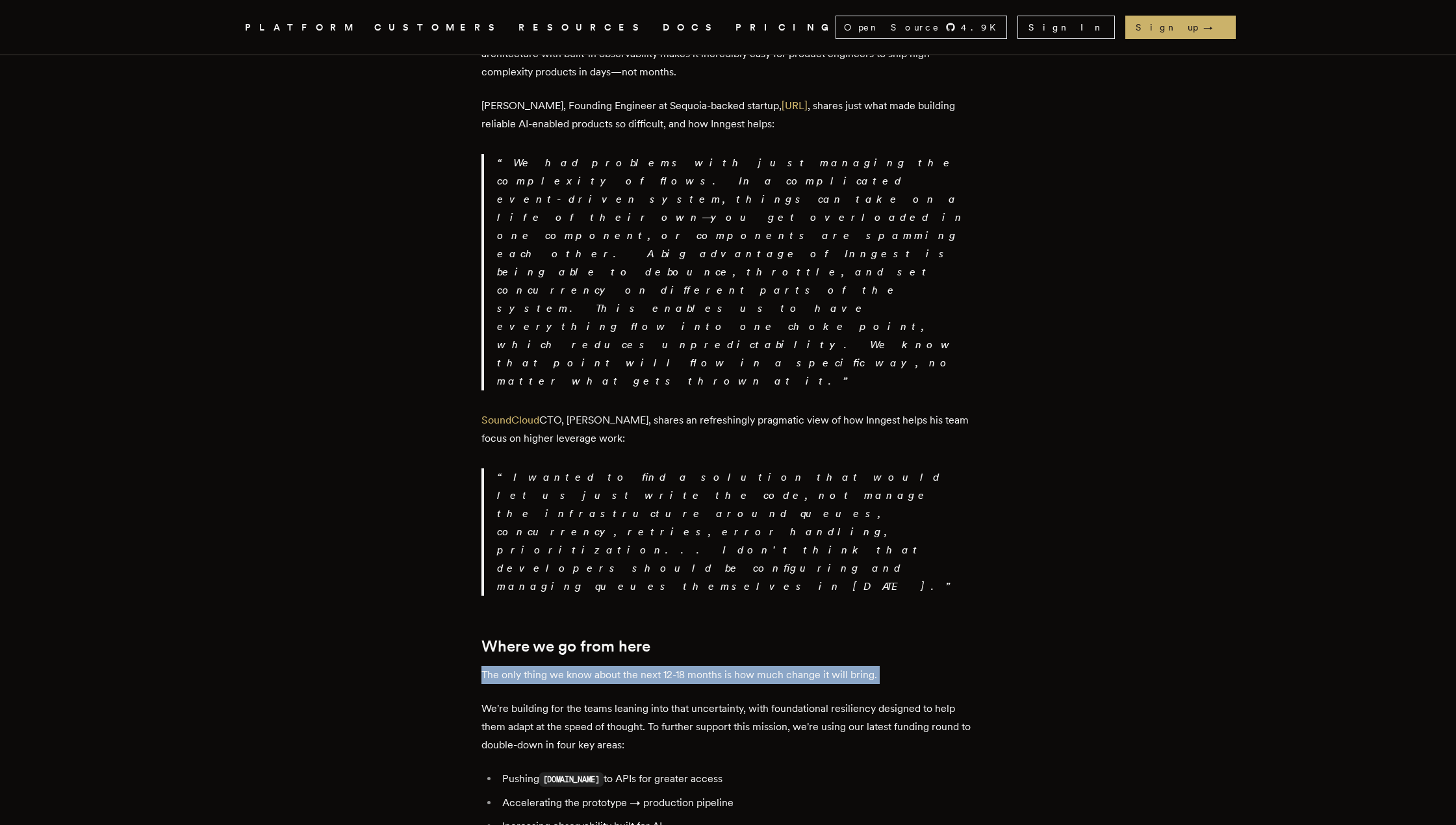
click at [594, 666] on p "The only thing we know about the next 12-18 months is how much change it will b…" at bounding box center [728, 675] width 494 height 18
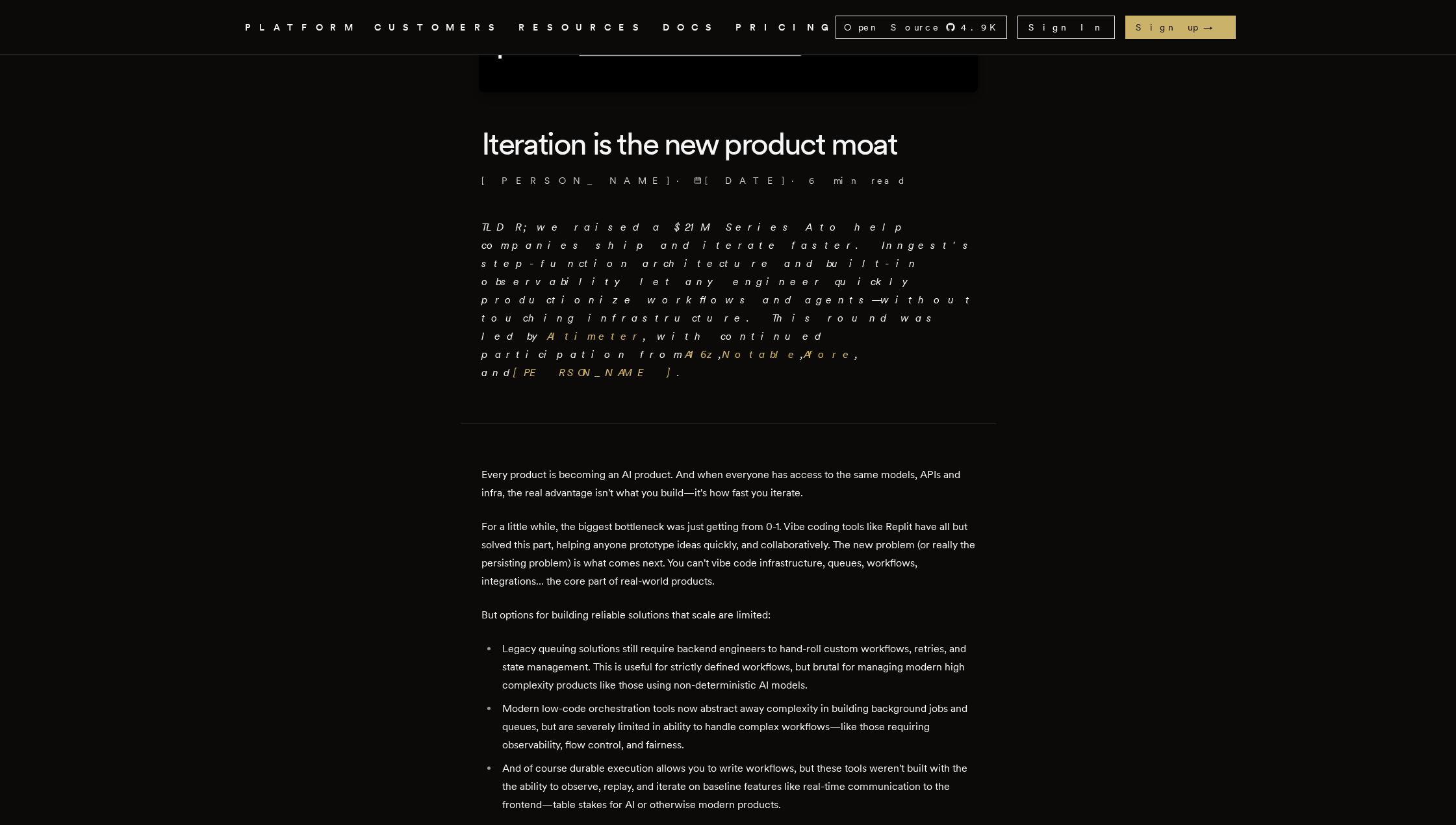
scroll to position [0, 0]
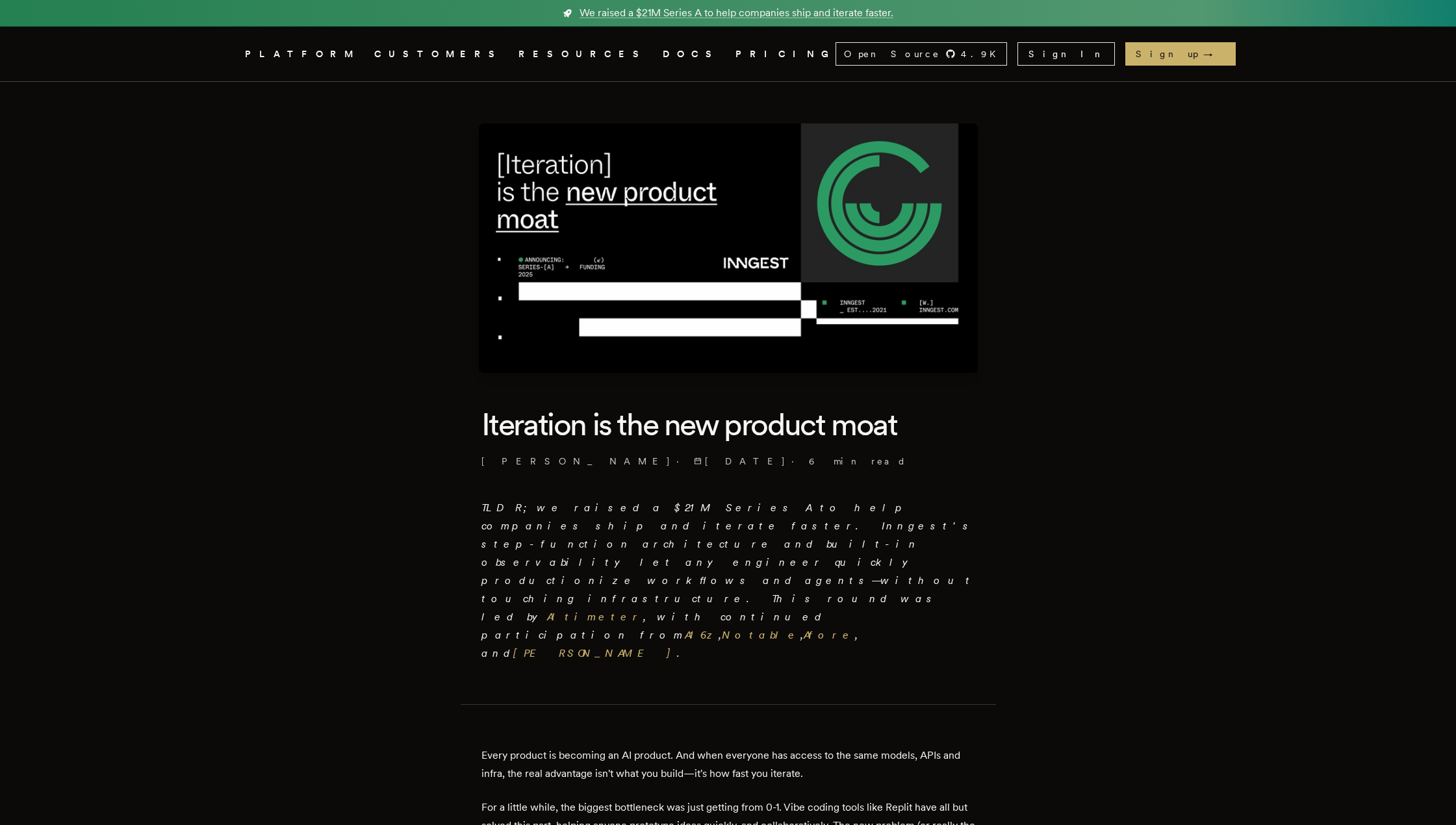
click at [735, 47] on link "PRICING" at bounding box center [785, 55] width 100 height 16
